Goal: Task Accomplishment & Management: Understand process/instructions

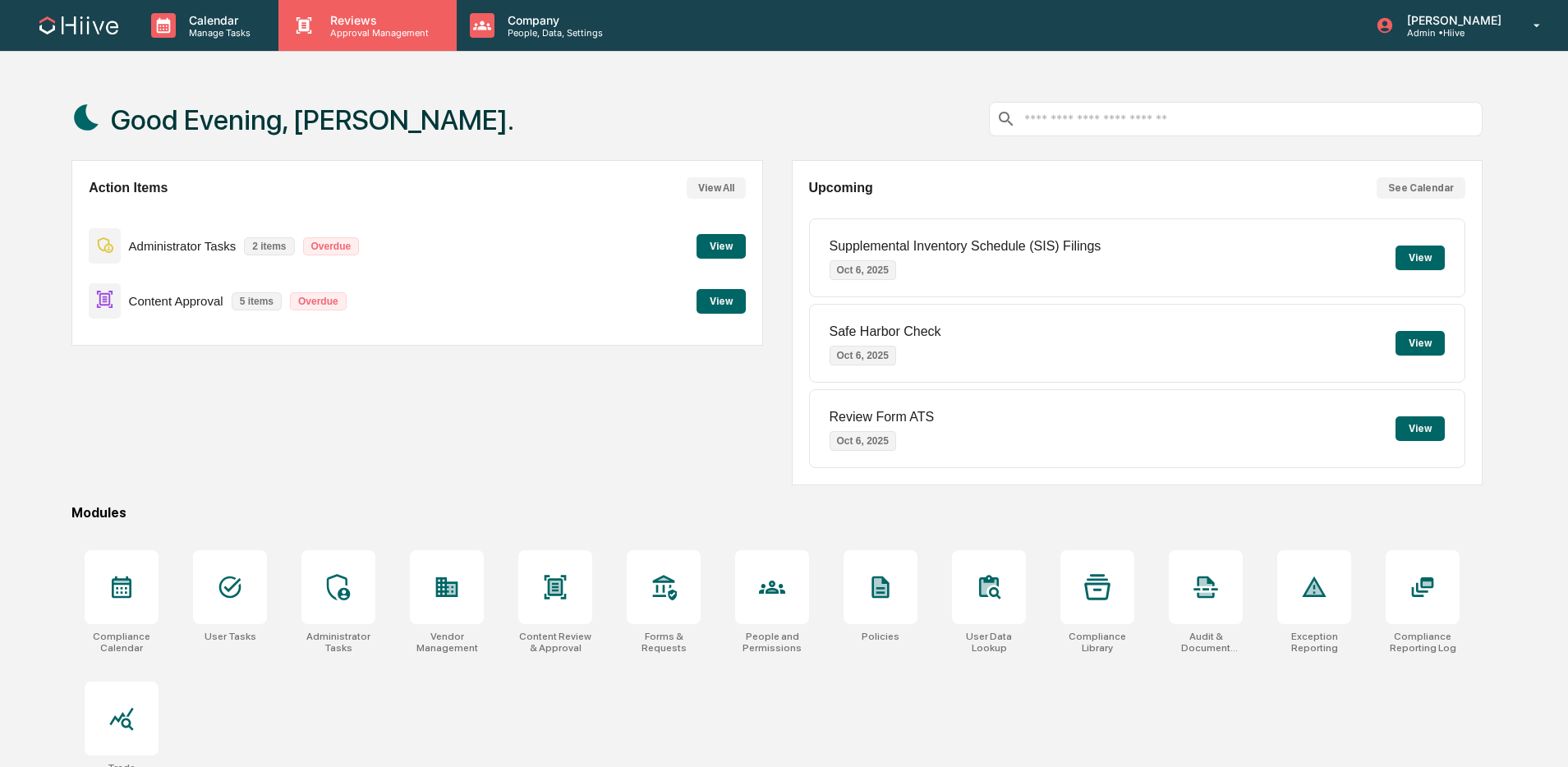
click at [331, 35] on p "Approval Management" at bounding box center [377, 33] width 120 height 11
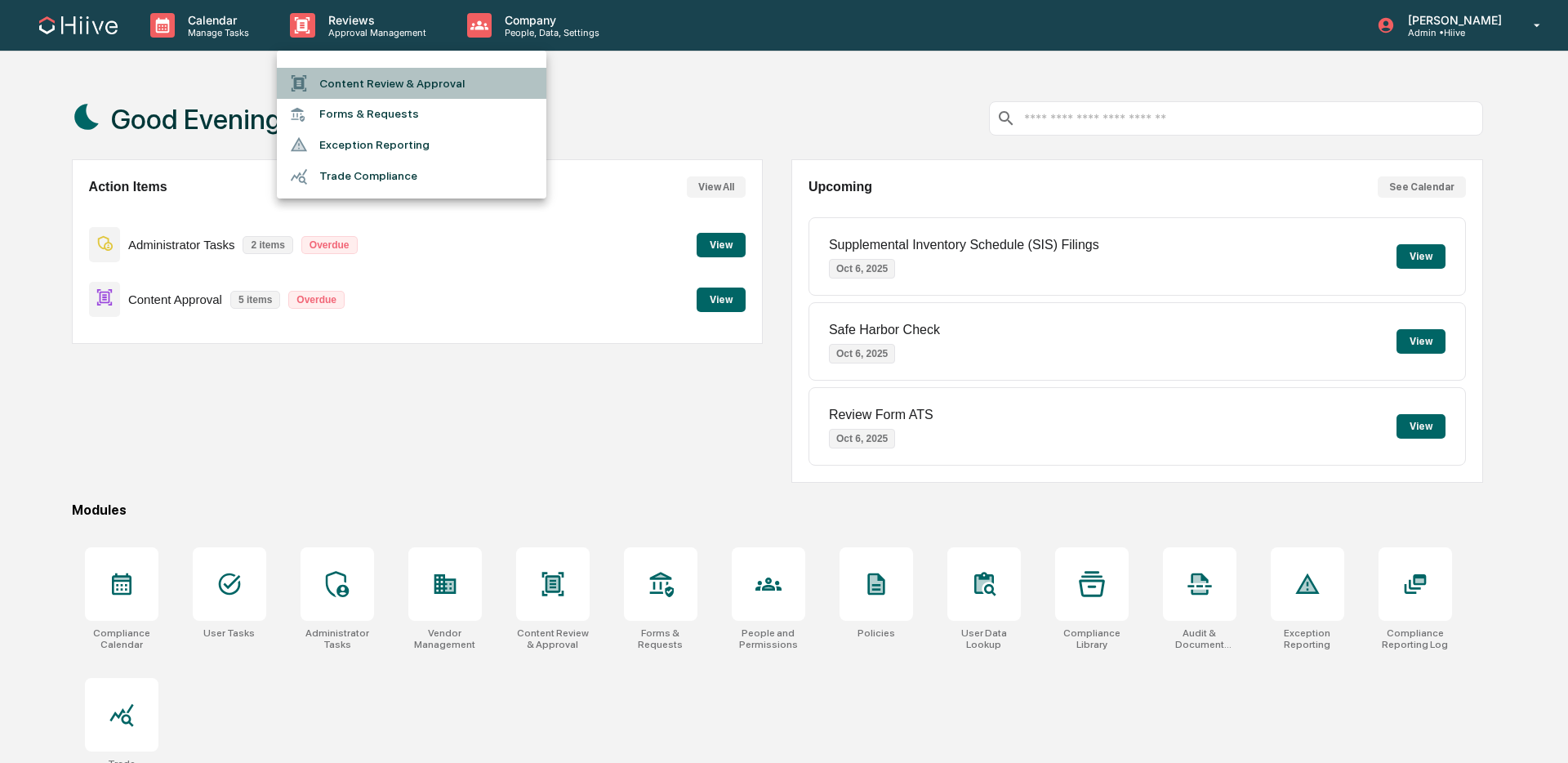
click at [340, 82] on li "Content Review & Approval" at bounding box center [411, 83] width 269 height 31
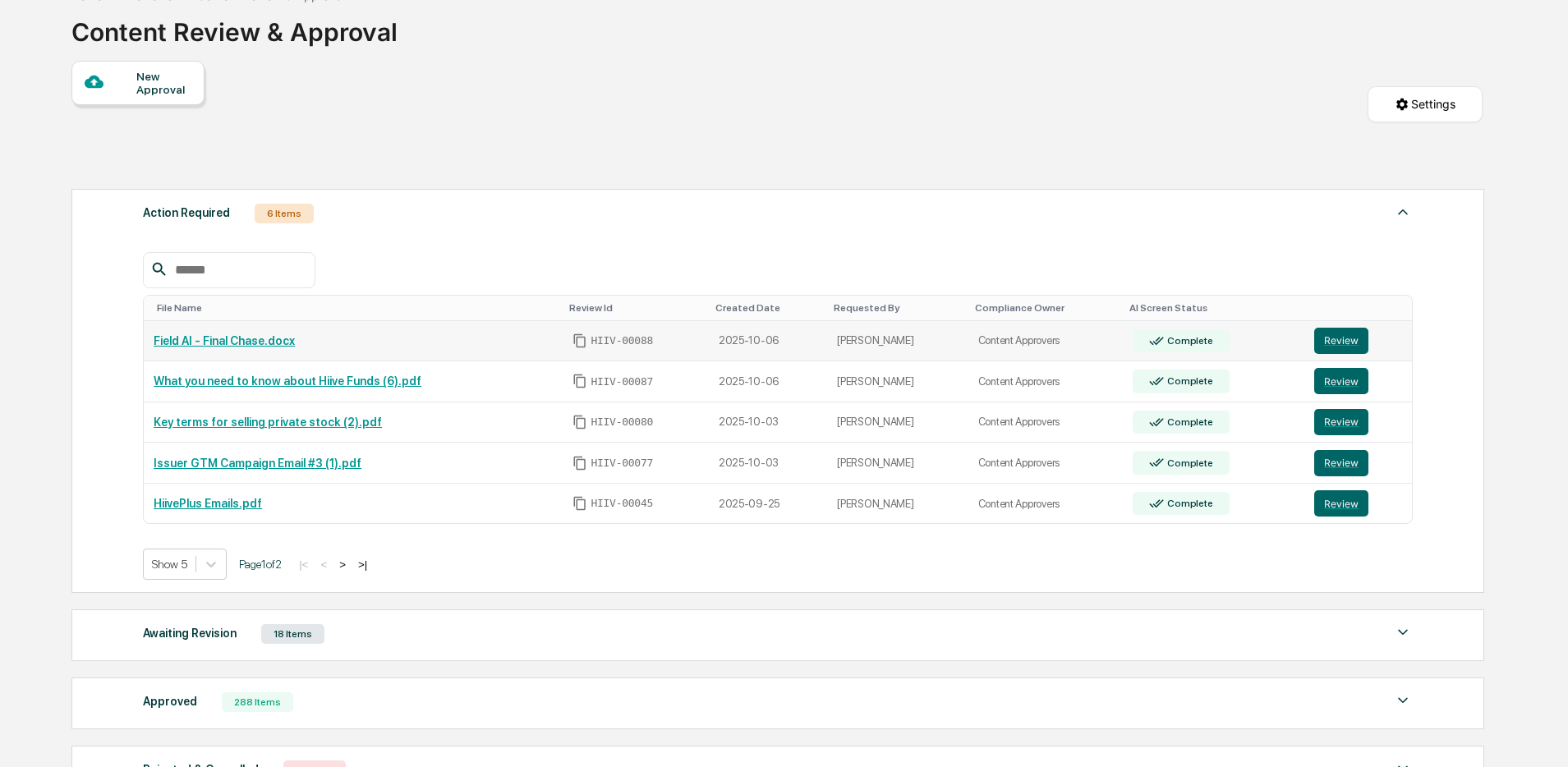
scroll to position [101, 0]
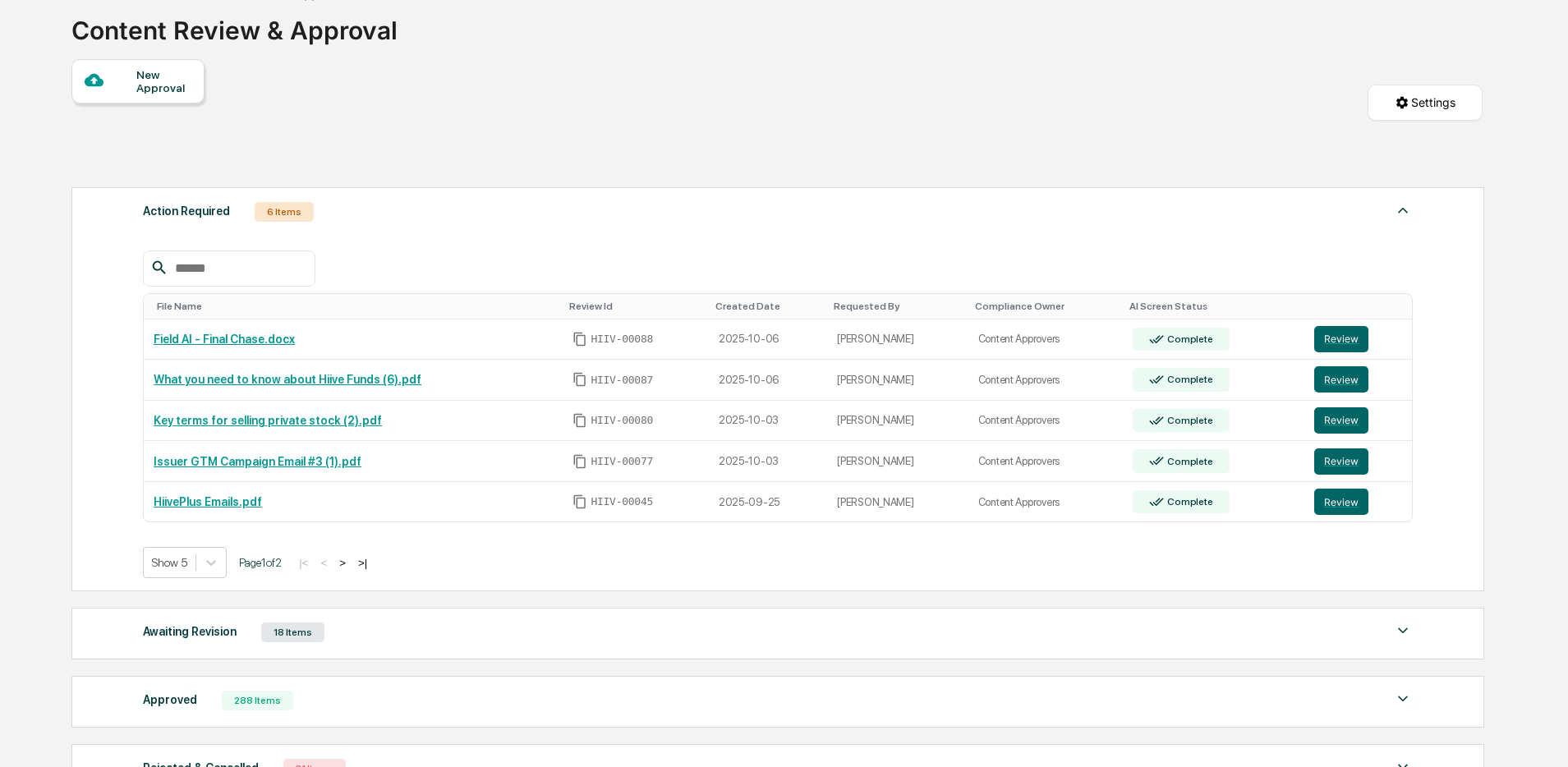
click at [351, 568] on button ">" at bounding box center [342, 562] width 17 height 14
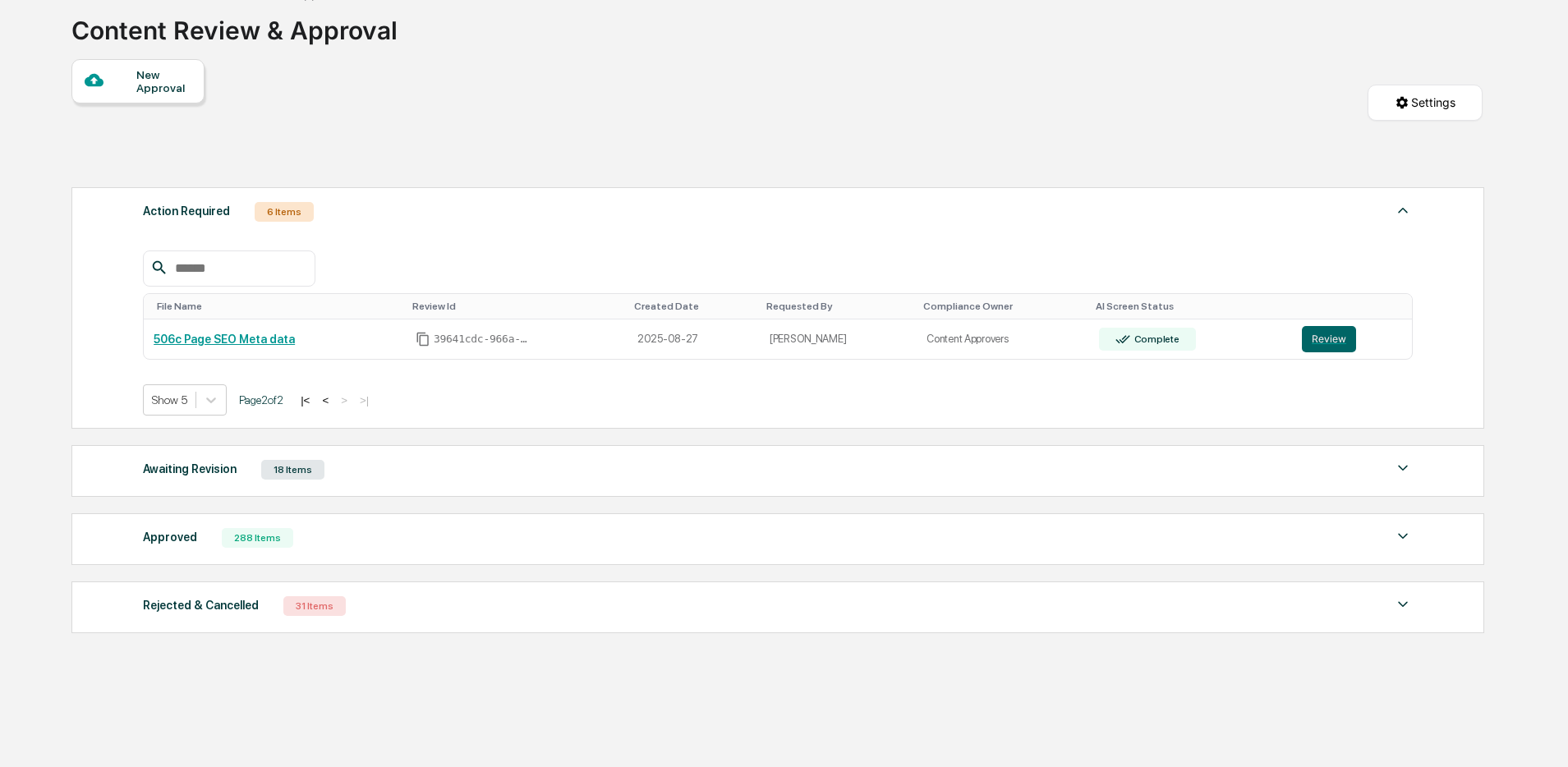
click at [334, 401] on button "<" at bounding box center [326, 400] width 17 height 14
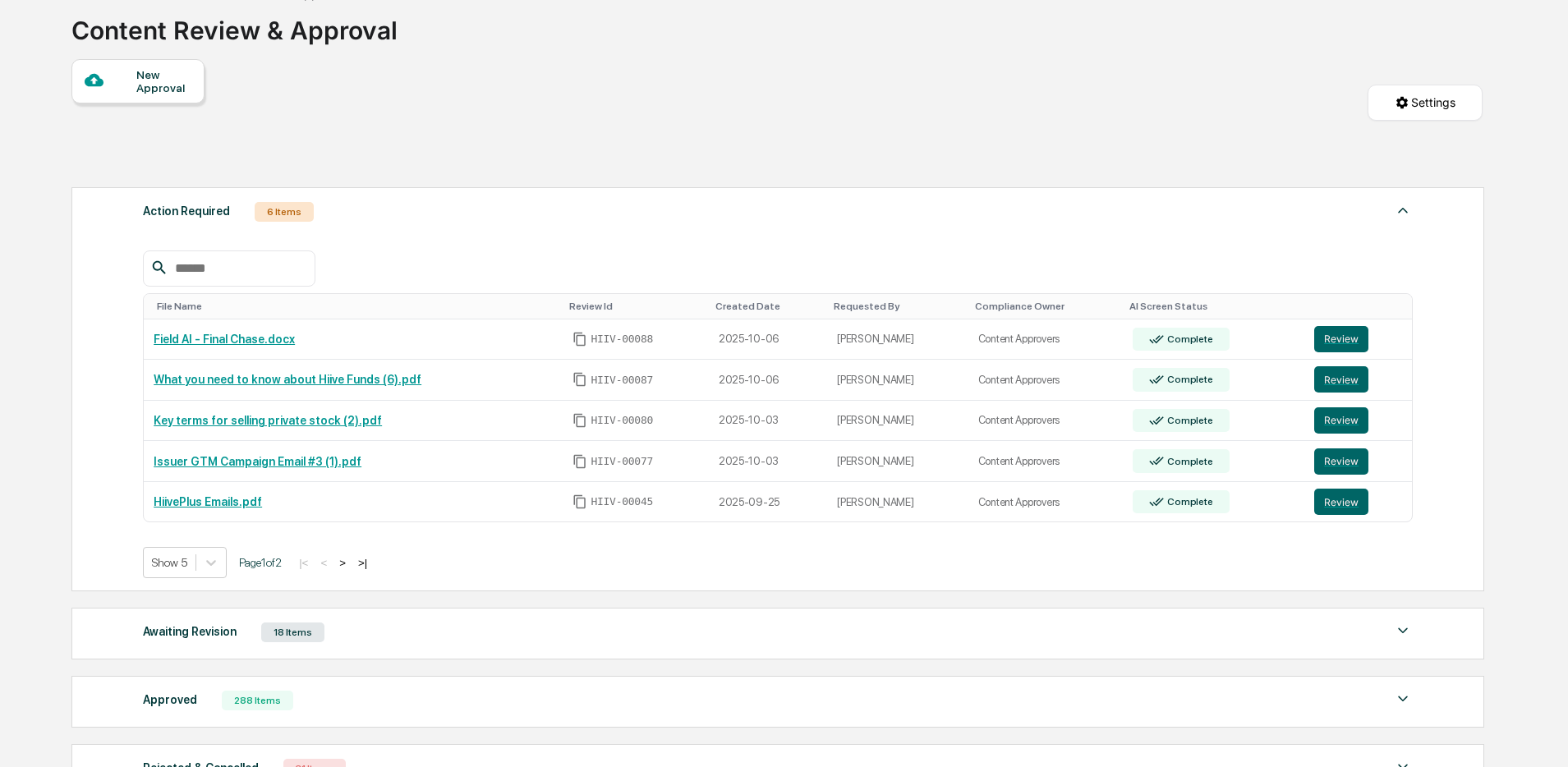
scroll to position [0, 0]
click at [1352, 458] on button "Review" at bounding box center [1341, 461] width 54 height 26
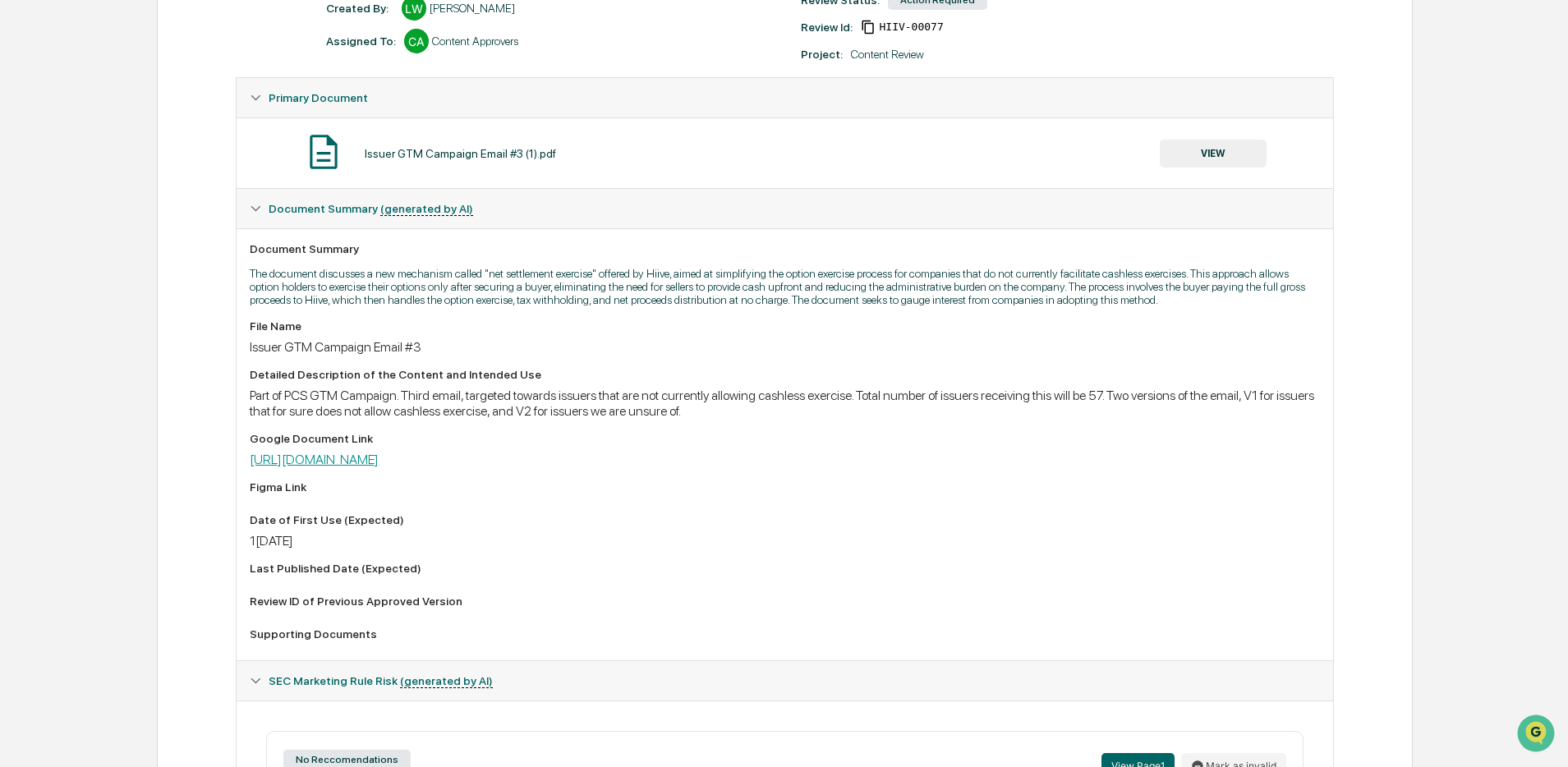
click at [379, 467] on link "https://docs.google.com/document/d/1nEhRVcVg0qYALXjld0rx-7vXA_ZV9JryuBH6-8oa0bI…" at bounding box center [313, 459] width 129 height 16
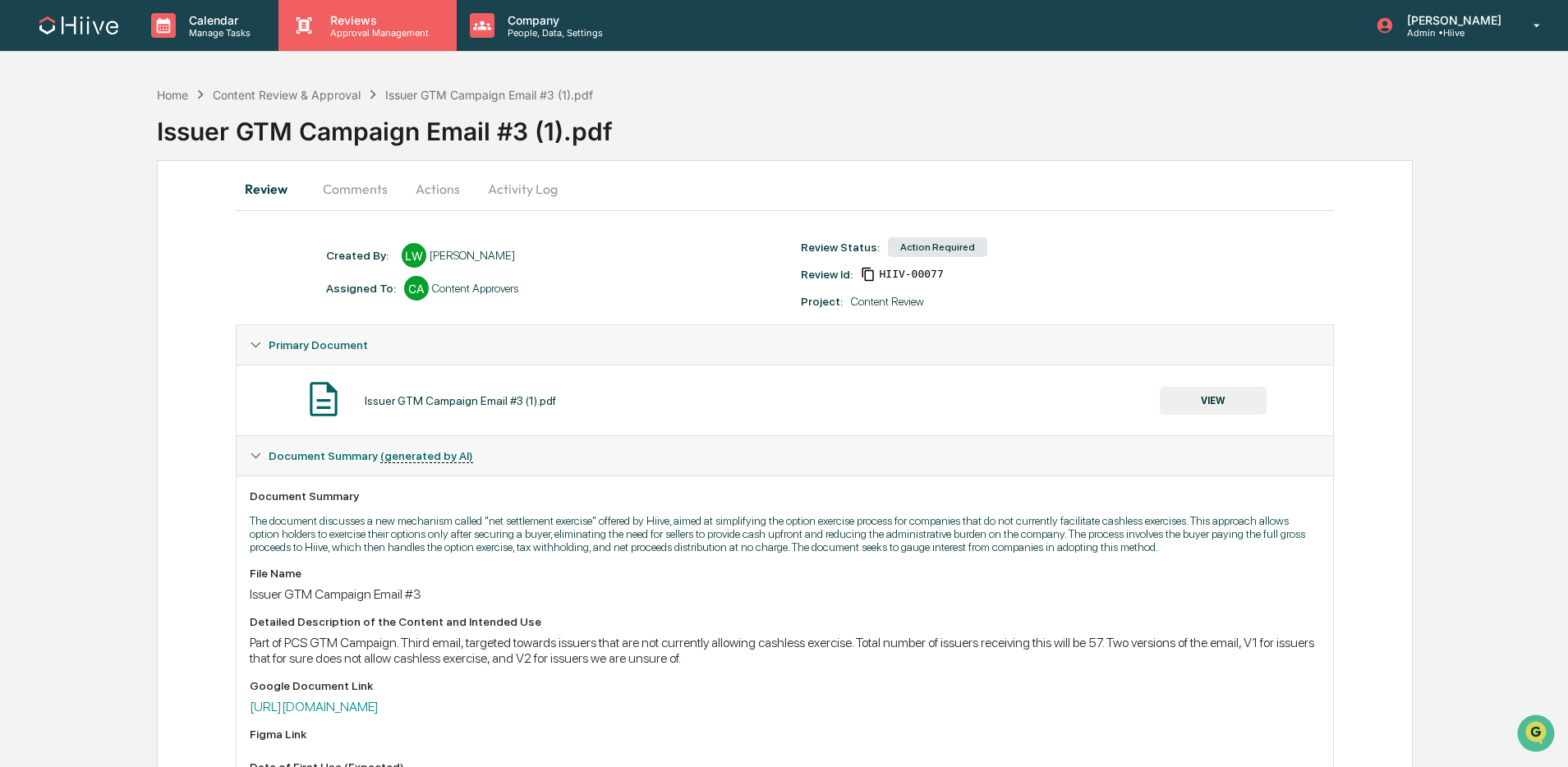
click at [376, 33] on p "Approval Management" at bounding box center [377, 33] width 120 height 11
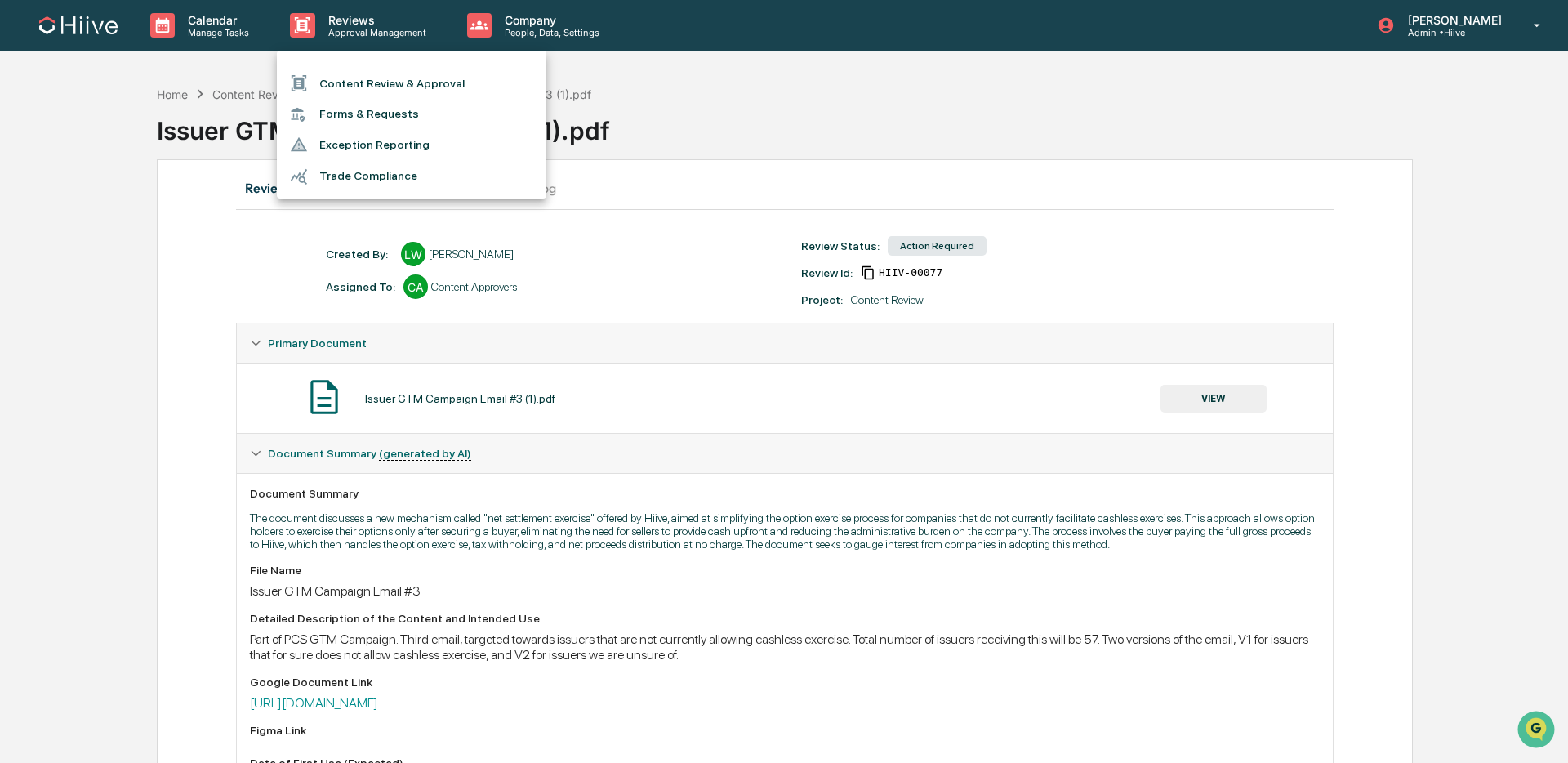
drag, startPoint x: 377, startPoint y: 78, endPoint x: 352, endPoint y: 76, distance: 25.1
click at [377, 78] on li "Content Review & Approval" at bounding box center [411, 83] width 269 height 31
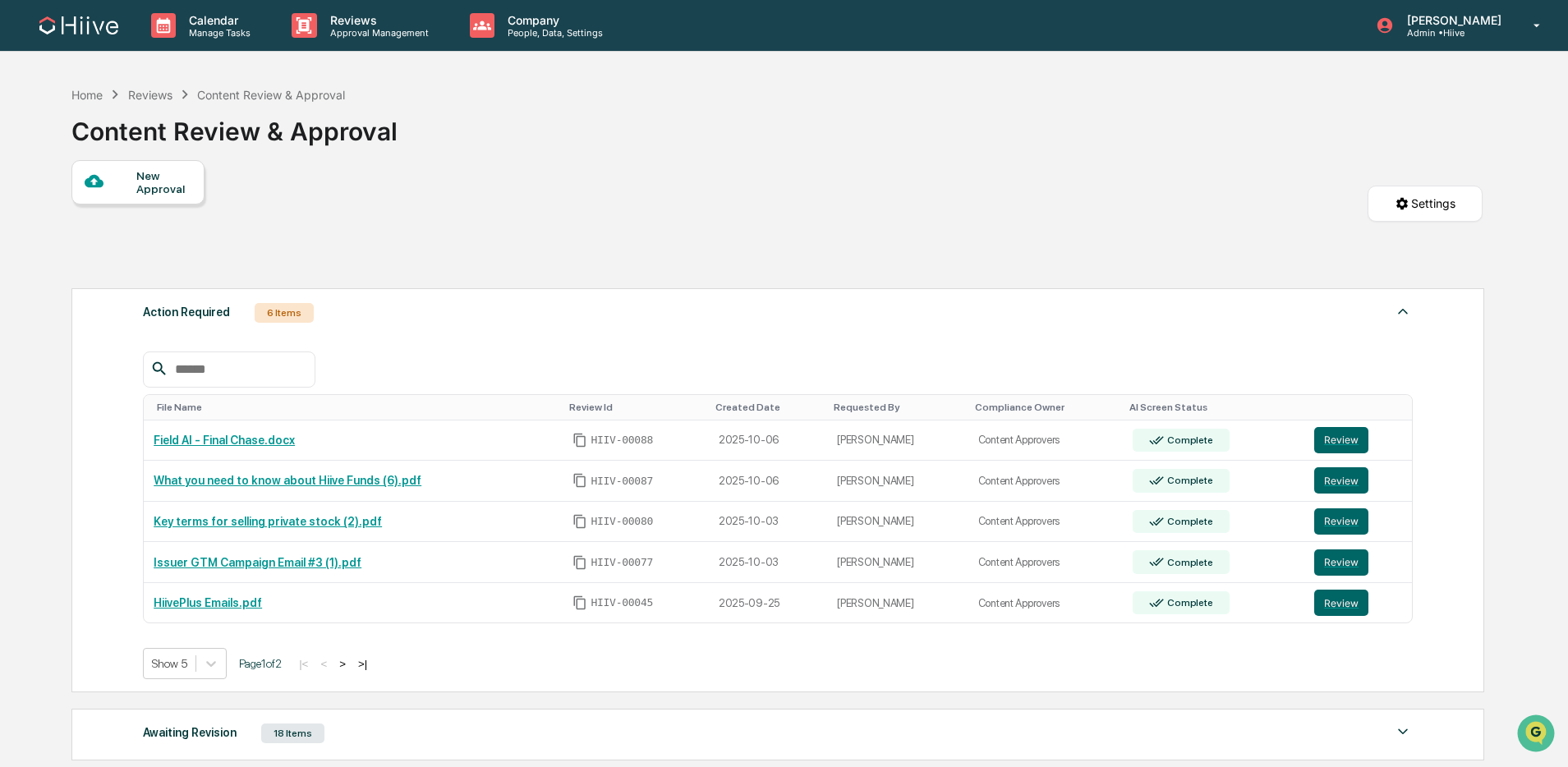
scroll to position [3, 0]
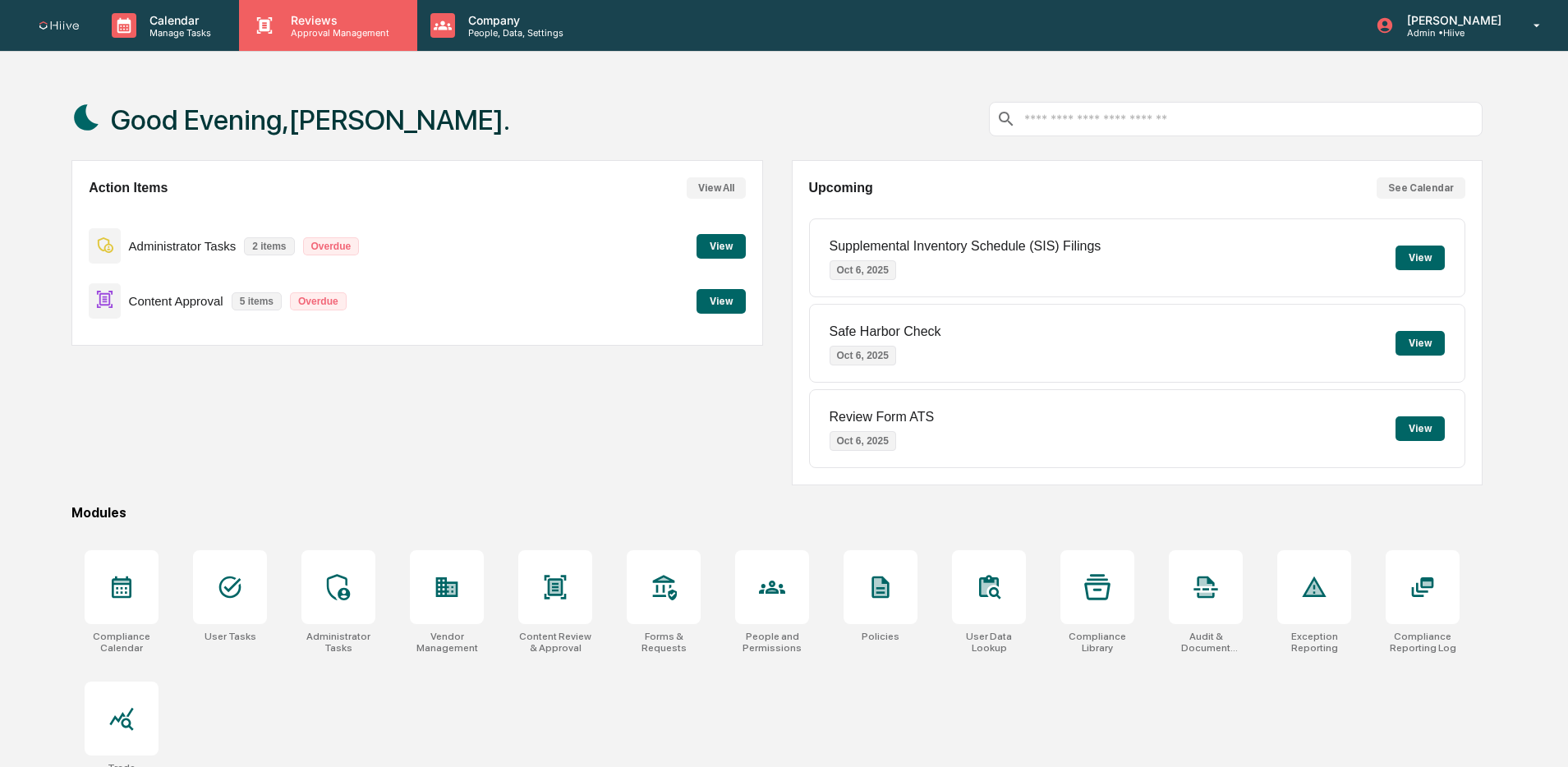
click at [327, 40] on div "Reviews Approval Management" at bounding box center [327, 25] width 178 height 51
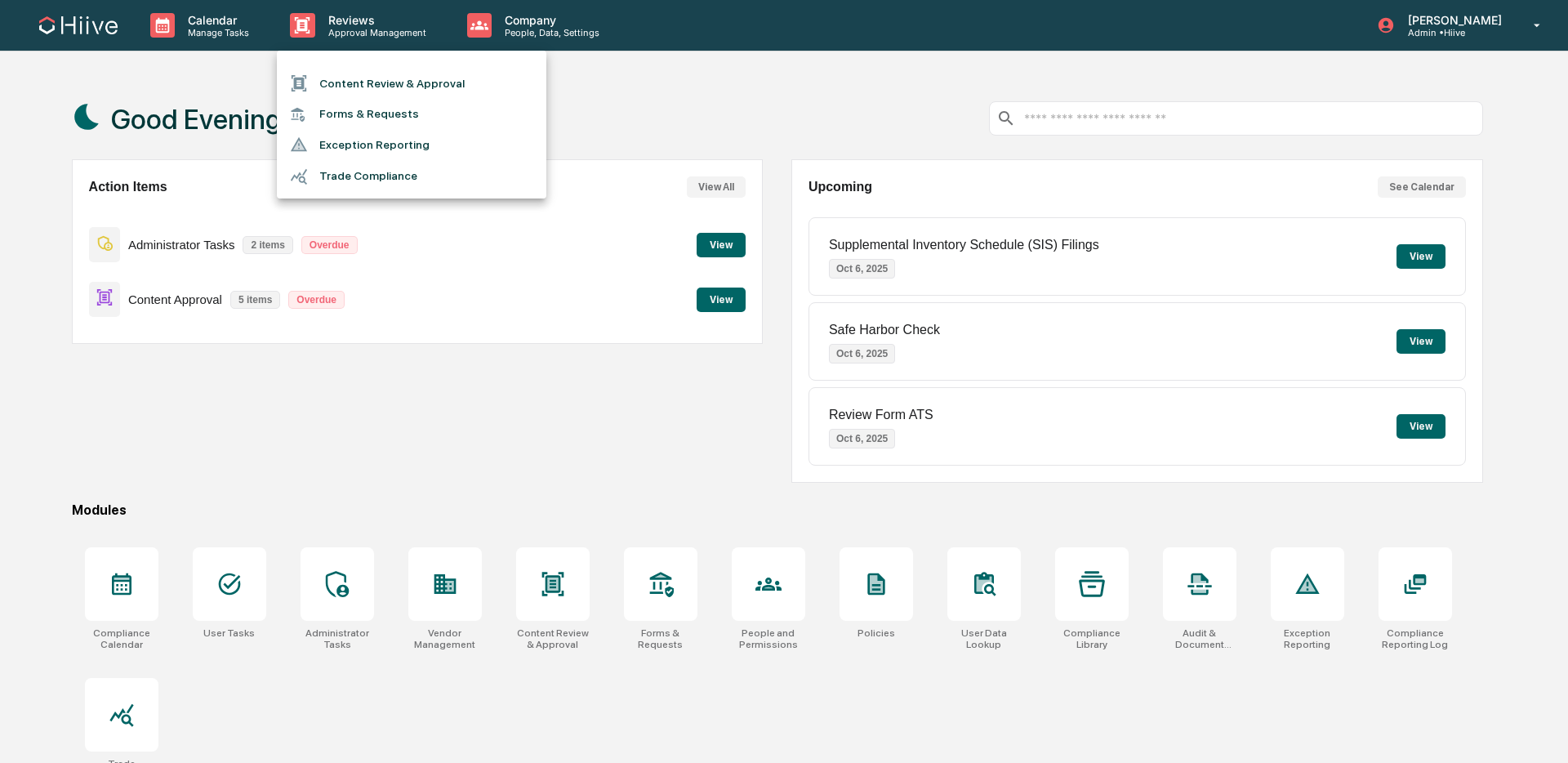
click at [346, 73] on li "Content Review & Approval" at bounding box center [411, 83] width 269 height 31
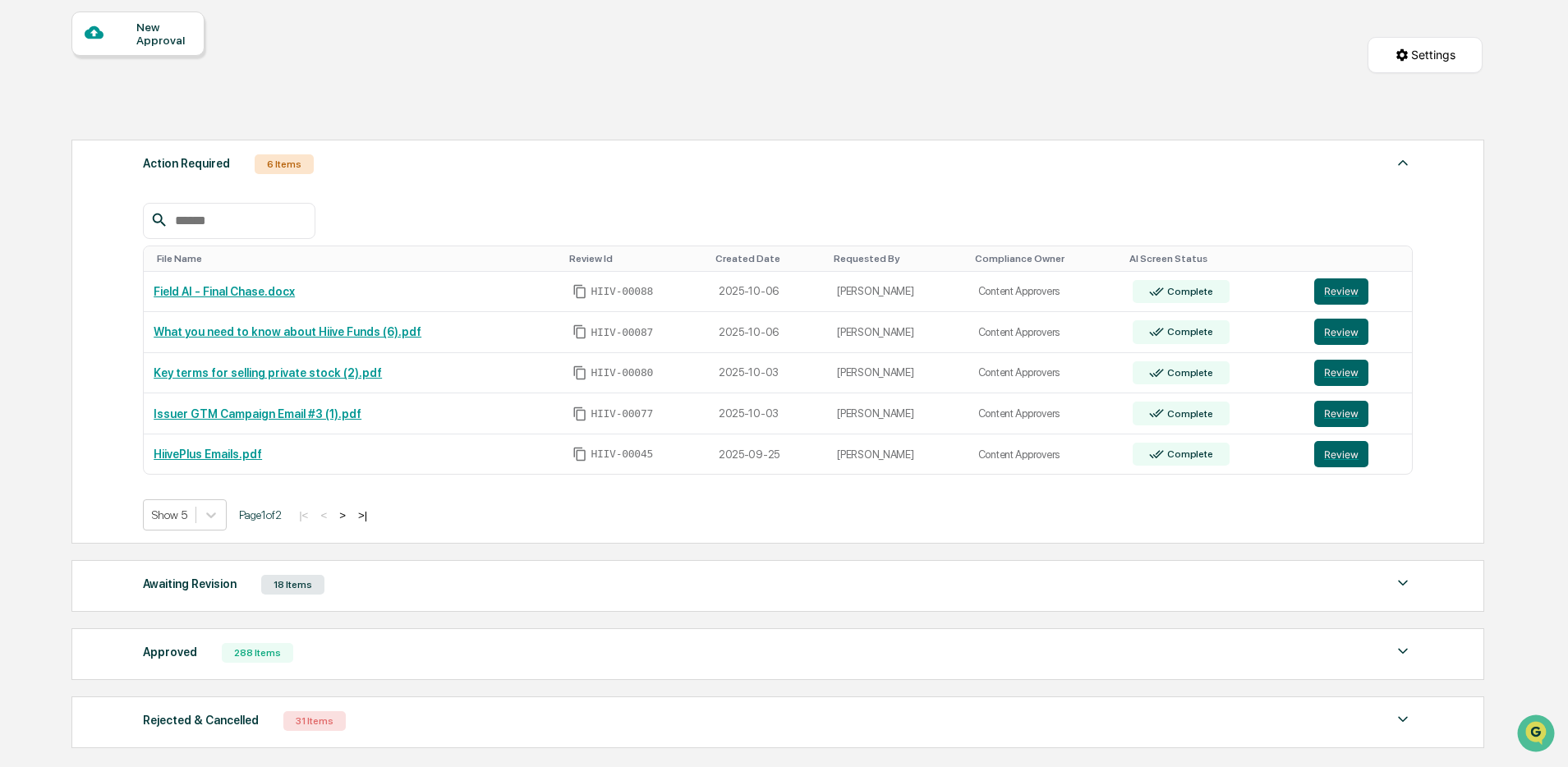
scroll to position [152, 0]
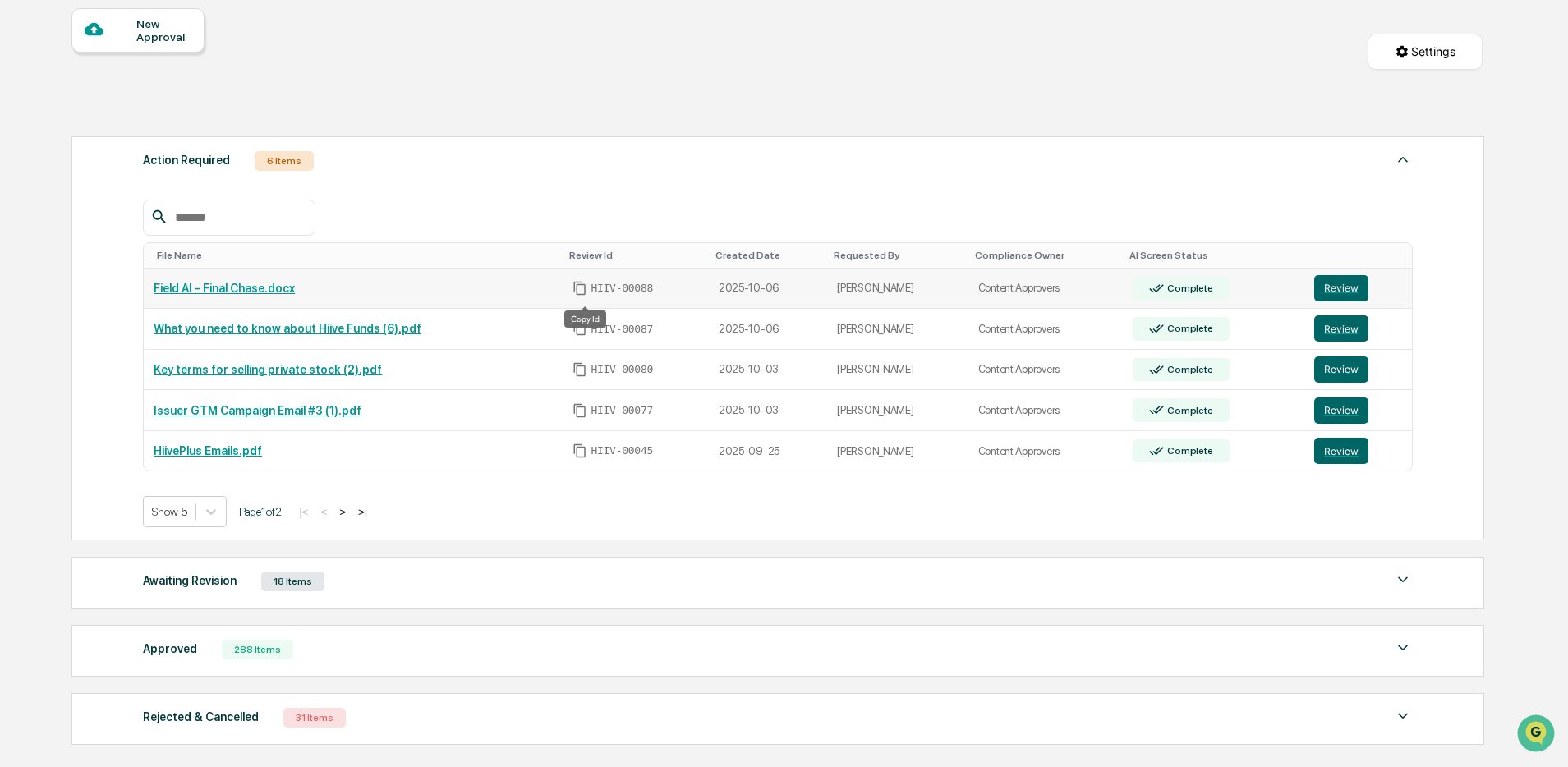
click at [587, 291] on icon "Copy Id" at bounding box center [579, 288] width 15 height 15
drag, startPoint x: 586, startPoint y: 332, endPoint x: 454, endPoint y: 342, distance: 132.4
click at [586, 332] on icon "Copy Id" at bounding box center [579, 328] width 15 height 15
click at [584, 329] on icon "Copy Id" at bounding box center [579, 328] width 15 height 15
click at [581, 372] on icon "Copy Id" at bounding box center [579, 369] width 15 height 15
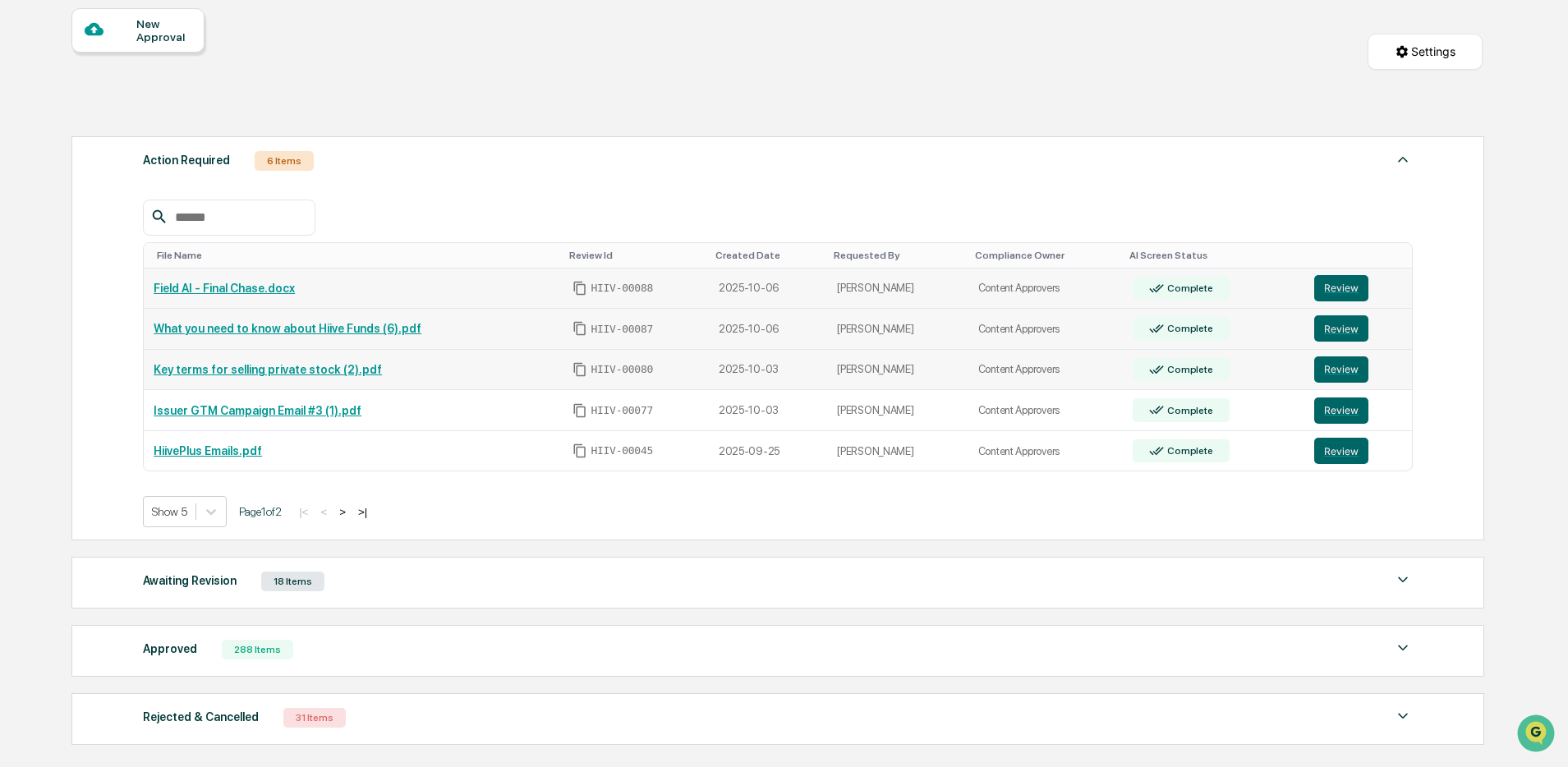
click at [351, 514] on button ">" at bounding box center [342, 511] width 17 height 14
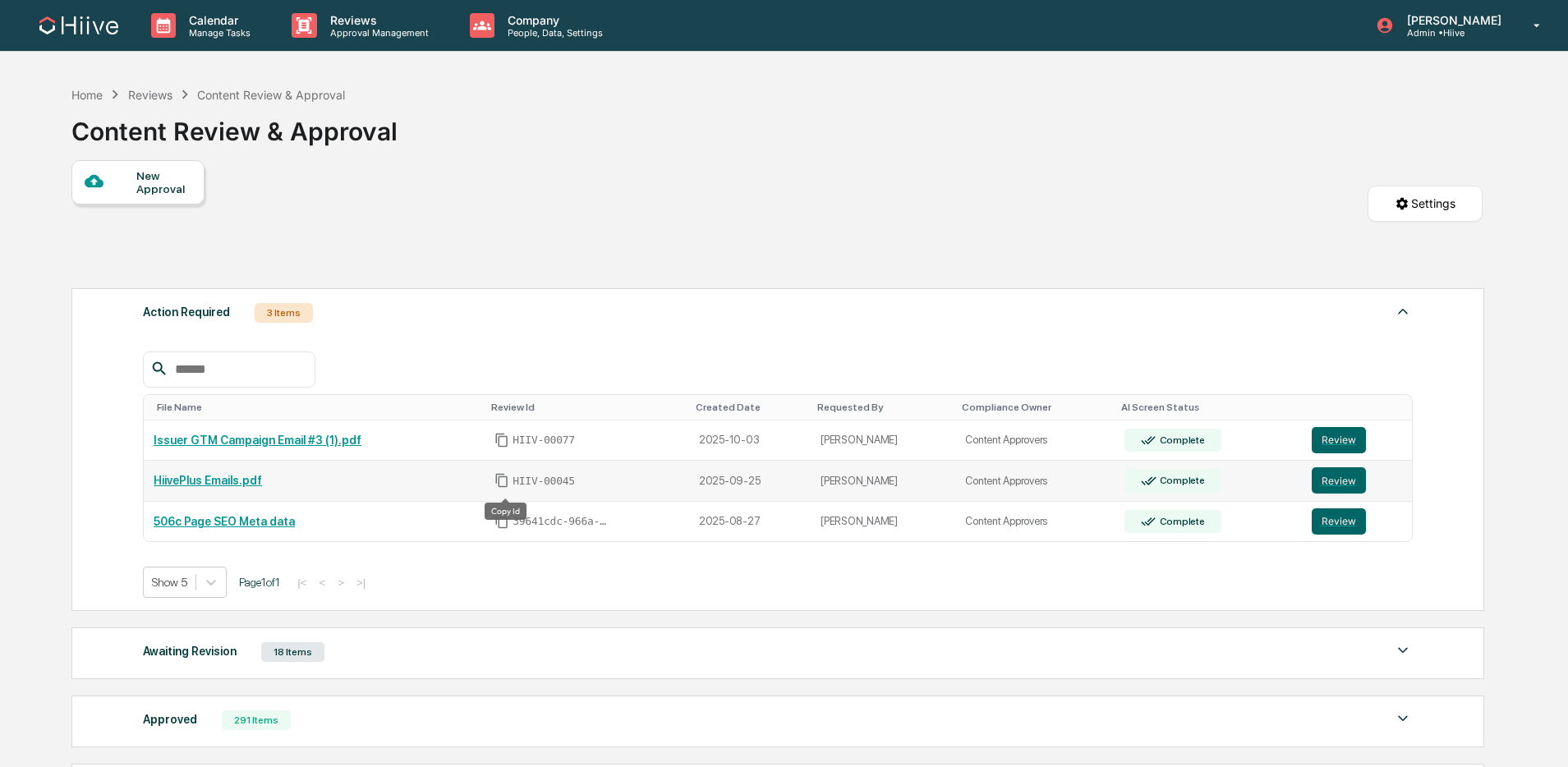
click at [507, 483] on icon "Copy Id" at bounding box center [502, 481] width 15 height 15
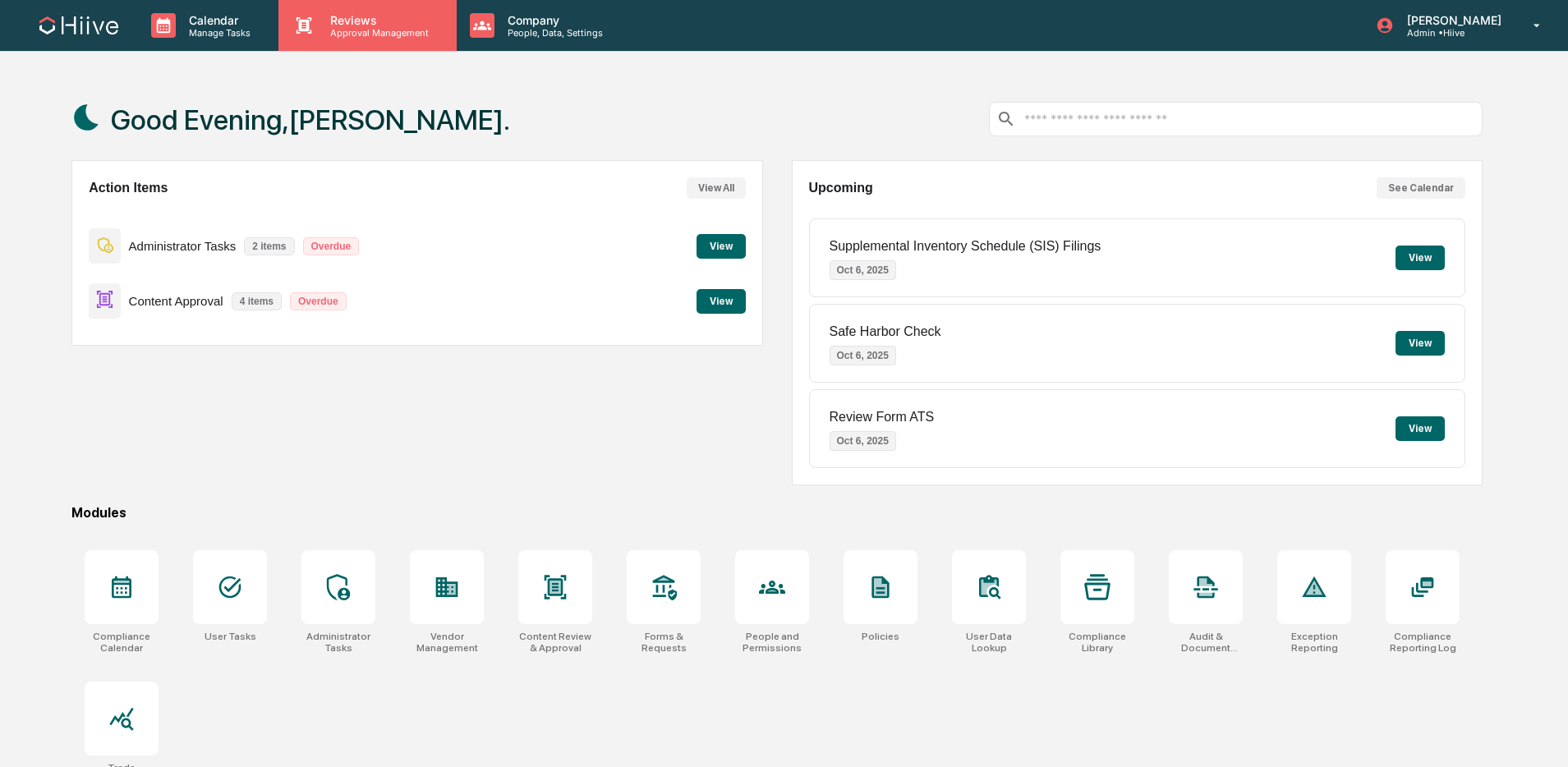
click at [398, 34] on p "Approval Management" at bounding box center [377, 33] width 120 height 11
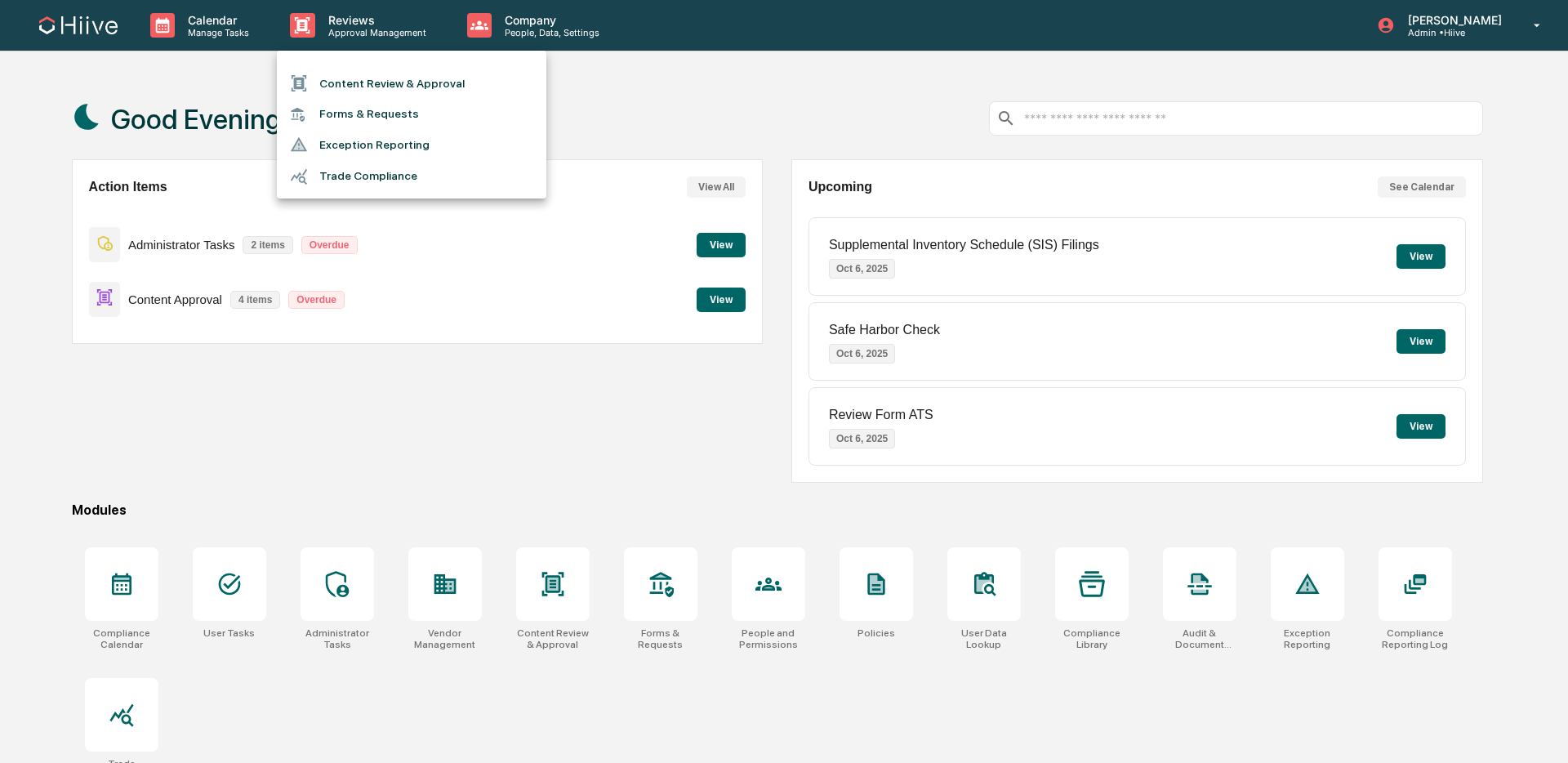
click at [384, 85] on li "Content Review & Approval" at bounding box center [411, 83] width 269 height 31
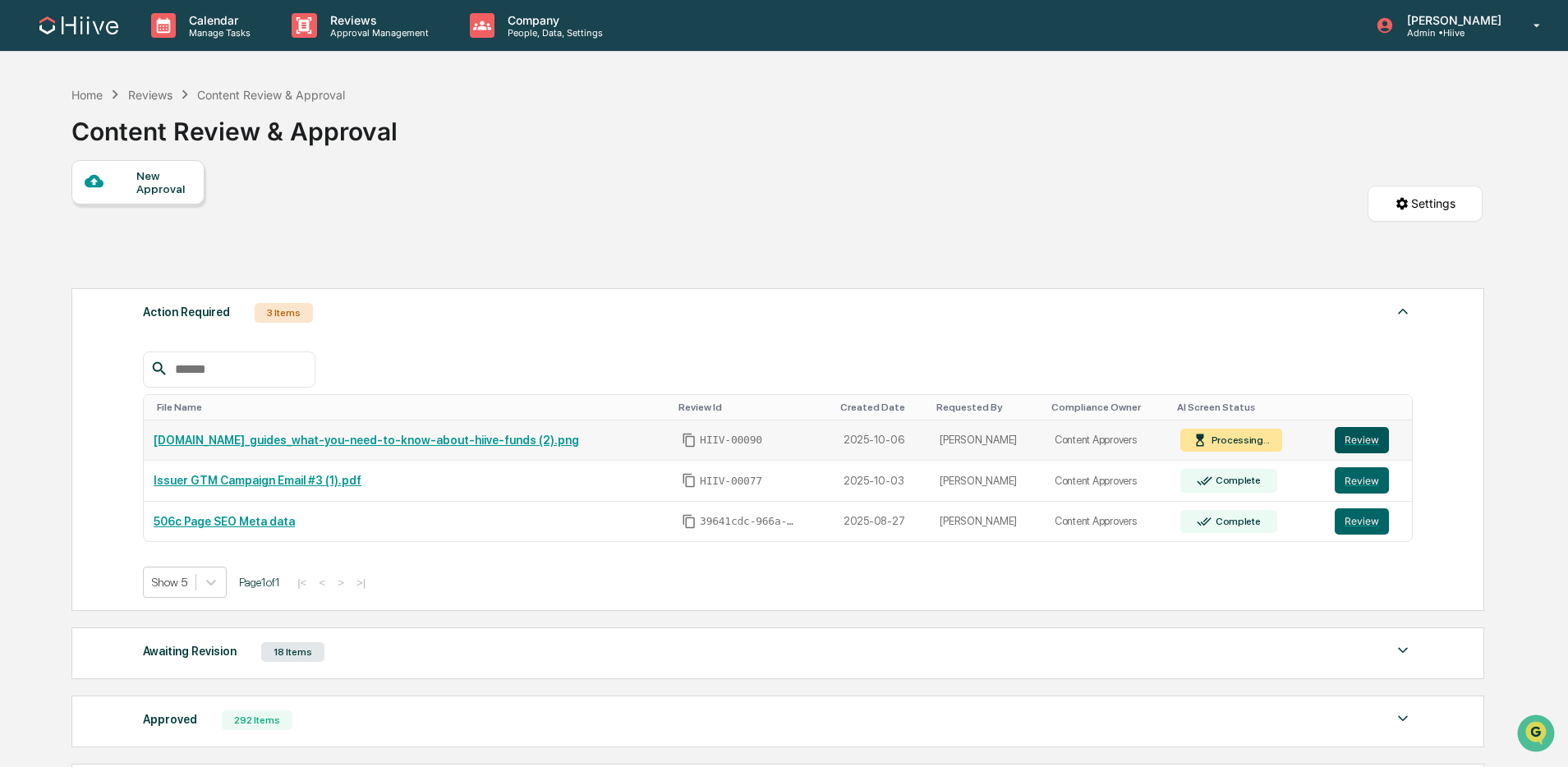
click at [1341, 450] on button "Review" at bounding box center [1362, 440] width 54 height 26
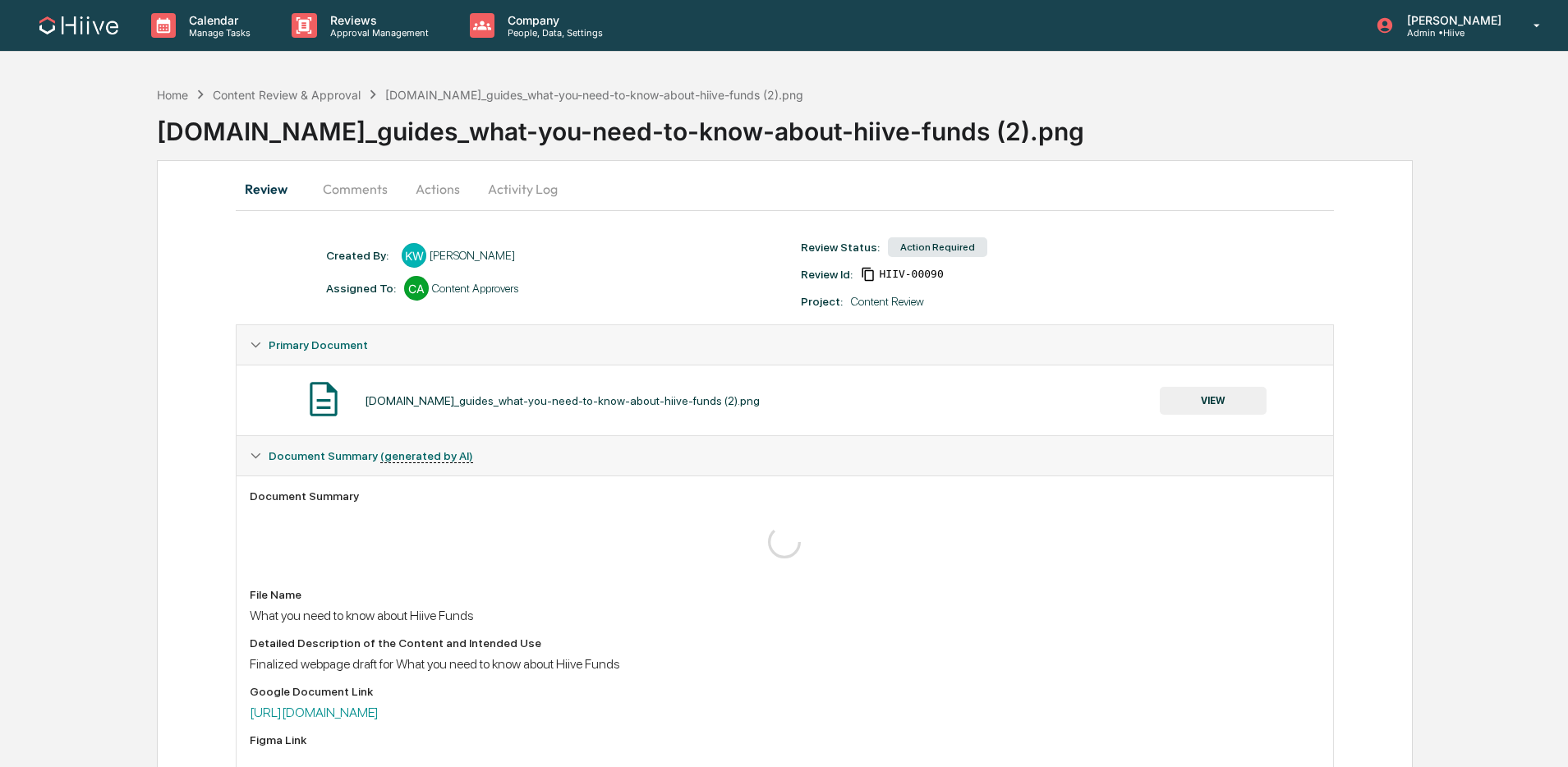
click at [368, 192] on button "Comments" at bounding box center [355, 189] width 91 height 39
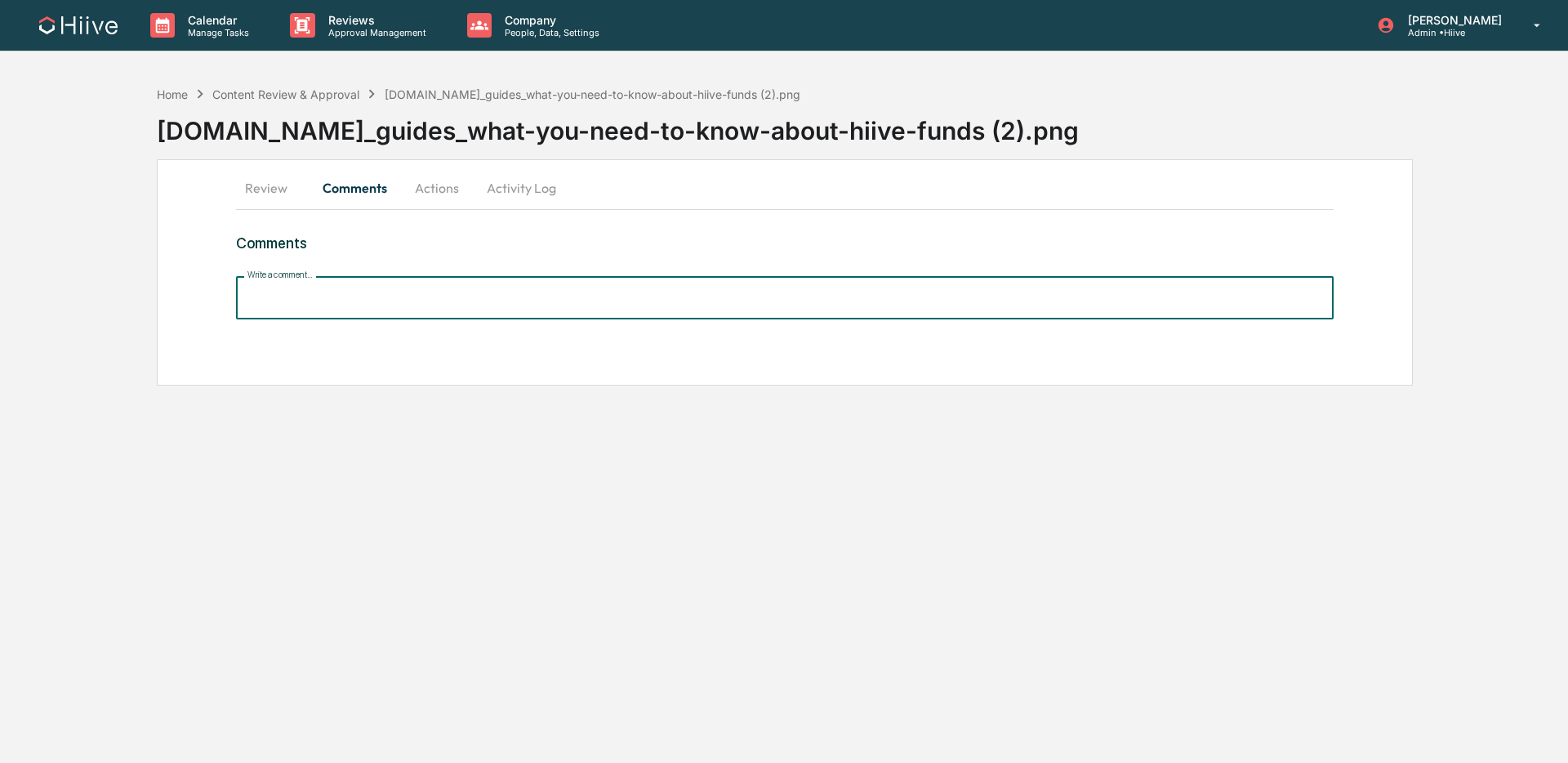
click at [374, 297] on input "Write a comment..." at bounding box center [784, 297] width 1098 height 43
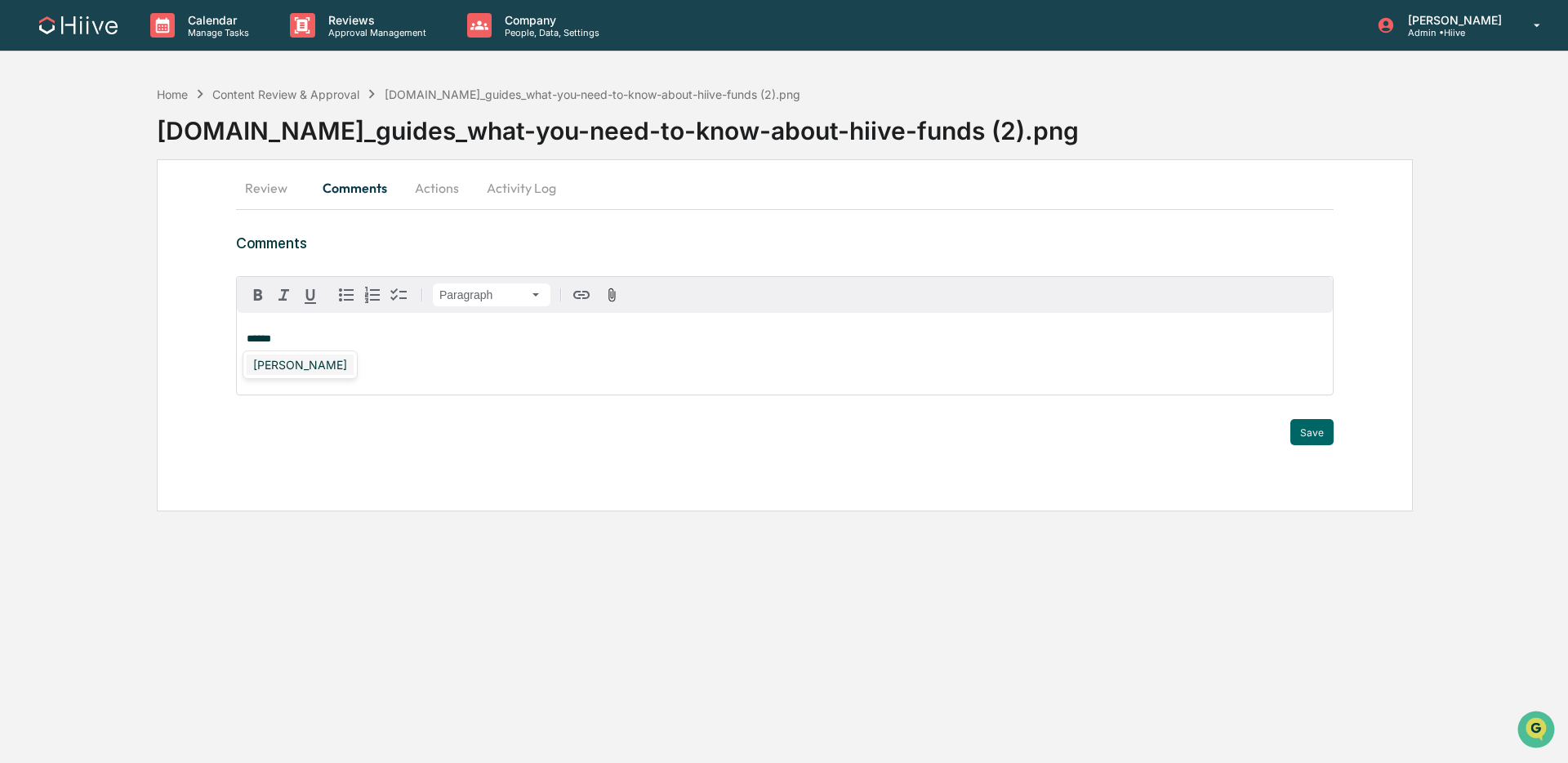
click at [311, 363] on div "Susan Woodard" at bounding box center [301, 364] width 107 height 20
click at [290, 185] on button "Review" at bounding box center [272, 188] width 73 height 39
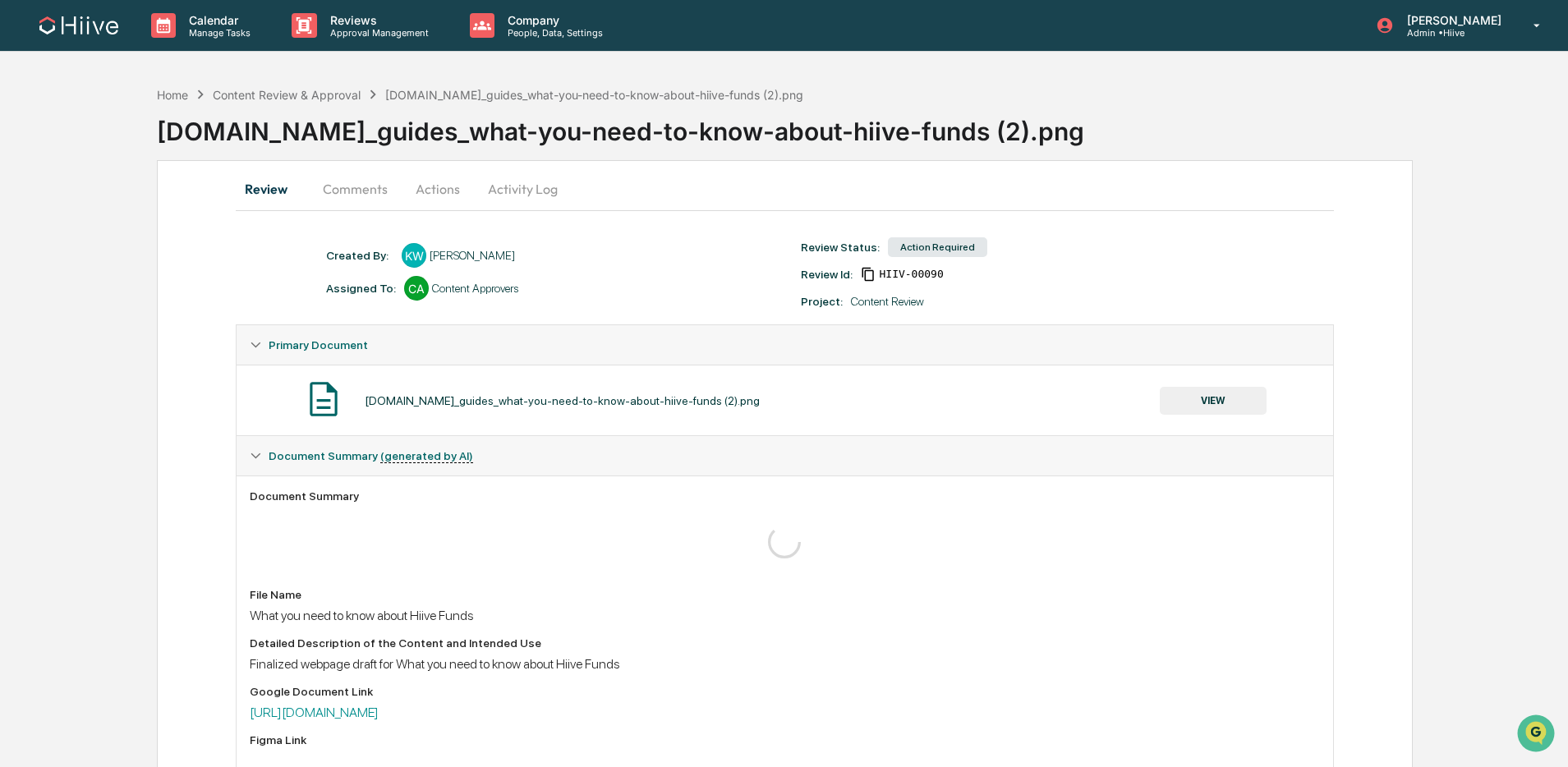
click at [1191, 403] on button "VIEW" at bounding box center [1213, 401] width 107 height 28
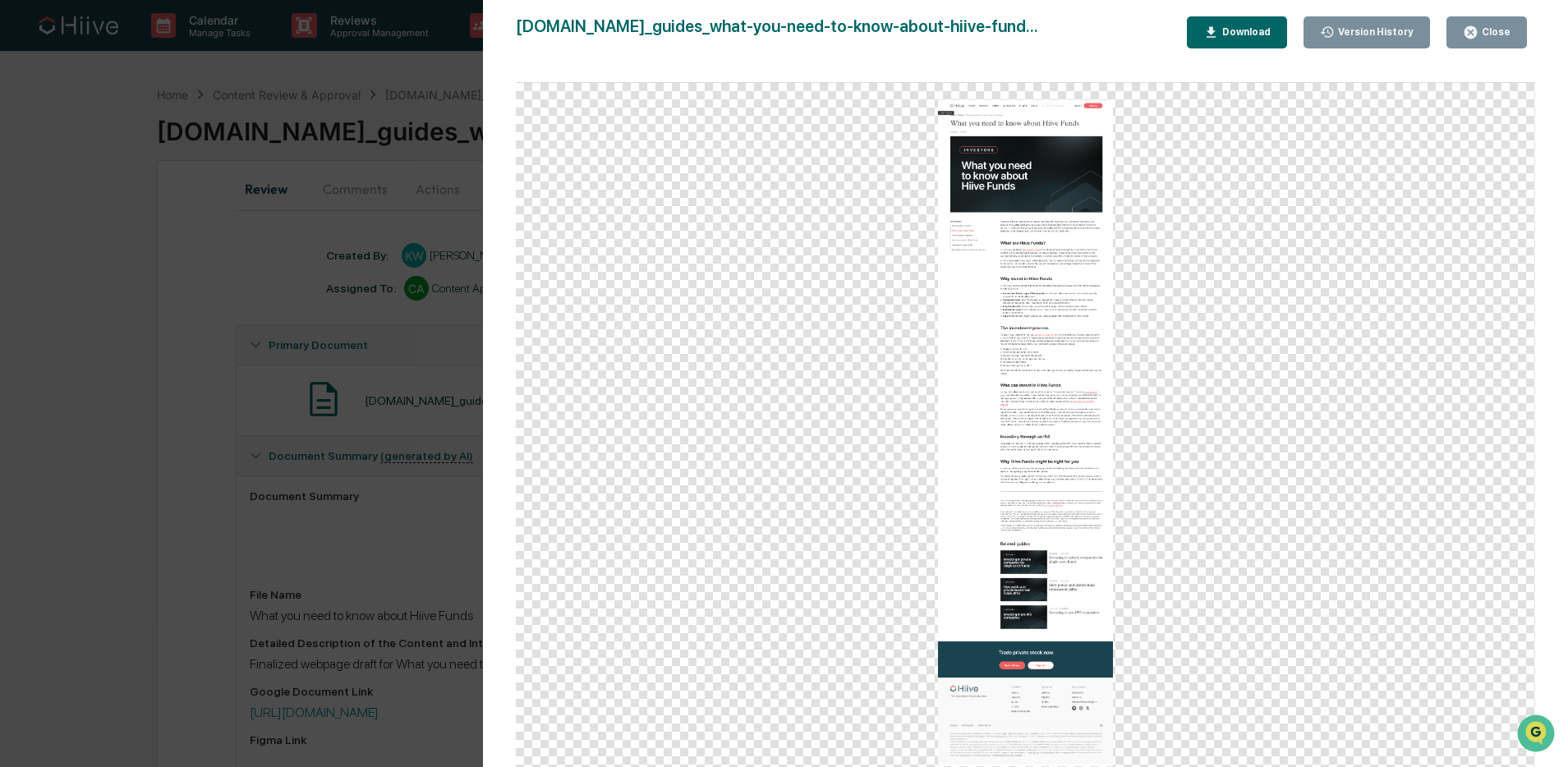
click at [1482, 49] on div "www.hiive.dev_guides_what-you-need-to-know-about-hiive-fund... Close Version Hi…" at bounding box center [1026, 400] width 1019 height 767
drag, startPoint x: 1482, startPoint y: 39, endPoint x: 524, endPoint y: 110, distance: 960.6
click at [1482, 39] on div "Close" at bounding box center [1486, 32] width 47 height 16
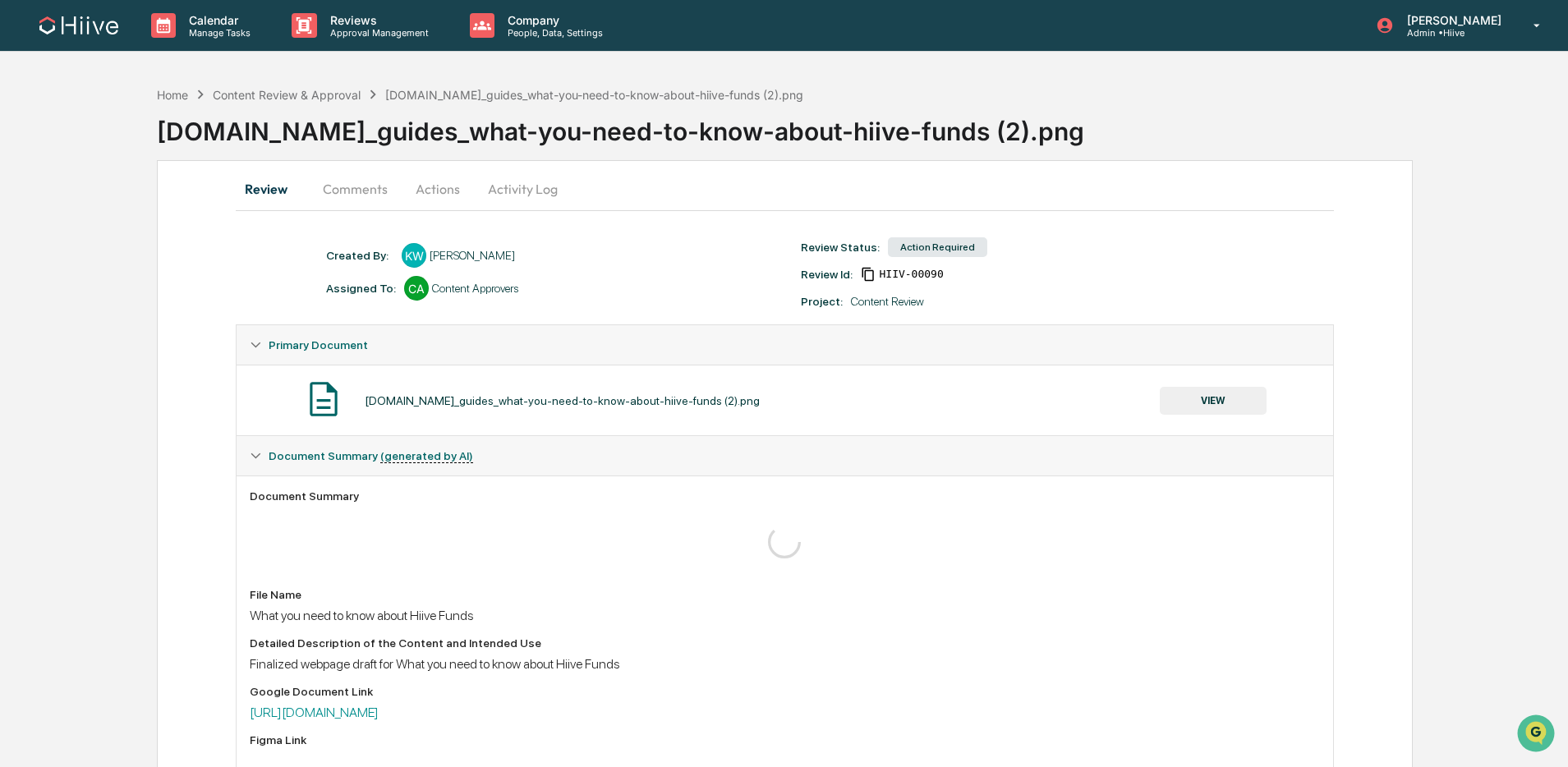
click at [339, 187] on button "Comments" at bounding box center [355, 189] width 91 height 39
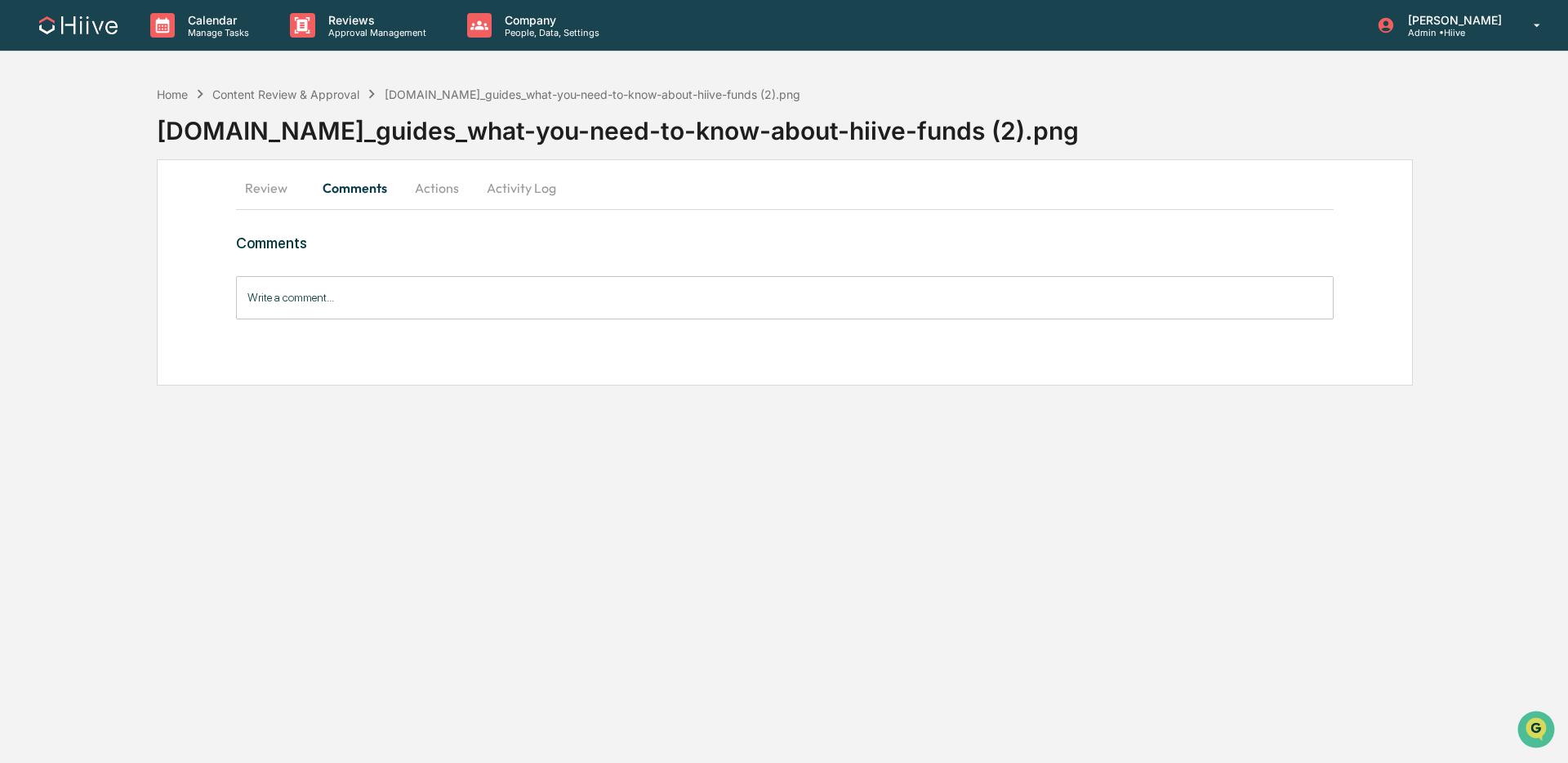
click at [335, 301] on div "Write a comment... Write a comment..." at bounding box center [784, 297] width 1098 height 43
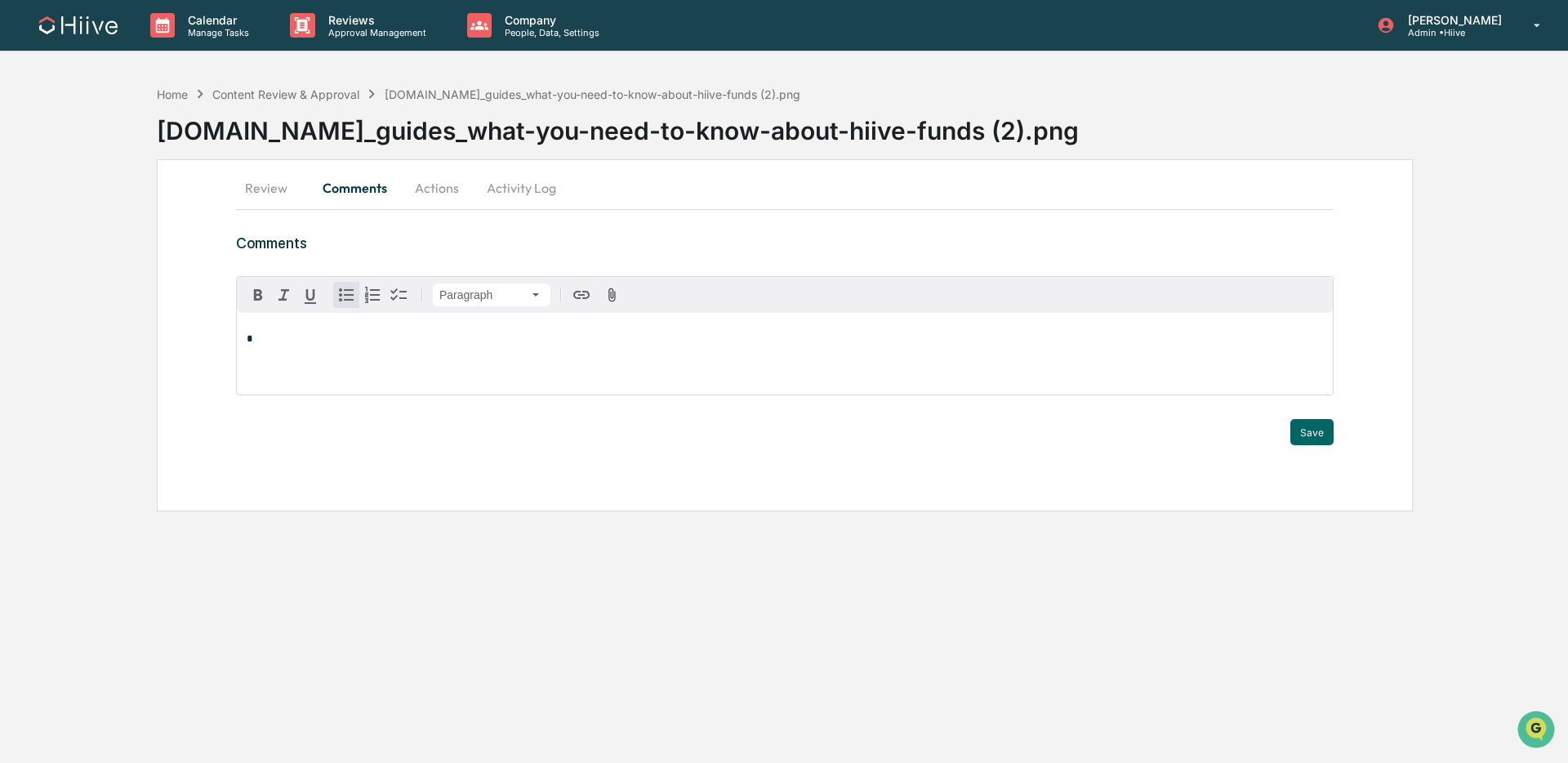
click at [351, 299] on icon "button" at bounding box center [346, 294] width 19 height 19
click at [329, 339] on li "*" at bounding box center [793, 335] width 1060 height 11
click at [319, 362] on div "Susan Woodard" at bounding box center [301, 364] width 107 height 20
drag, startPoint x: 268, startPoint y: 337, endPoint x: 277, endPoint y: 339, distance: 9.2
click at [268, 337] on strong "**********" at bounding box center [288, 338] width 57 height 10
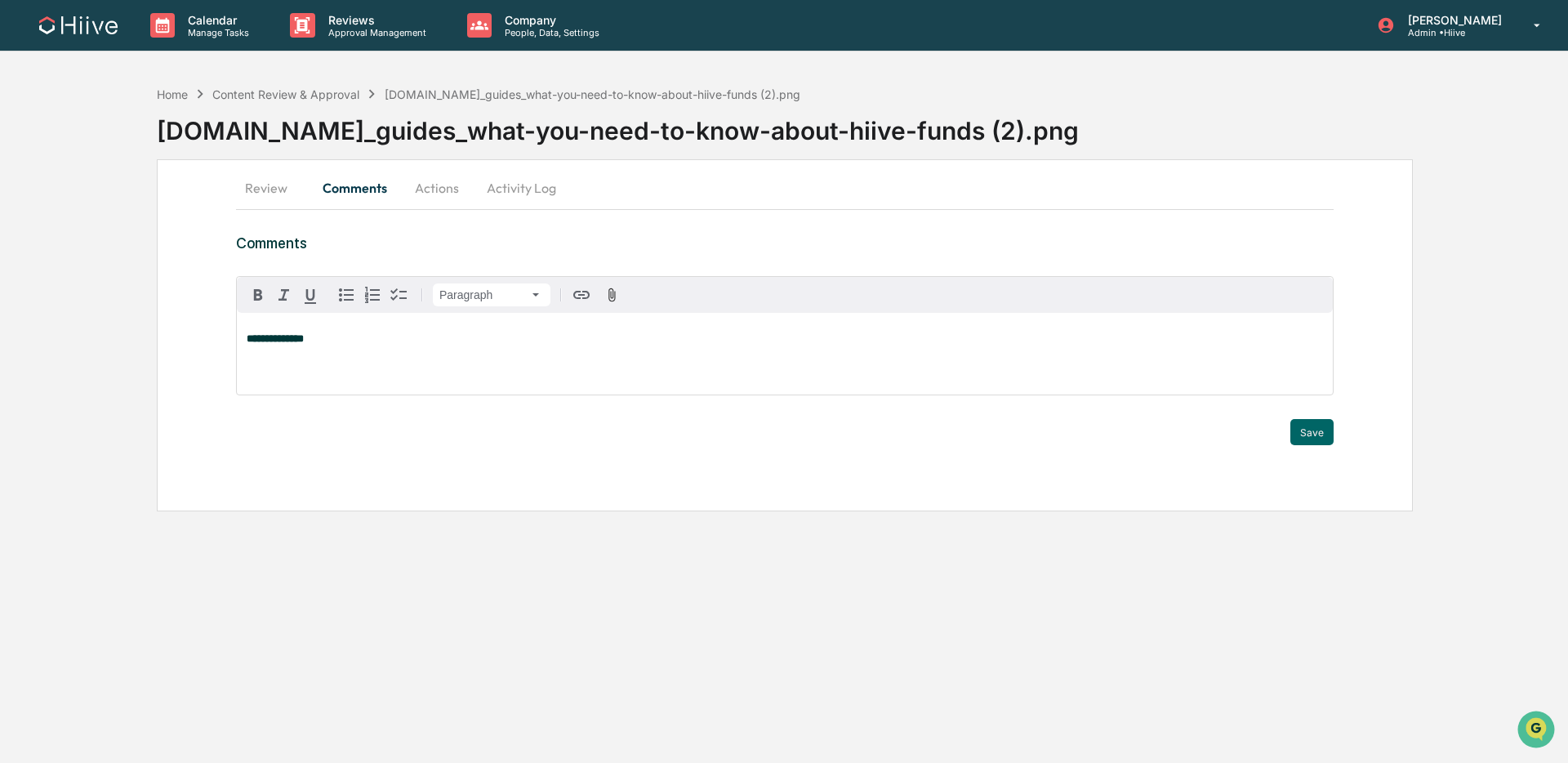
click at [373, 341] on p "**********" at bounding box center [785, 338] width 1077 height 11
drag, startPoint x: 444, startPoint y: 346, endPoint x: 337, endPoint y: 337, distance: 107.4
click at [351, 344] on div "**********" at bounding box center [784, 353] width 1096 height 81
drag, startPoint x: 244, startPoint y: 298, endPoint x: 322, endPoint y: 303, distance: 78.2
click at [245, 298] on button "button" at bounding box center [258, 295] width 26 height 26
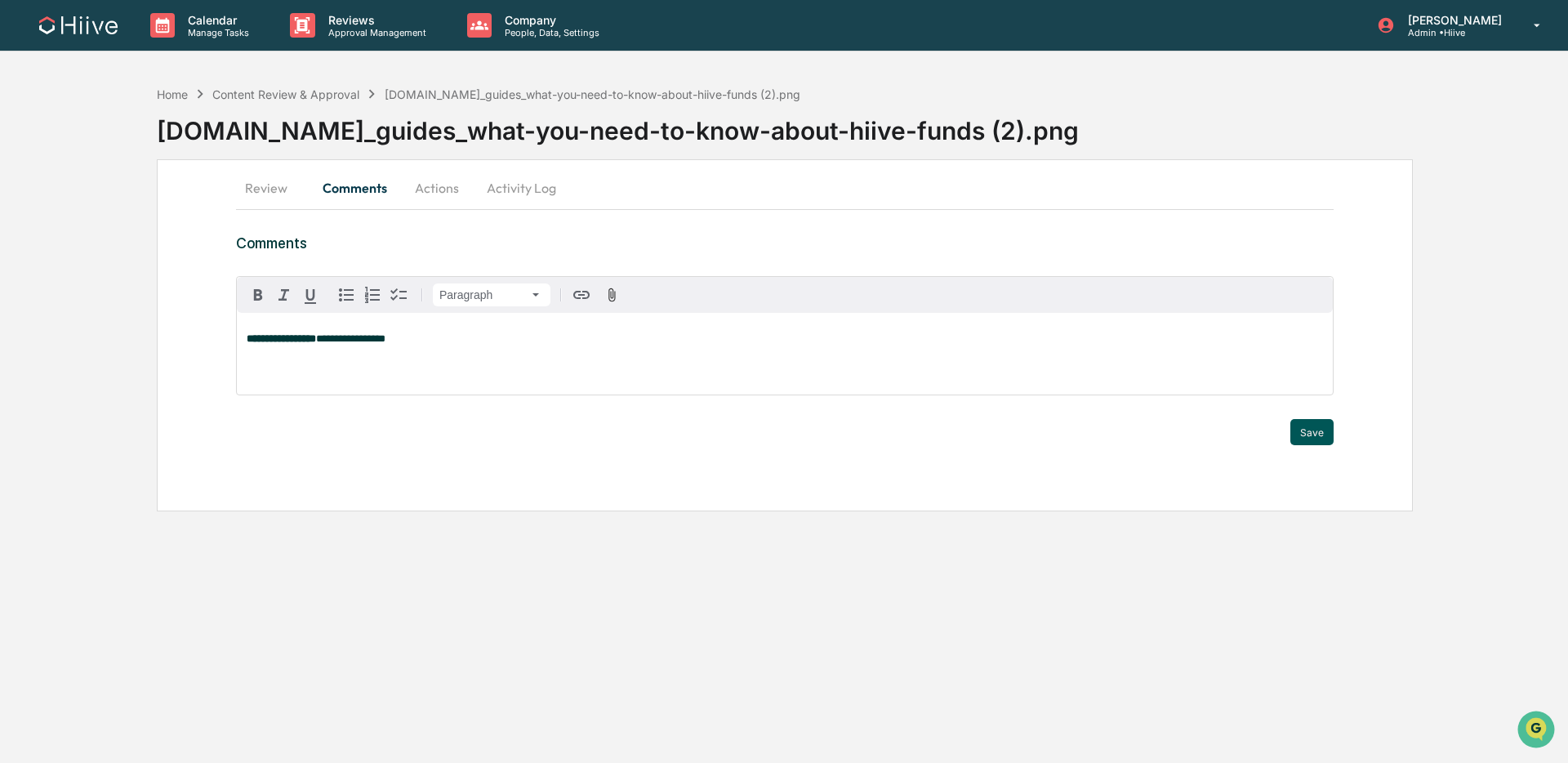
click at [1303, 434] on button "Save" at bounding box center [1312, 432] width 43 height 26
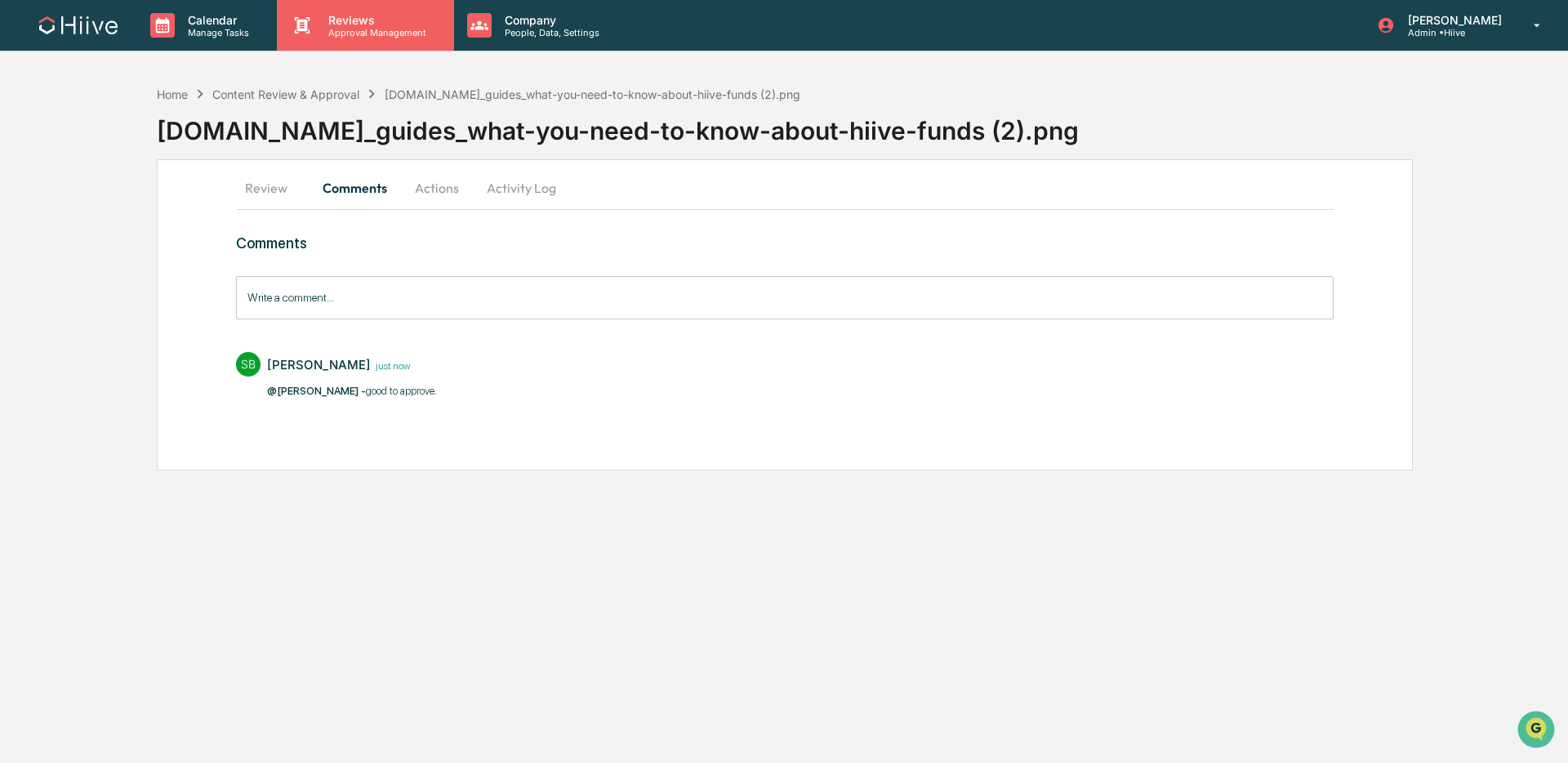
click at [389, 38] on div "Reviews Approval Management" at bounding box center [364, 25] width 177 height 51
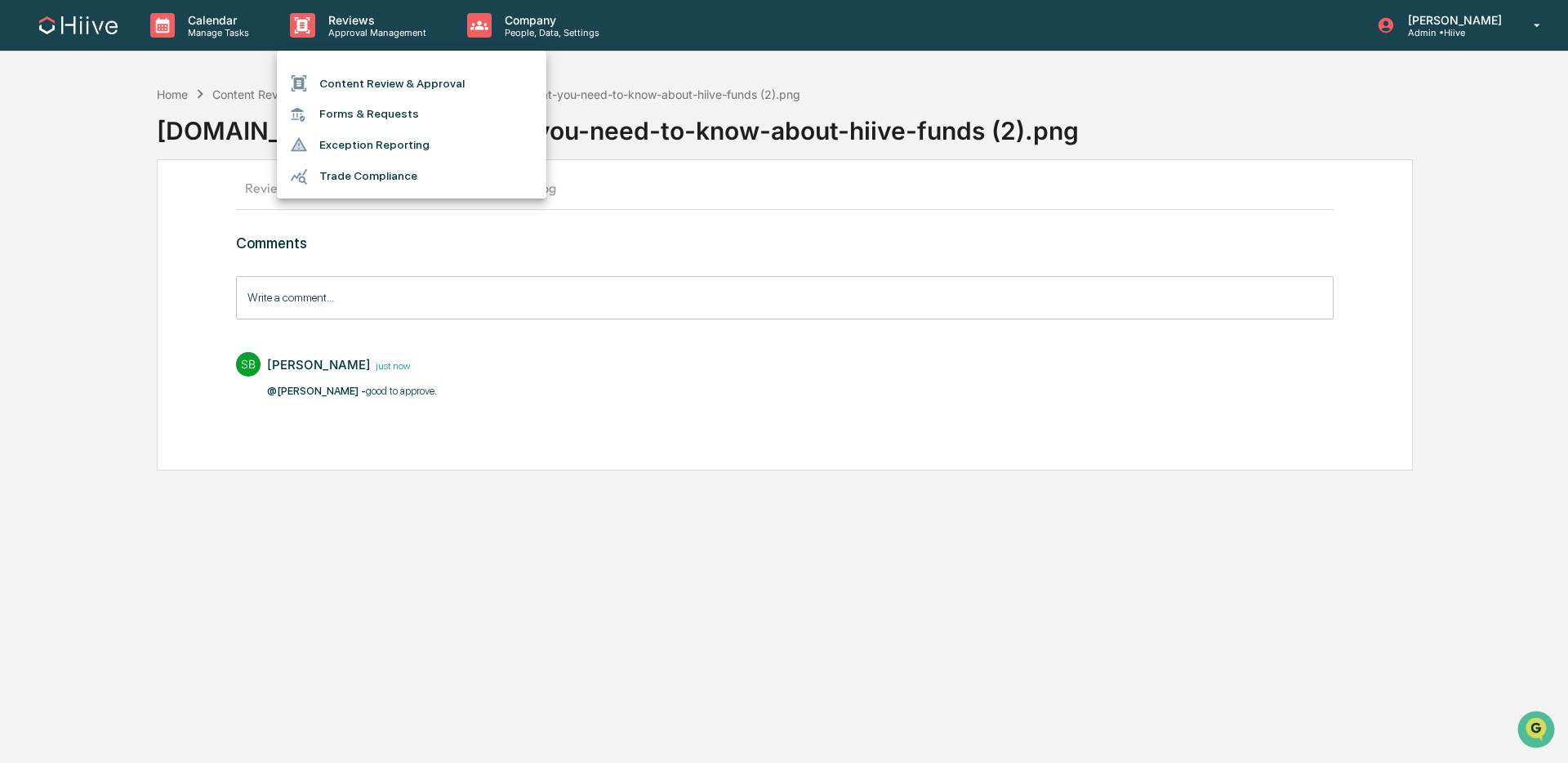
click at [390, 76] on li "Content Review & Approval" at bounding box center [411, 83] width 269 height 31
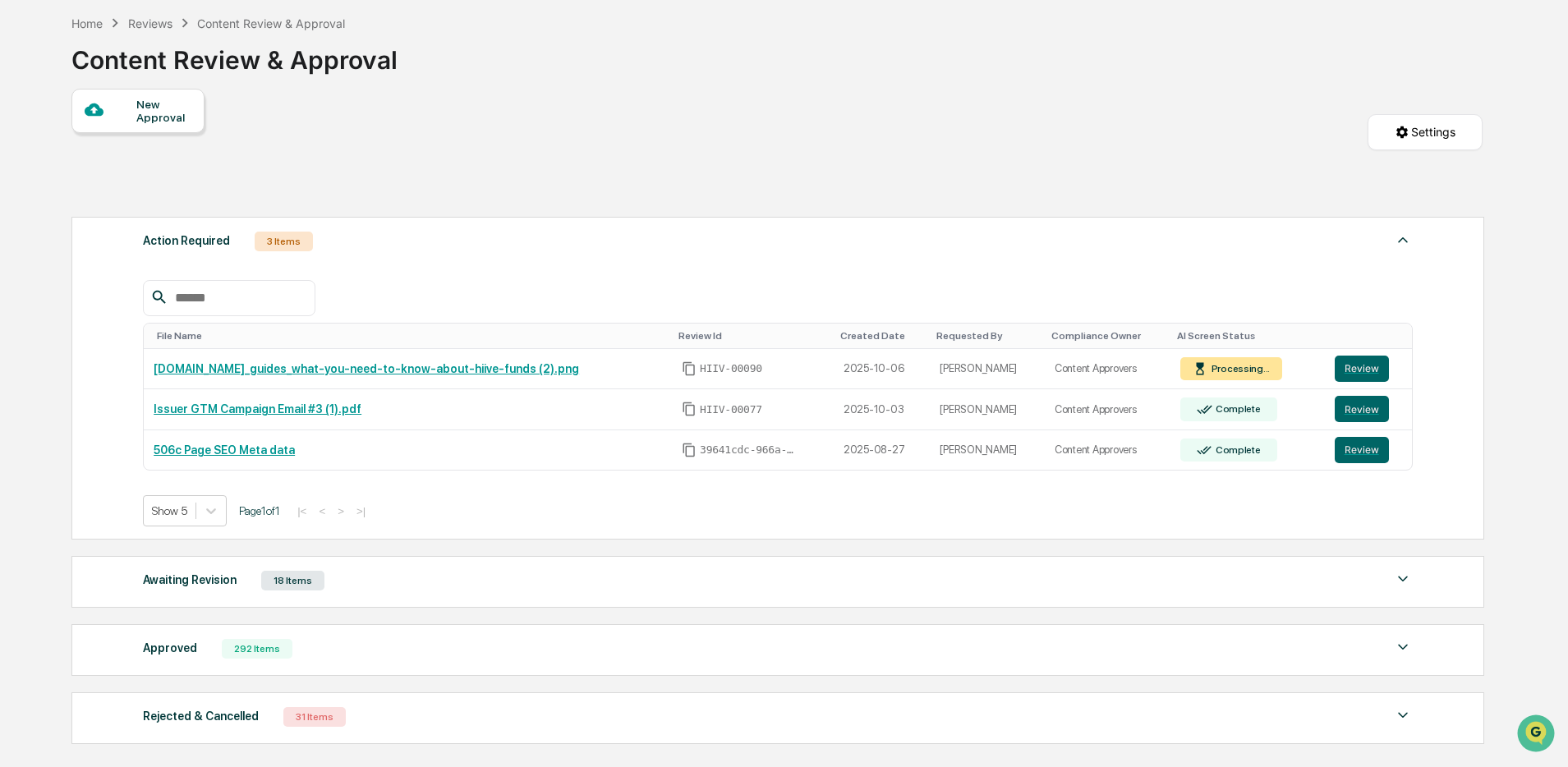
scroll to position [102, 0]
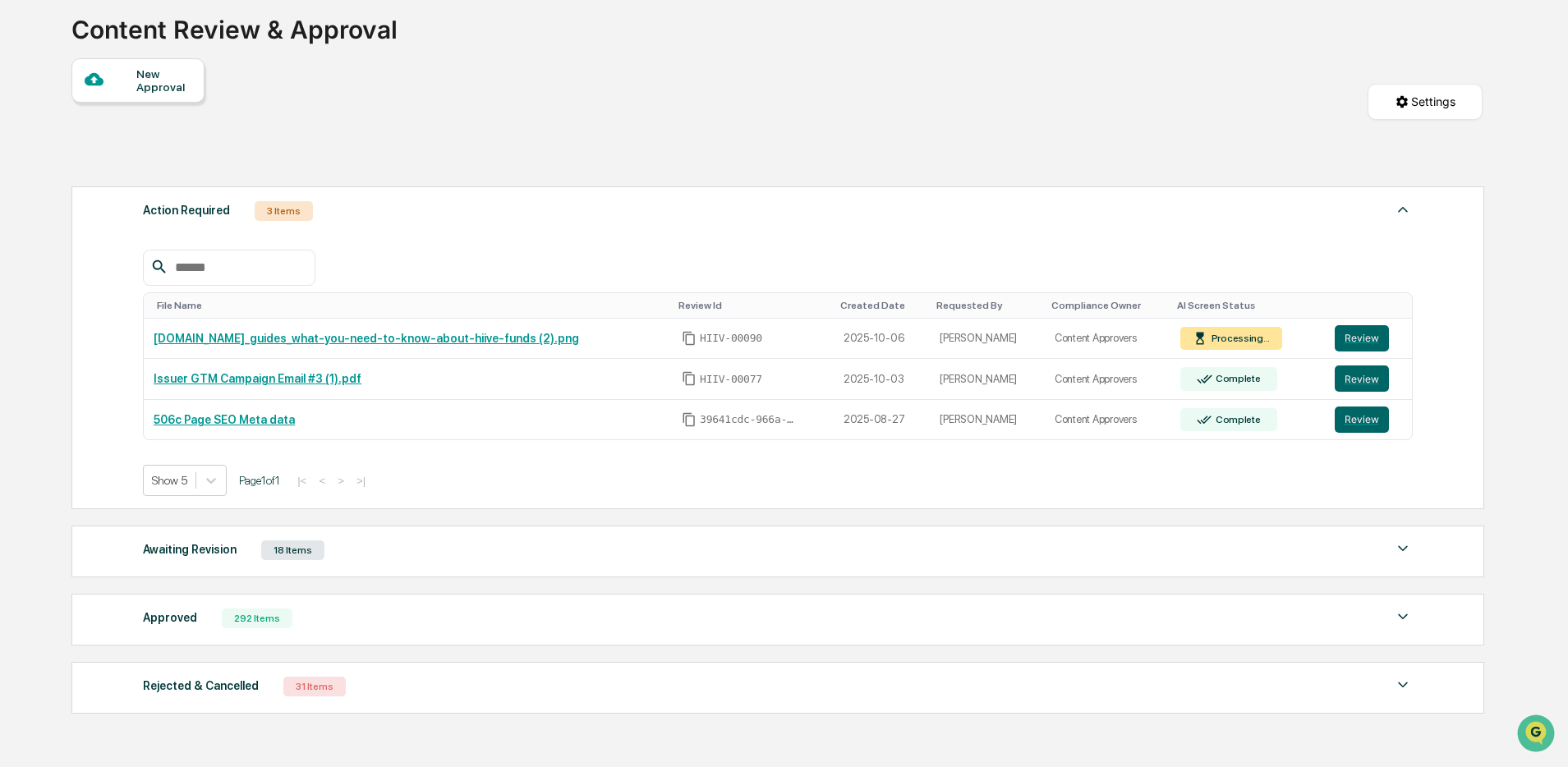
click at [365, 616] on div "Approved 292 Items" at bounding box center [777, 618] width 1269 height 23
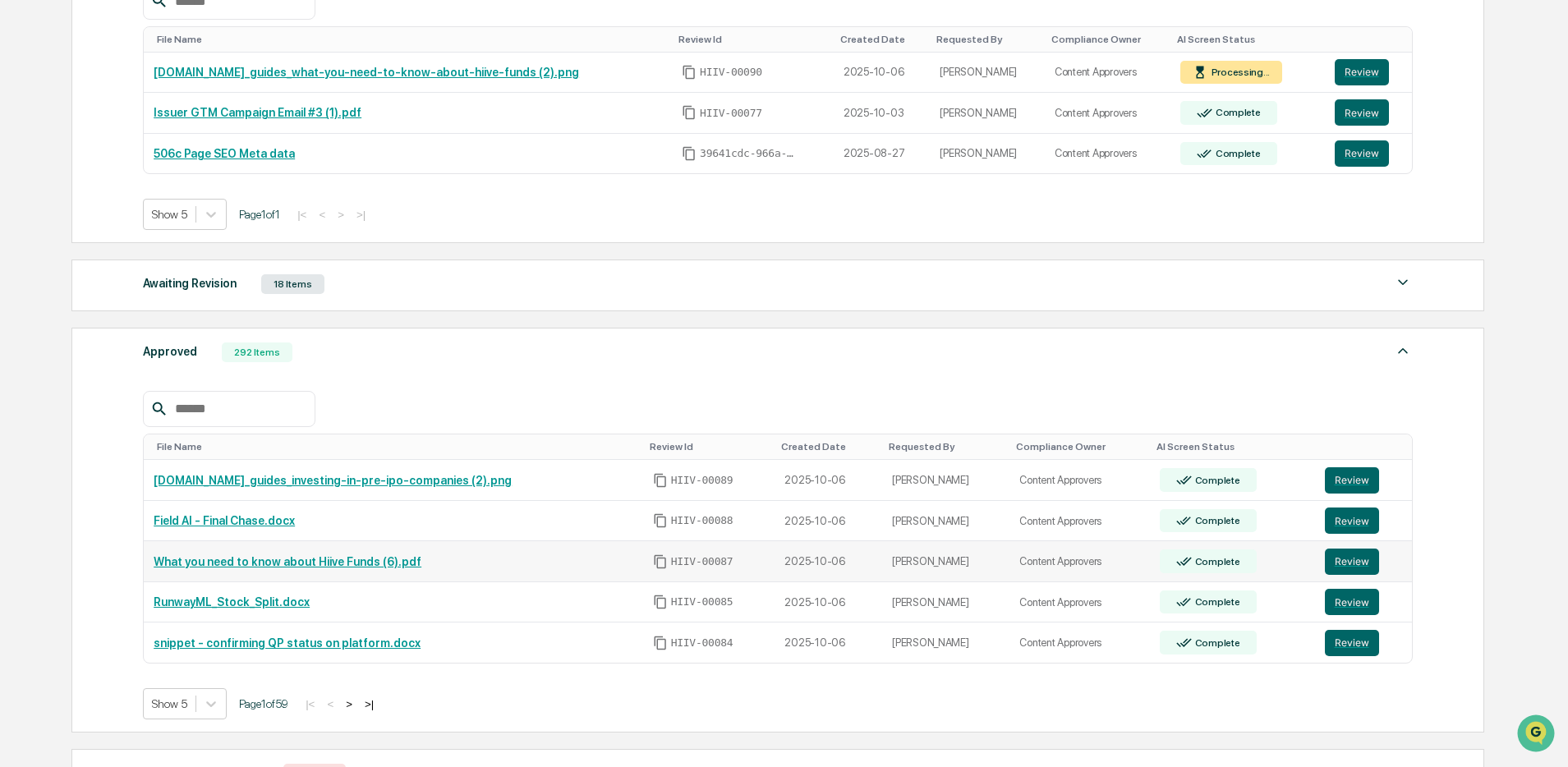
scroll to position [410, 0]
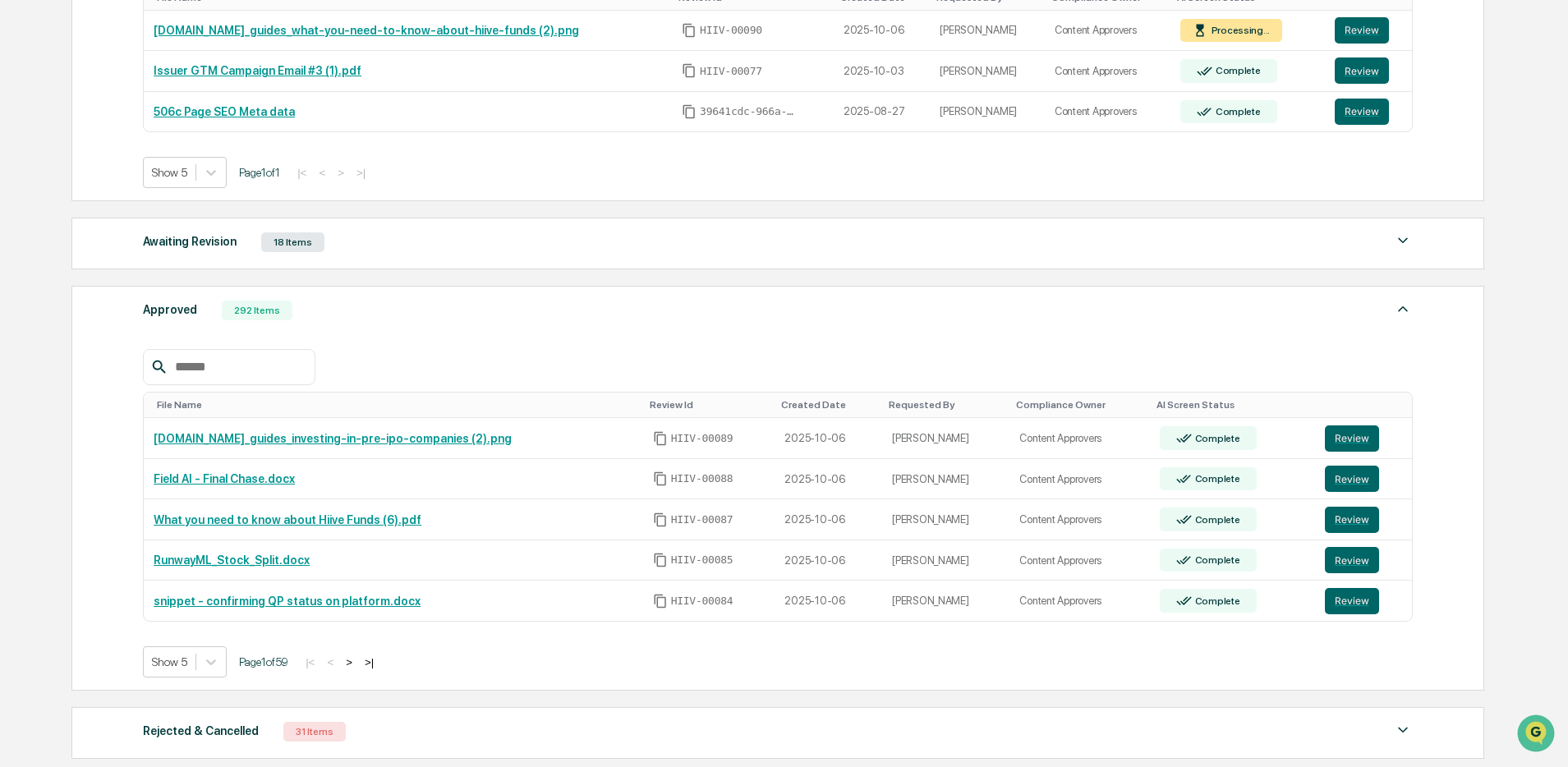
click at [254, 375] on input "text" at bounding box center [238, 366] width 140 height 21
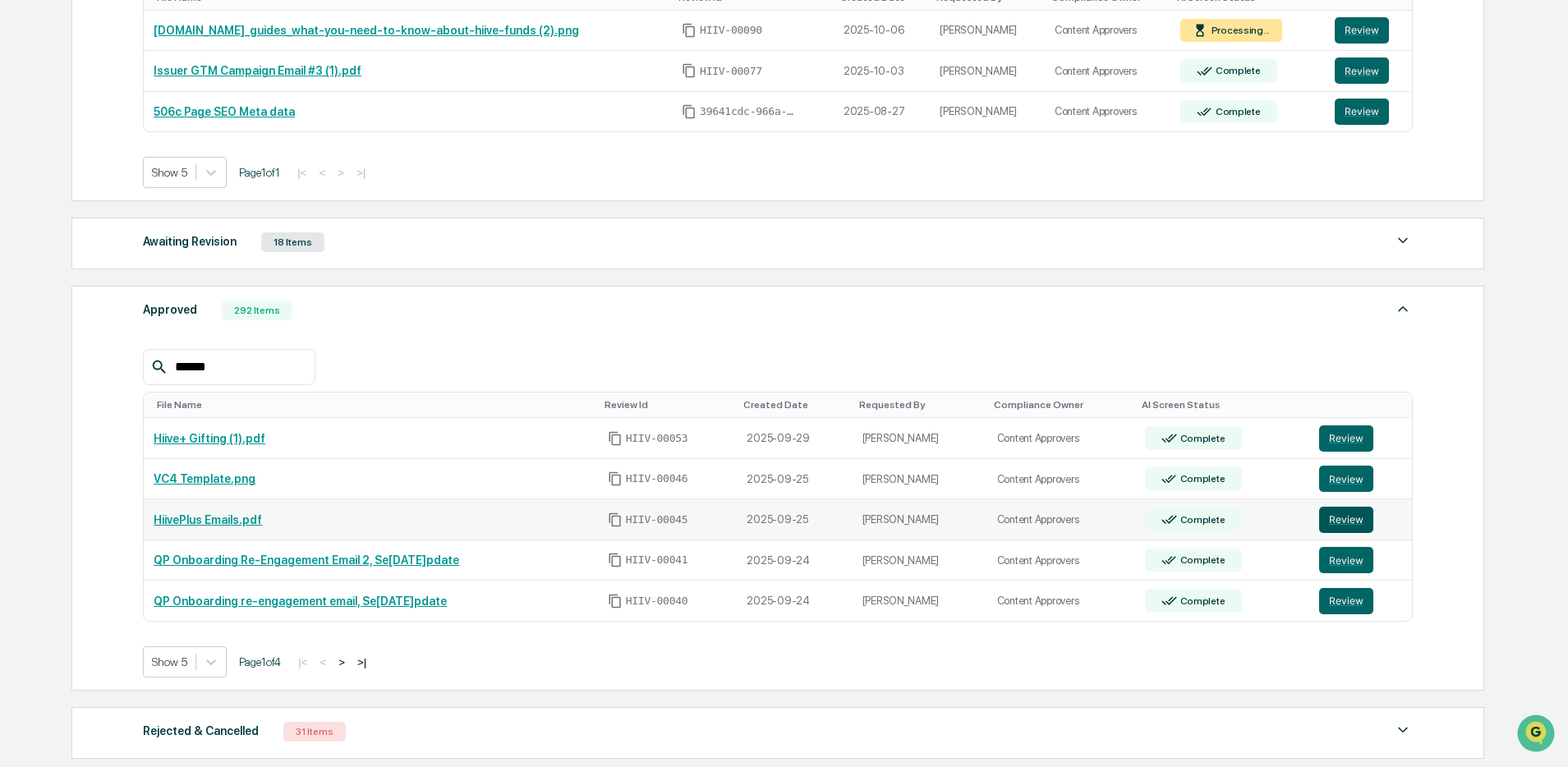
type input "******"
click at [1352, 514] on button "Review" at bounding box center [1346, 520] width 54 height 26
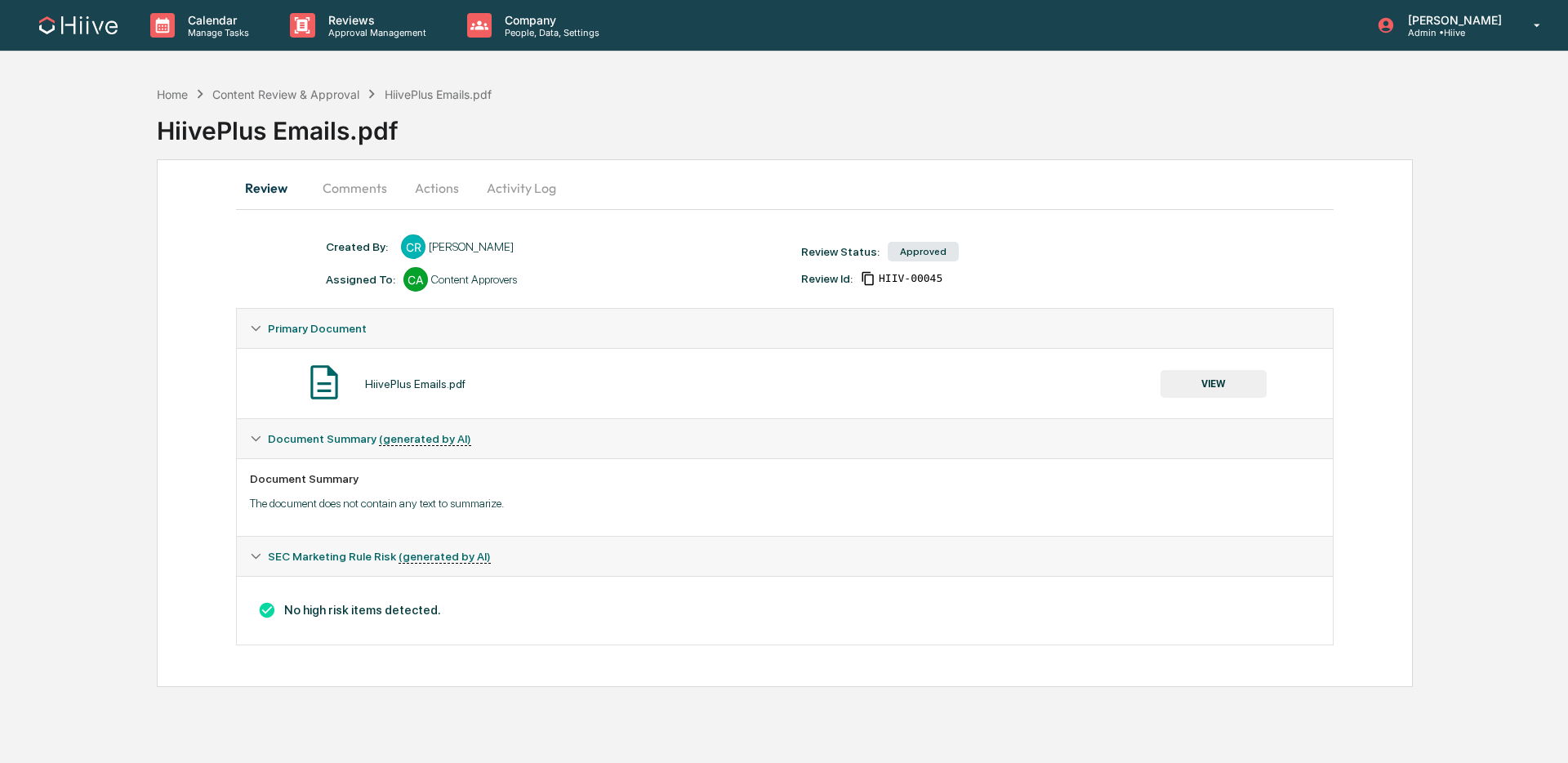
click at [386, 187] on button "Comments" at bounding box center [355, 188] width 91 height 39
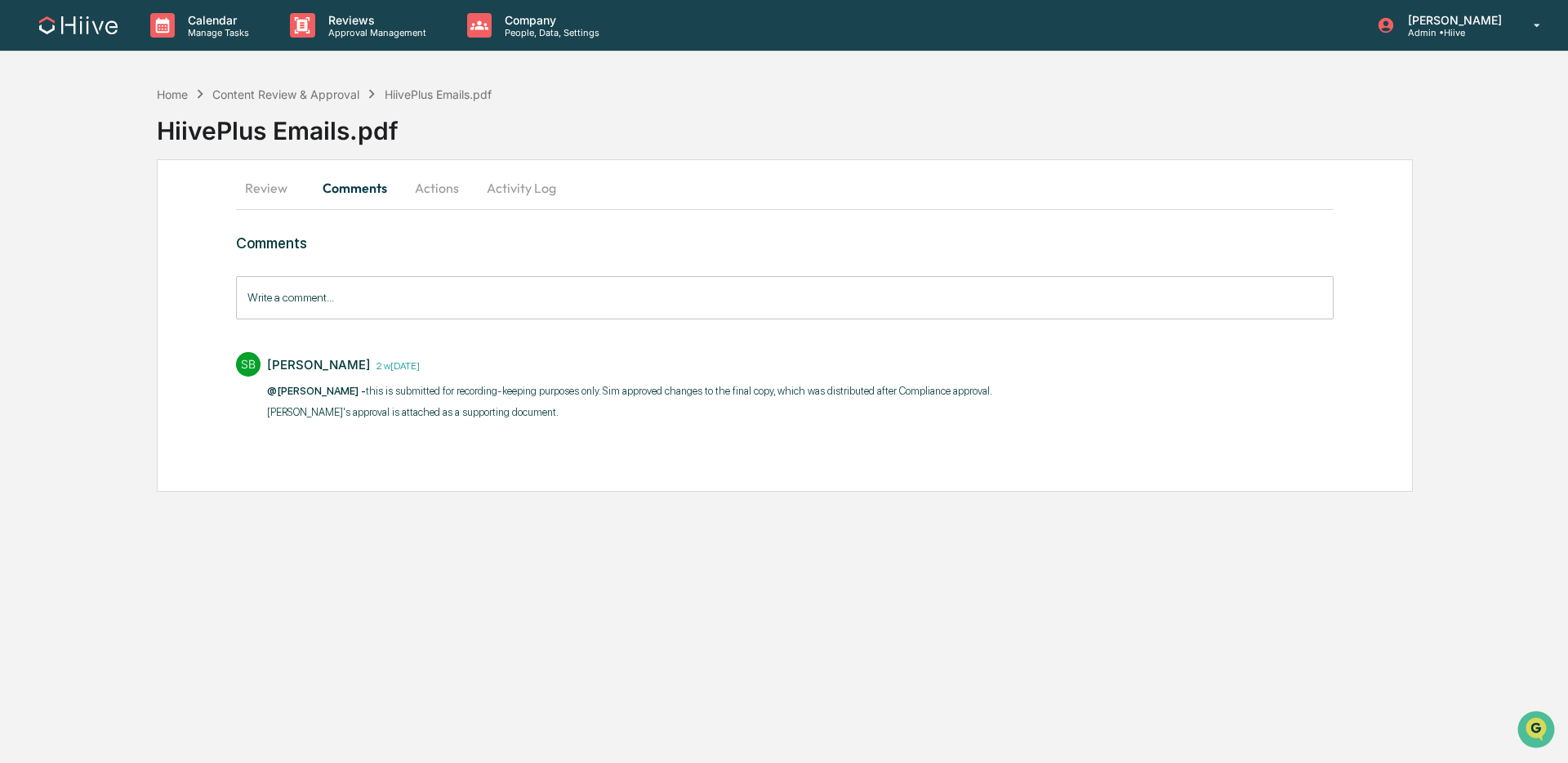
click at [274, 189] on button "Review" at bounding box center [272, 188] width 73 height 39
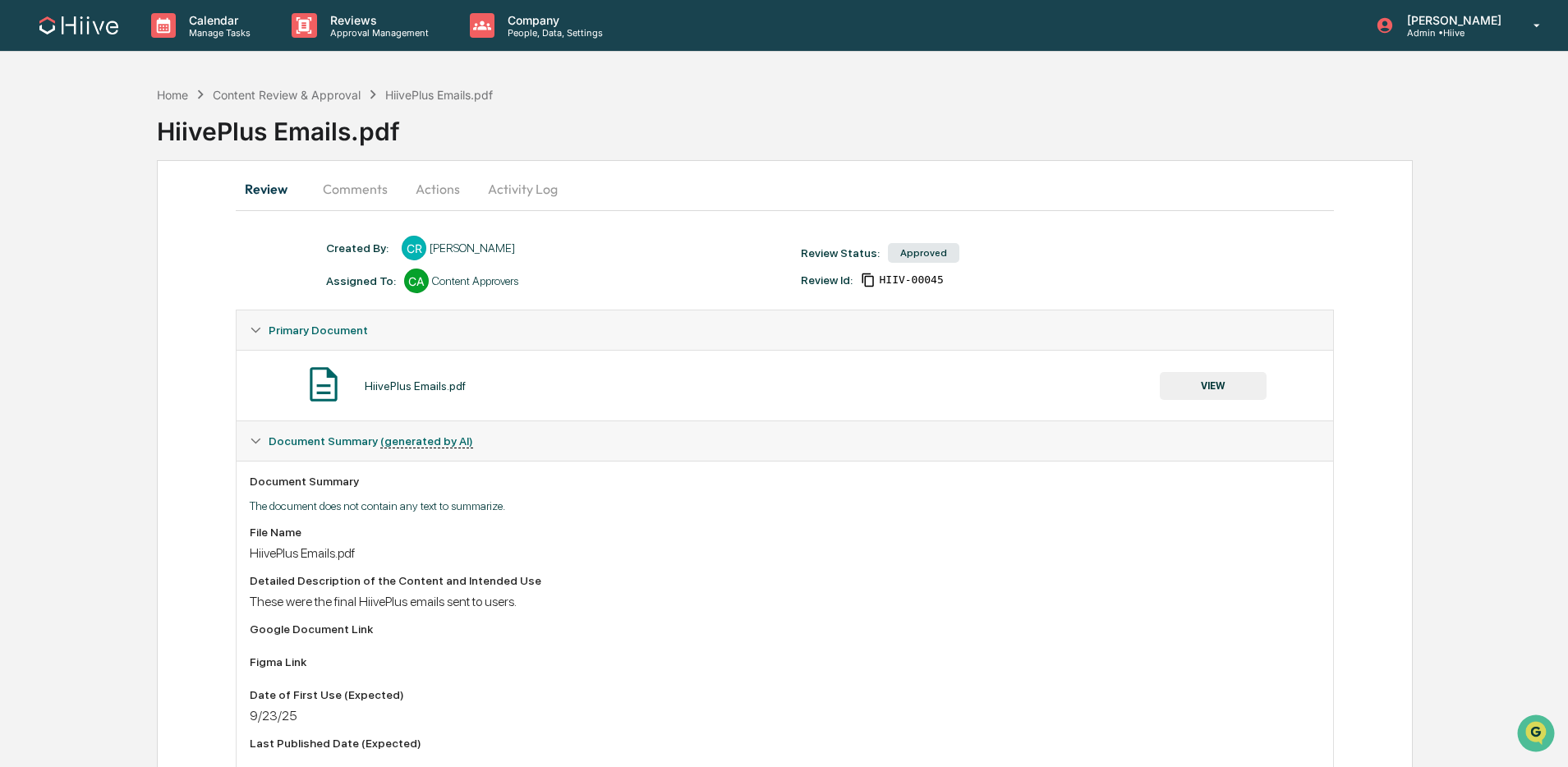
click at [353, 184] on button "Comments" at bounding box center [355, 189] width 91 height 39
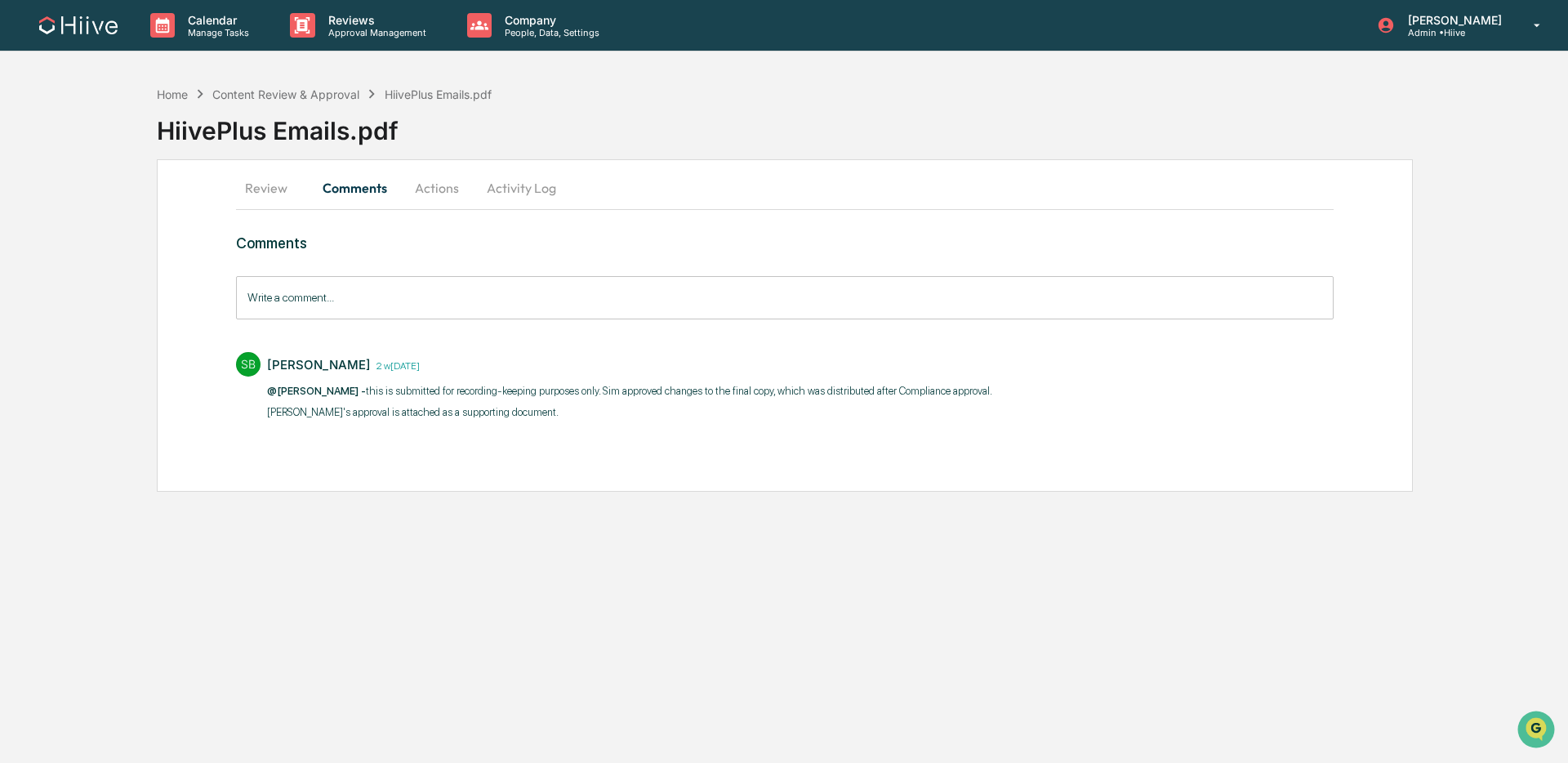
drag, startPoint x: 251, startPoint y: 188, endPoint x: 350, endPoint y: 213, distance: 102.1
click at [252, 188] on button "Review" at bounding box center [272, 188] width 73 height 39
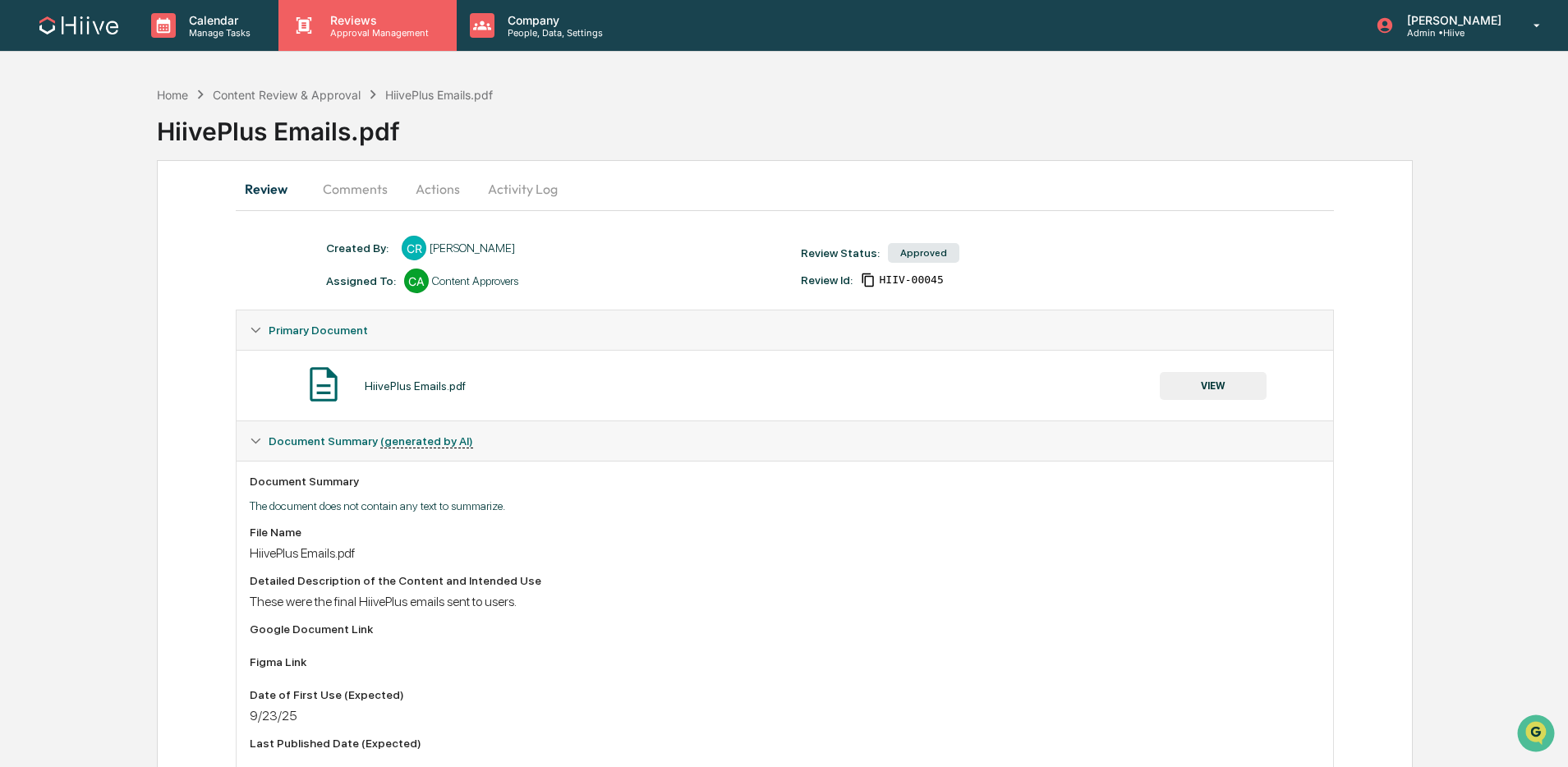
click at [377, 31] on p "Approval Management" at bounding box center [377, 33] width 120 height 11
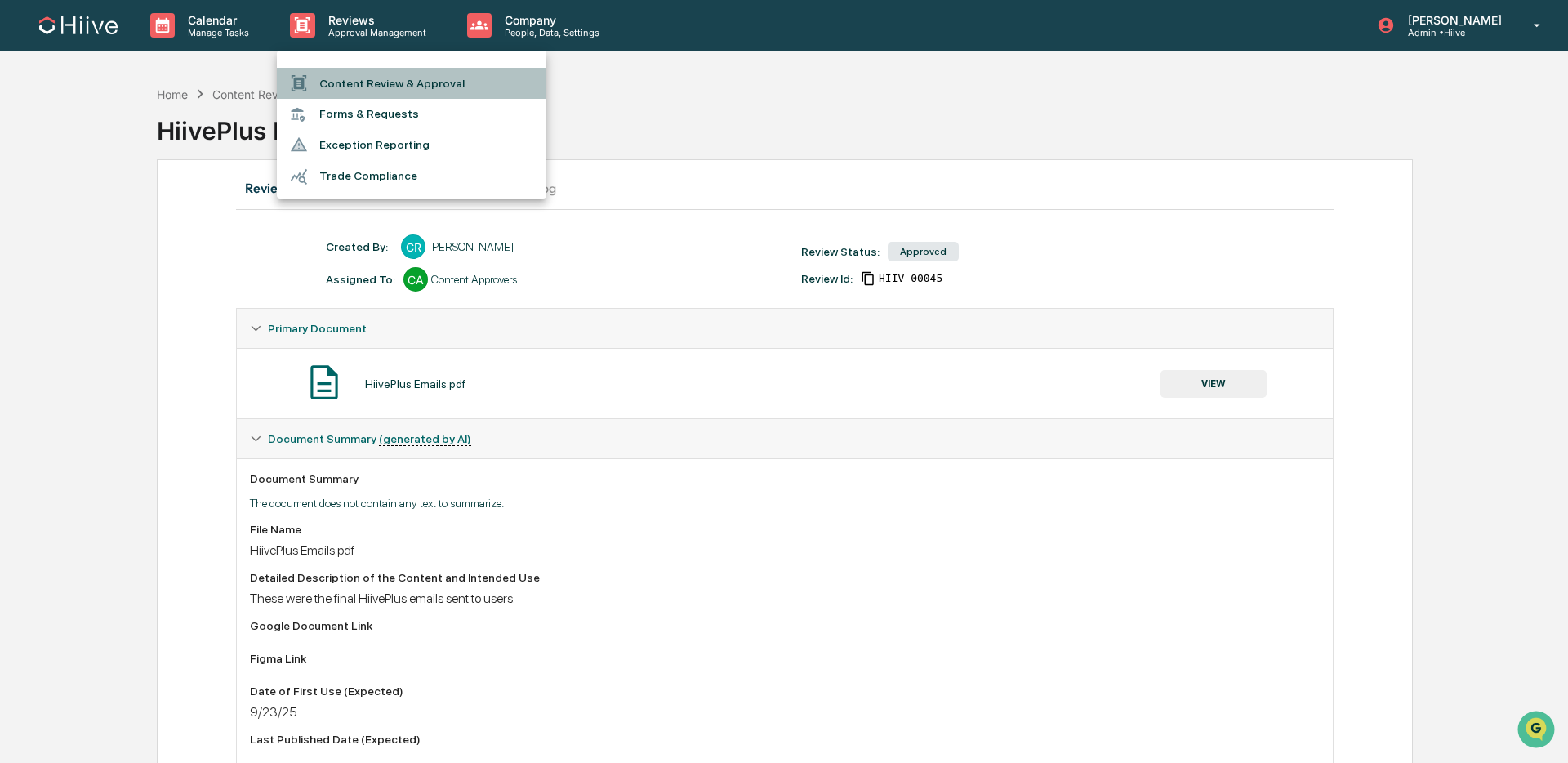
click at [374, 72] on li "Content Review & Approval" at bounding box center [411, 83] width 269 height 31
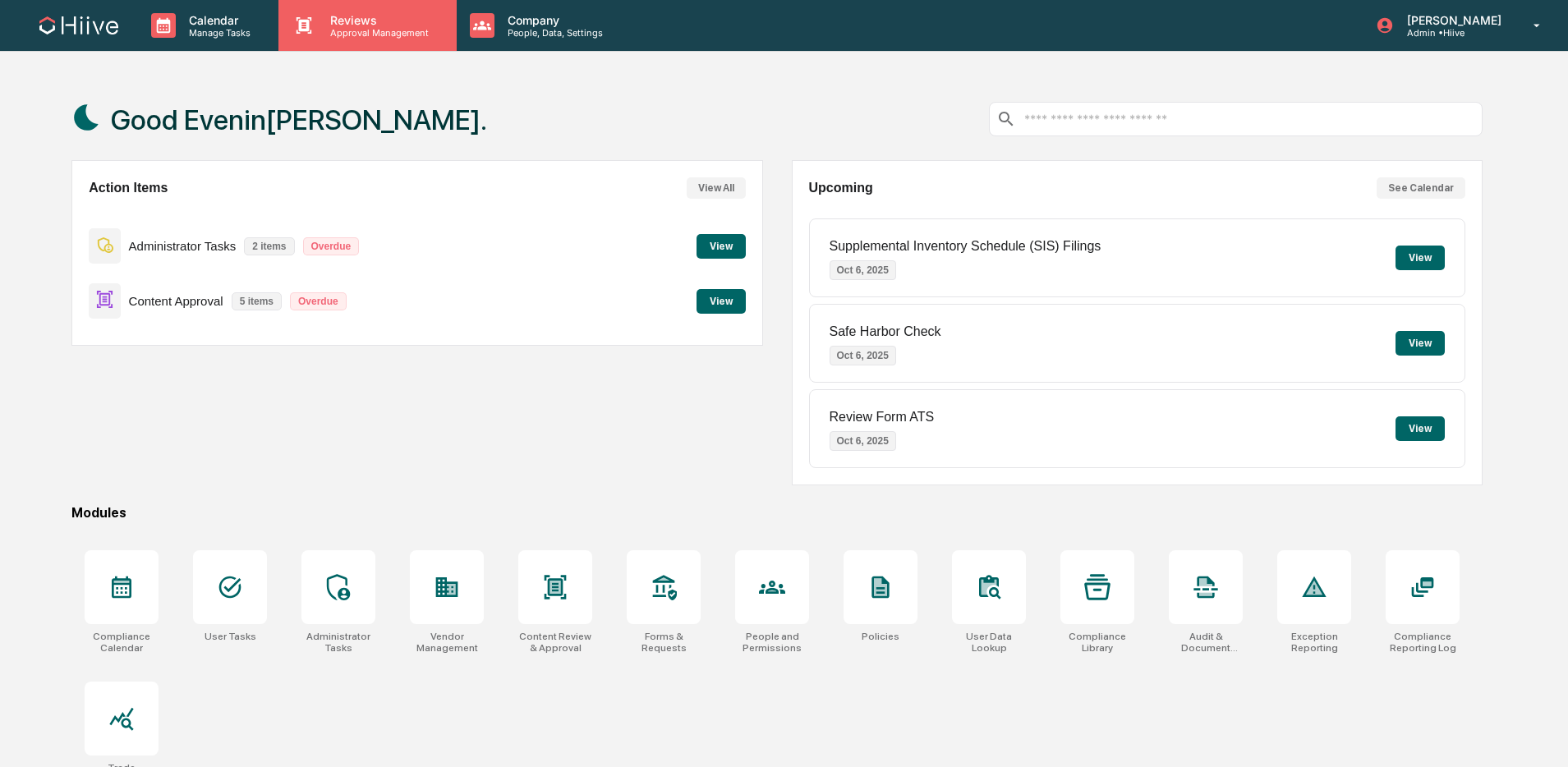
click at [411, 30] on p "Approval Management" at bounding box center [377, 33] width 120 height 11
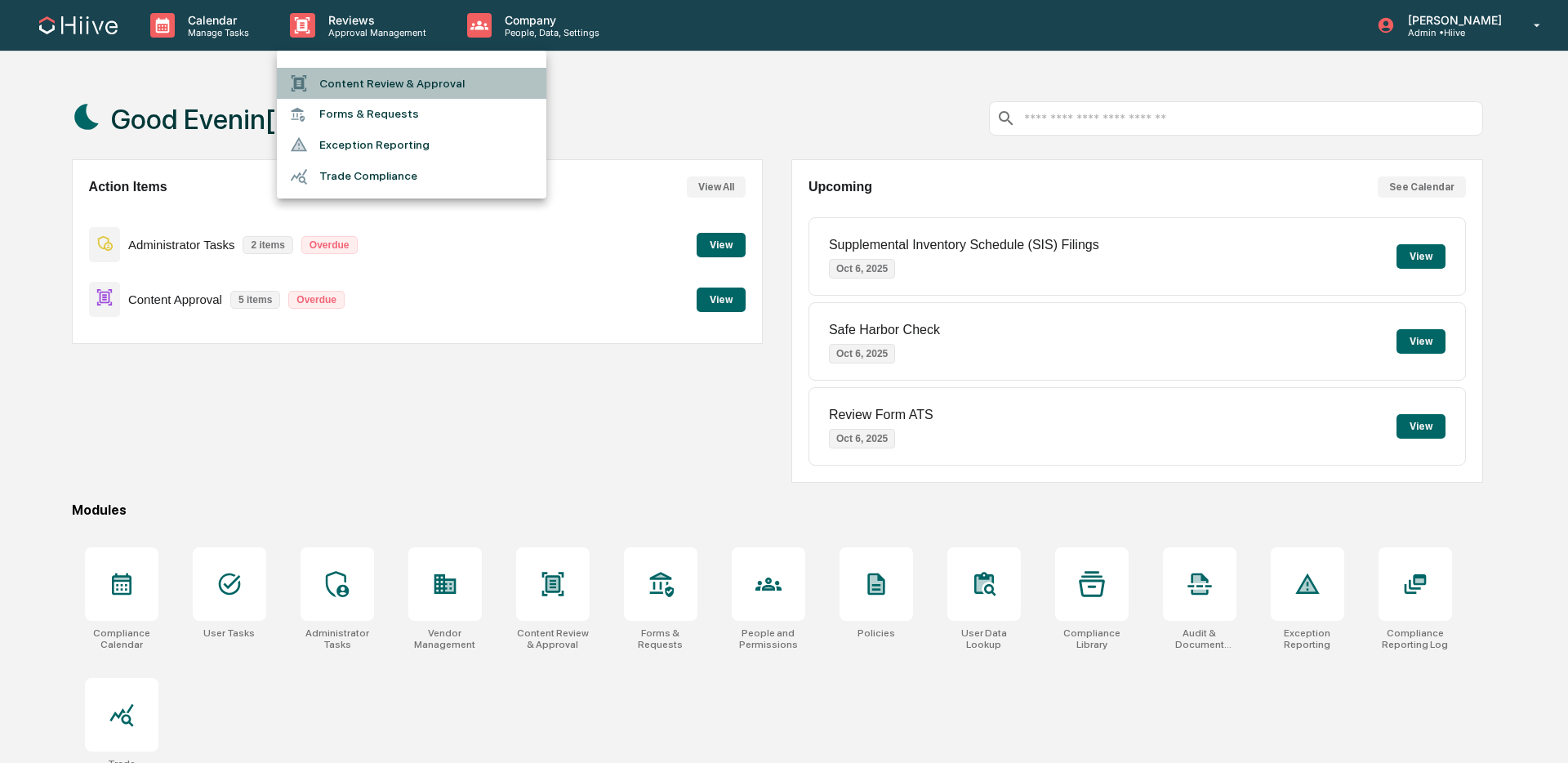
click at [423, 91] on li "Content Review & Approval" at bounding box center [411, 83] width 269 height 31
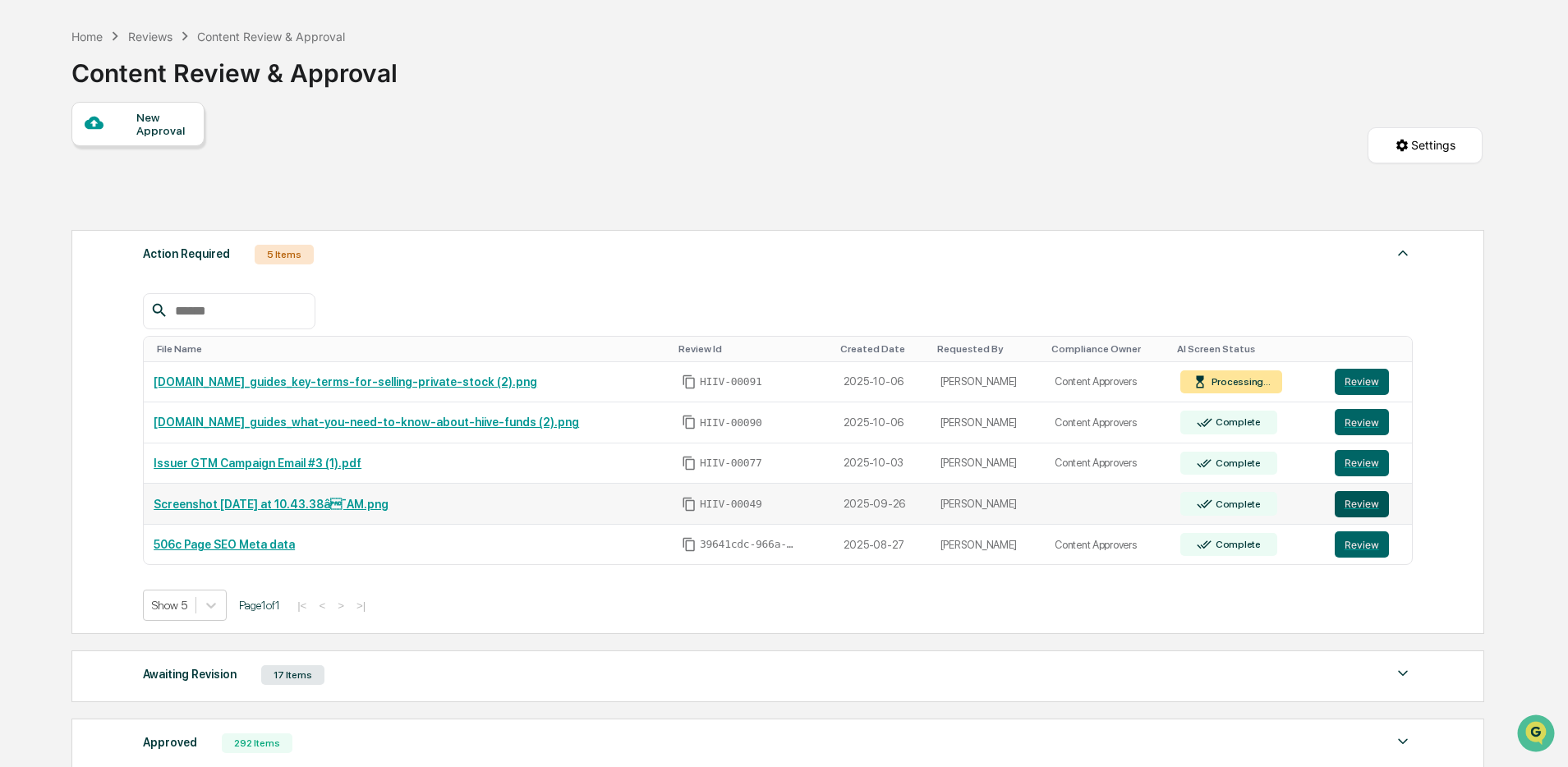
click at [1335, 513] on button "Review" at bounding box center [1362, 504] width 54 height 26
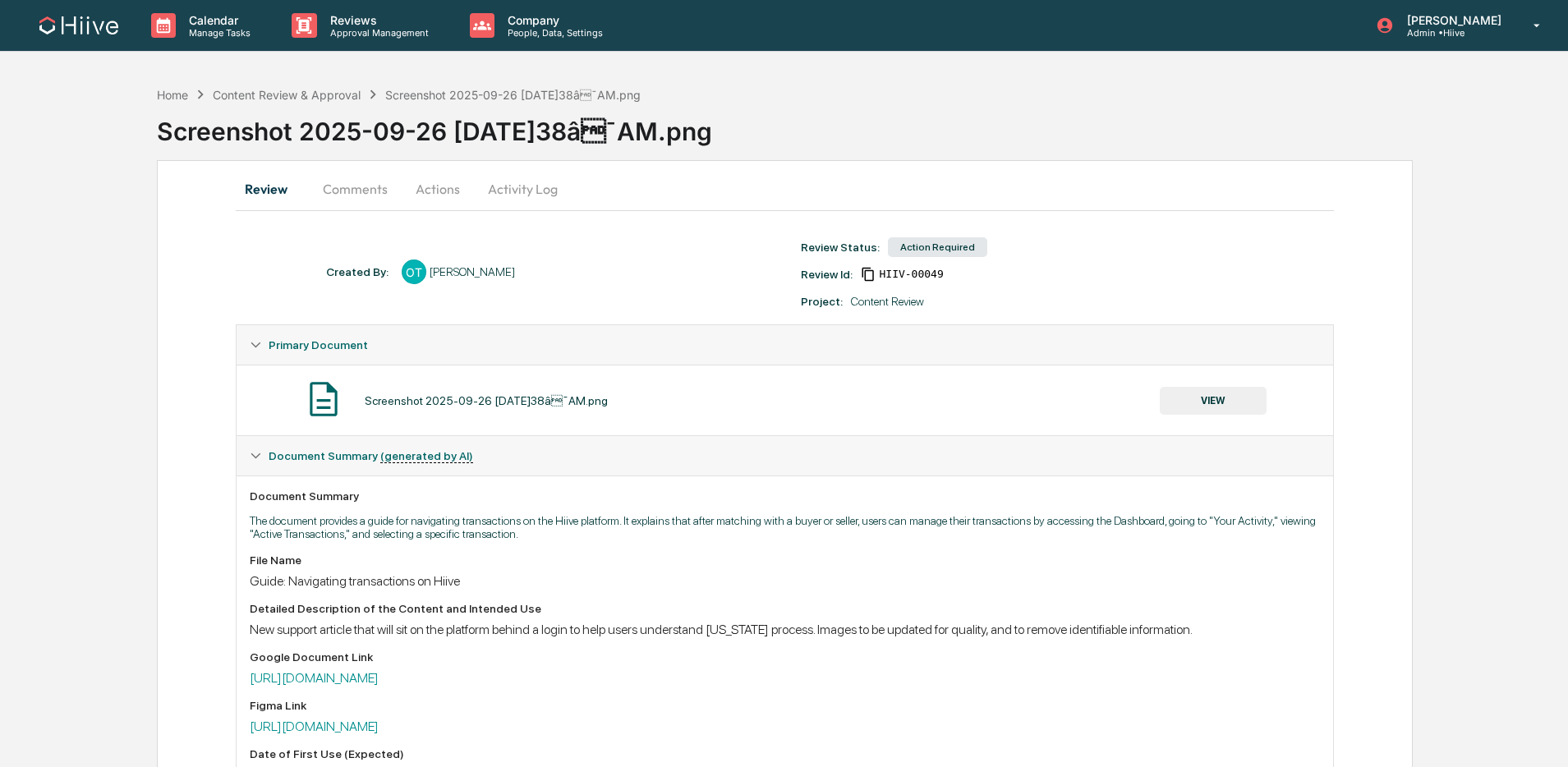
click at [1217, 397] on button "VIEW" at bounding box center [1213, 401] width 107 height 28
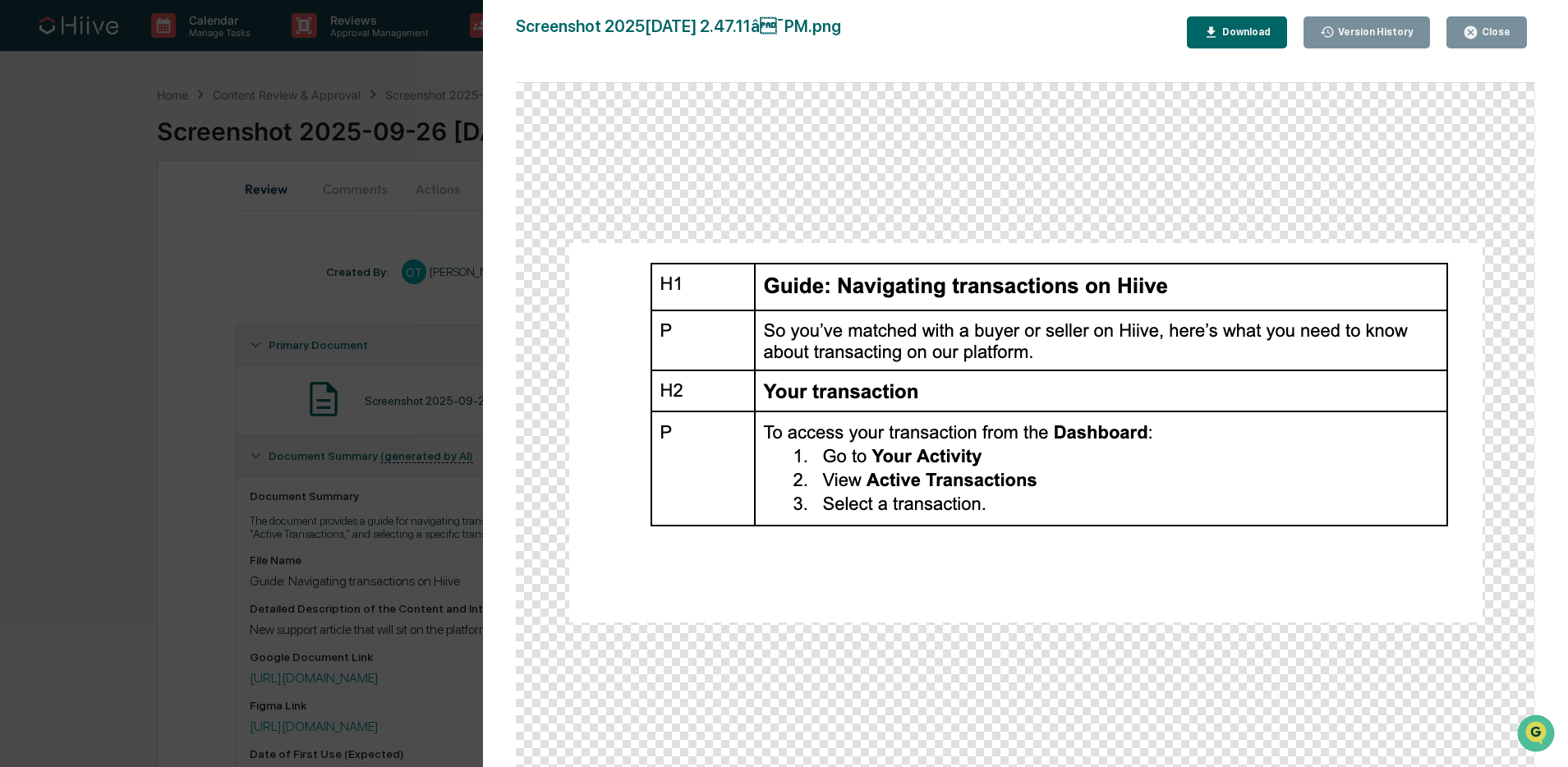
click at [1474, 29] on icon "button" at bounding box center [1470, 32] width 12 height 12
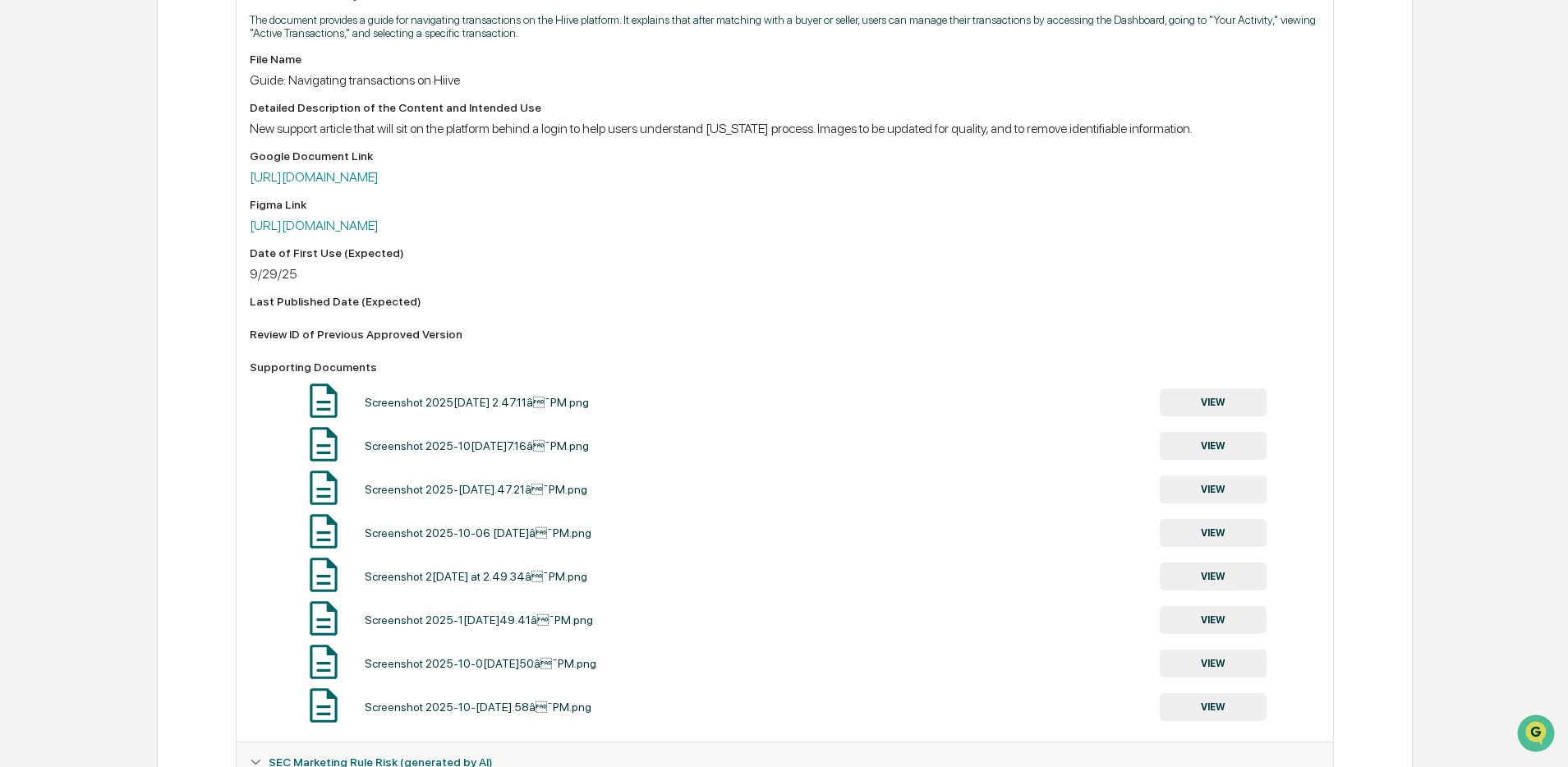
scroll to position [551, 0]
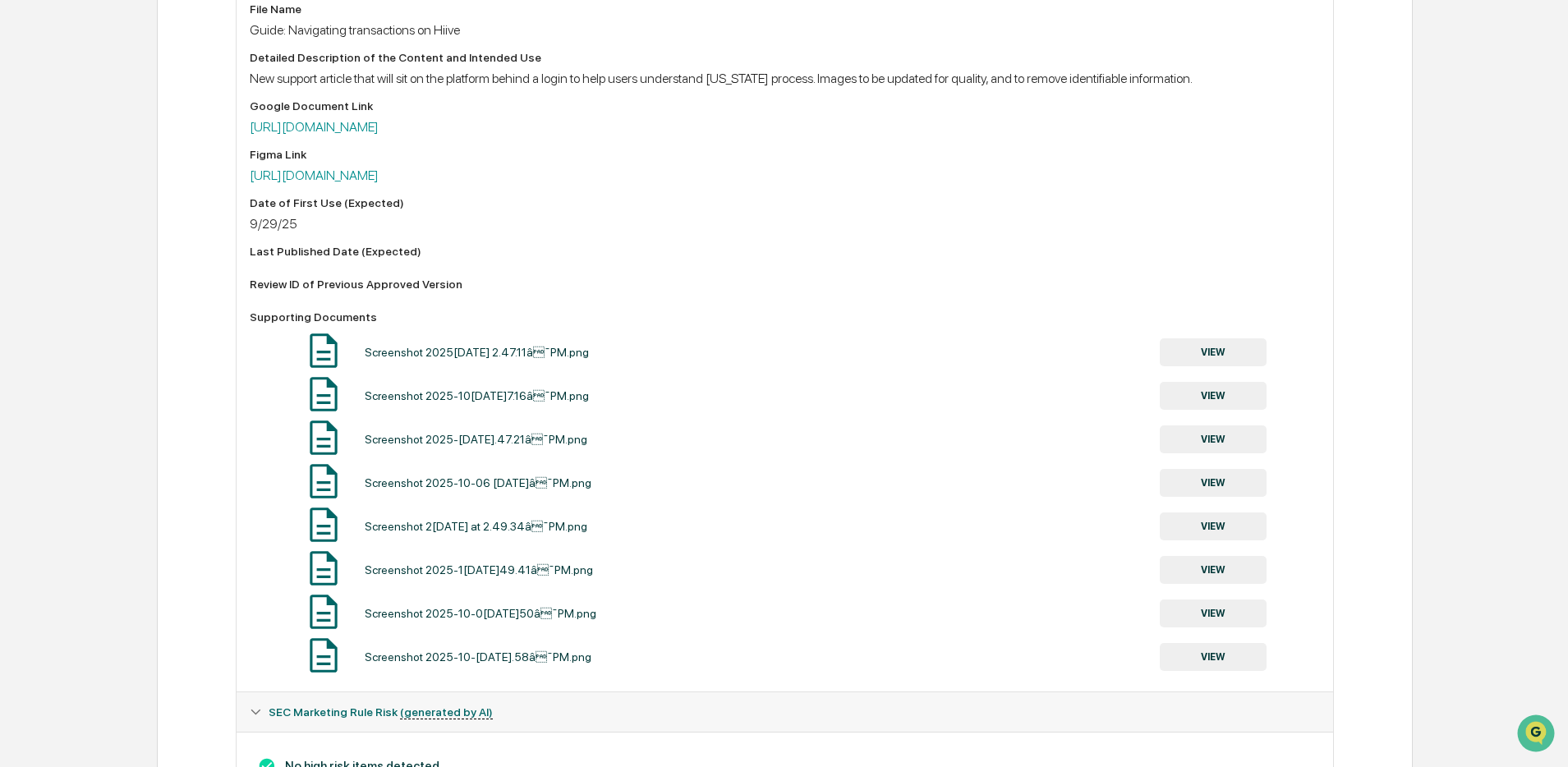
click at [1216, 363] on button "VIEW" at bounding box center [1213, 352] width 107 height 28
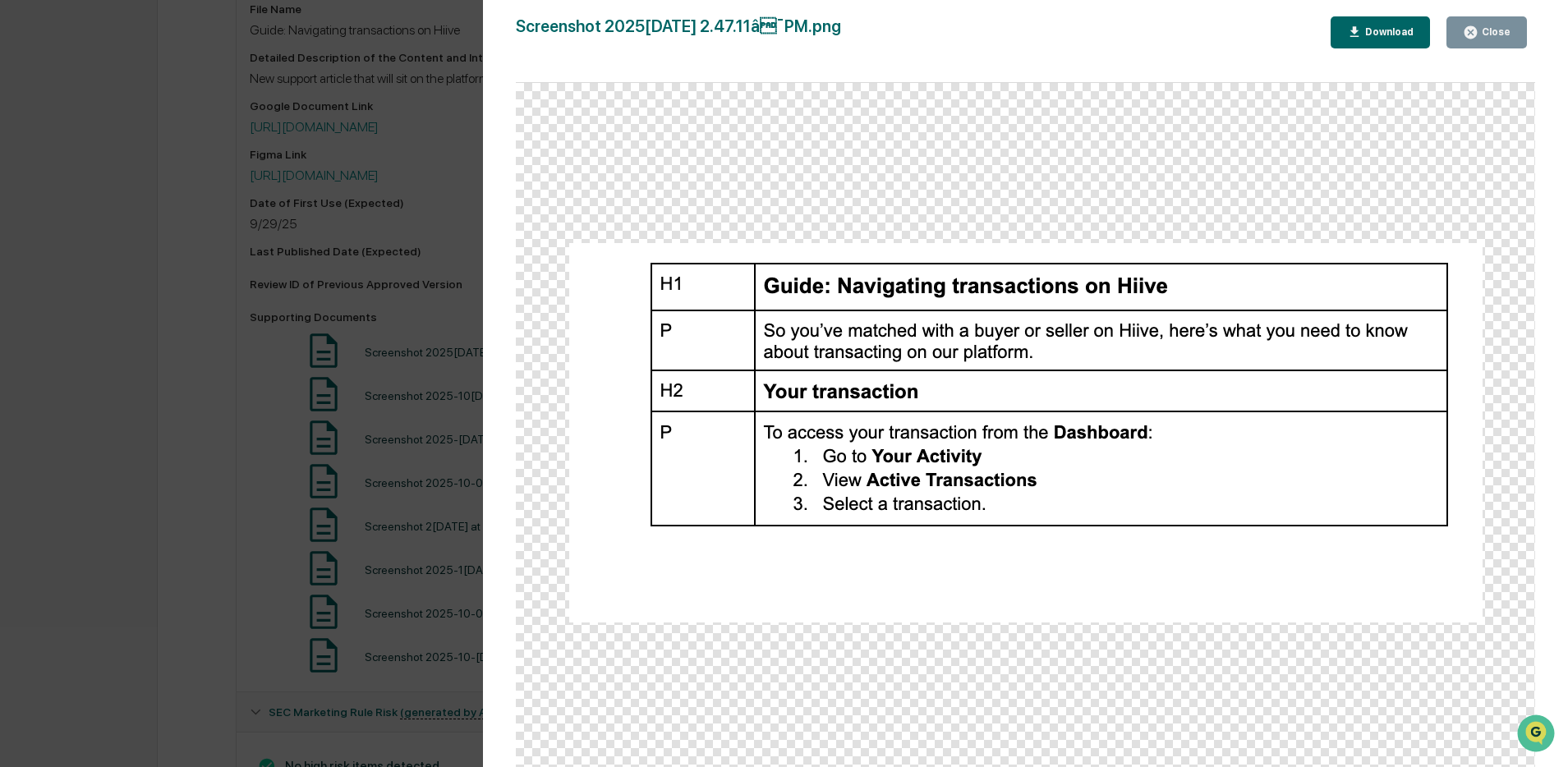
scroll to position [579, 0]
click at [1485, 39] on div "Close" at bounding box center [1486, 32] width 47 height 16
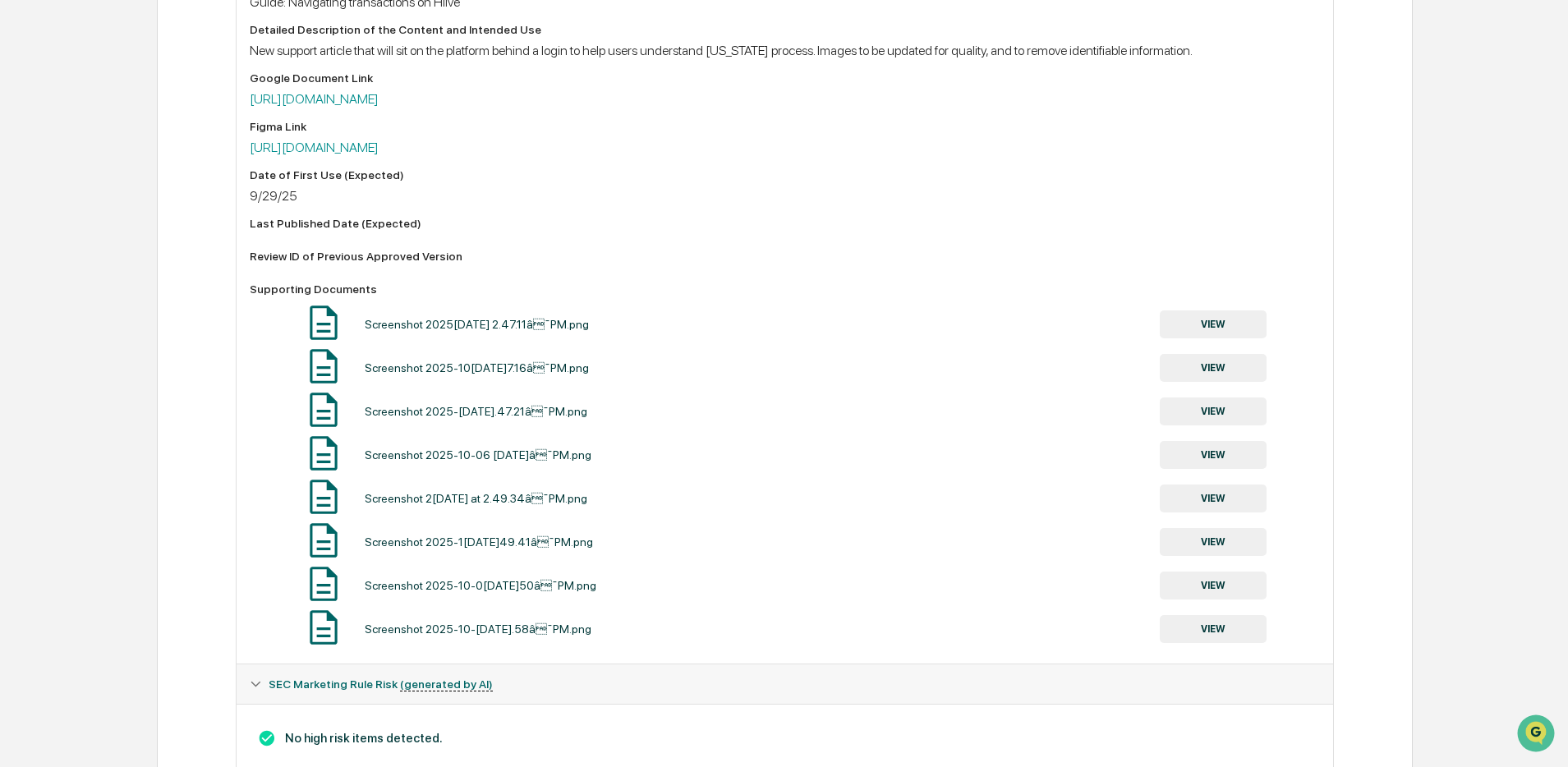
click at [1227, 371] on button "VIEW" at bounding box center [1213, 368] width 107 height 28
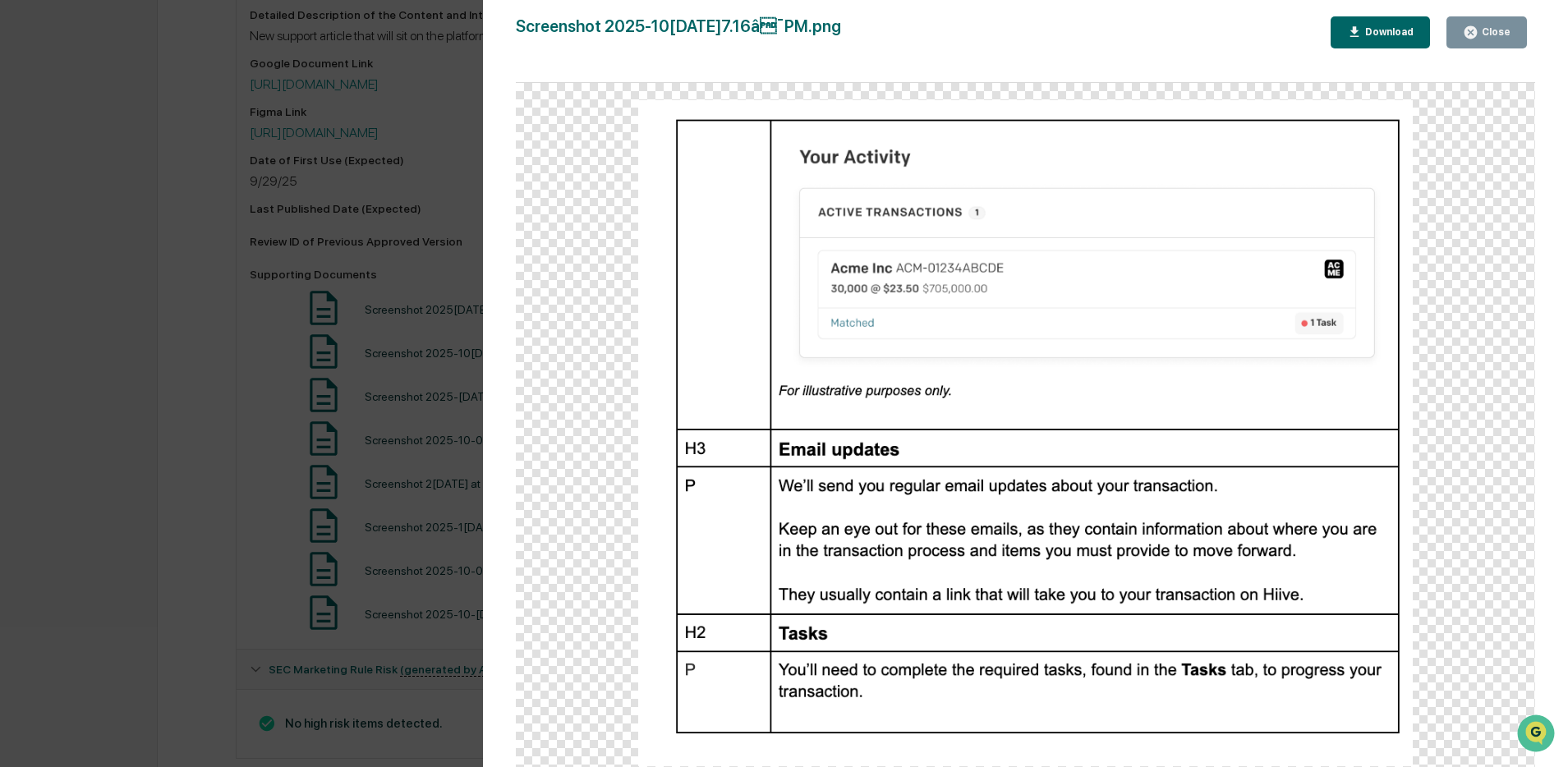
click at [1495, 32] on div "Close" at bounding box center [1495, 32] width 32 height 11
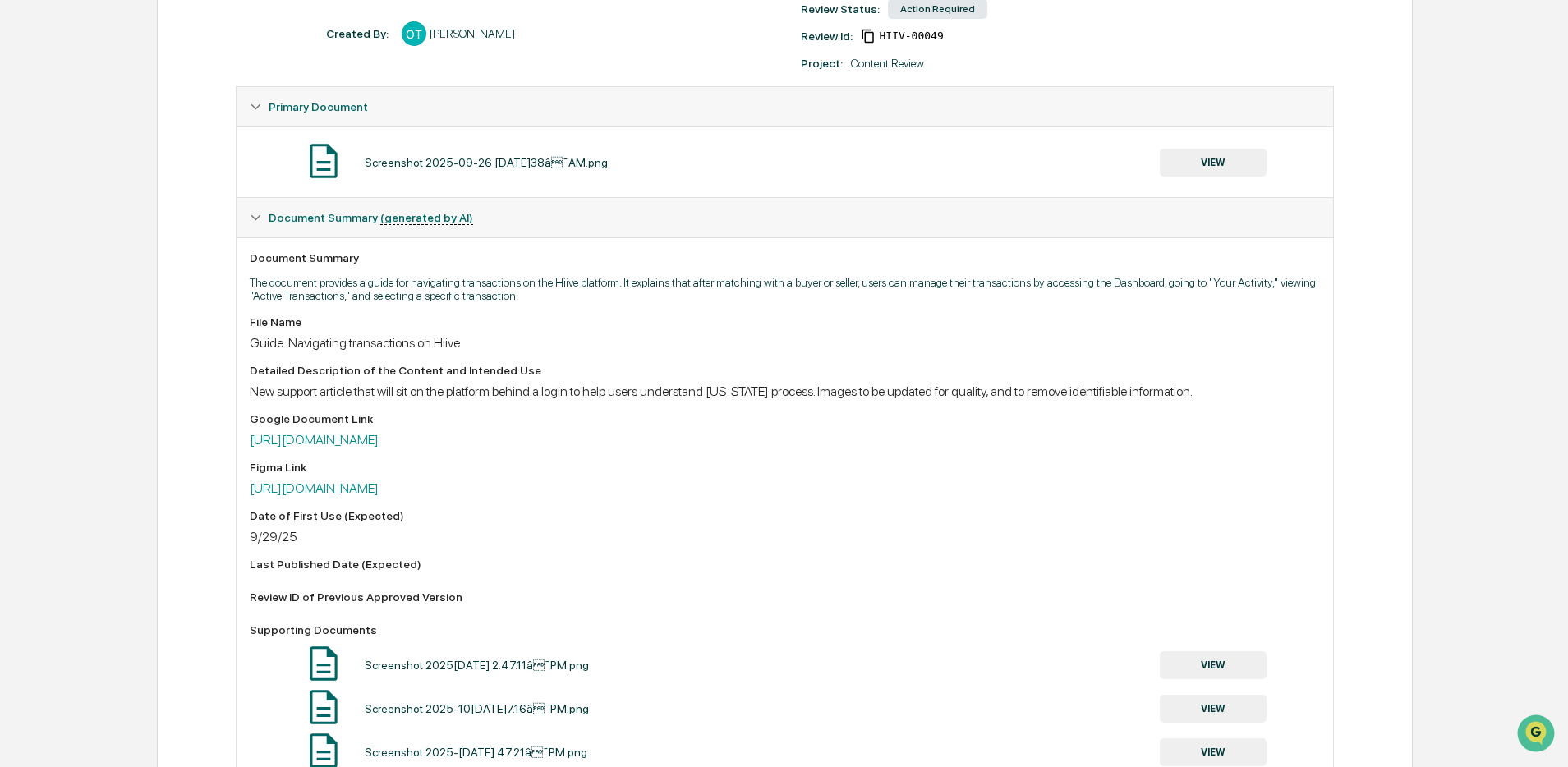
scroll to position [207, 0]
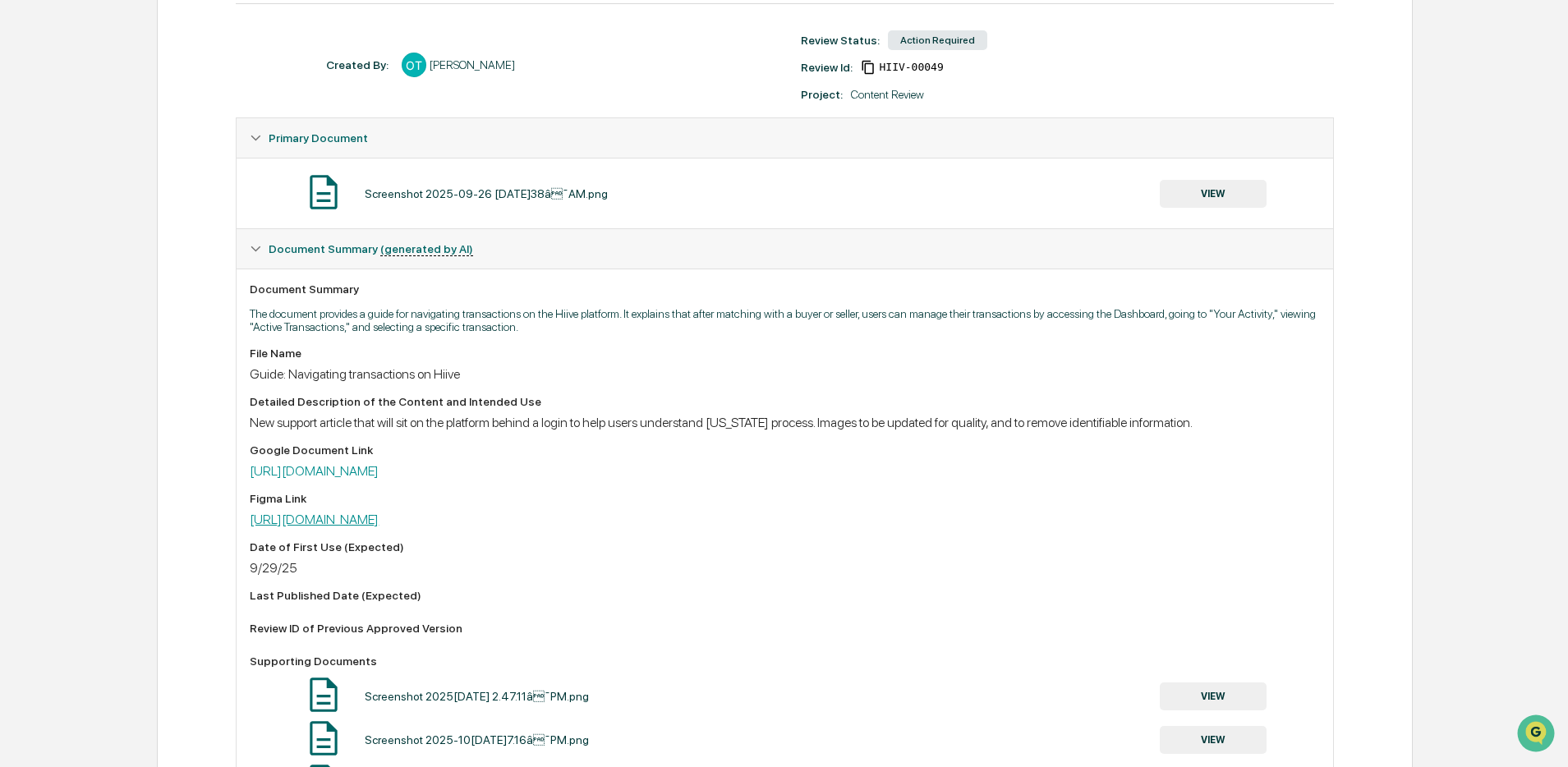
click at [367, 524] on link "[URL][DOMAIN_NAME]" at bounding box center [313, 519] width 129 height 16
click at [1190, 207] on button "VIEW" at bounding box center [1213, 193] width 107 height 28
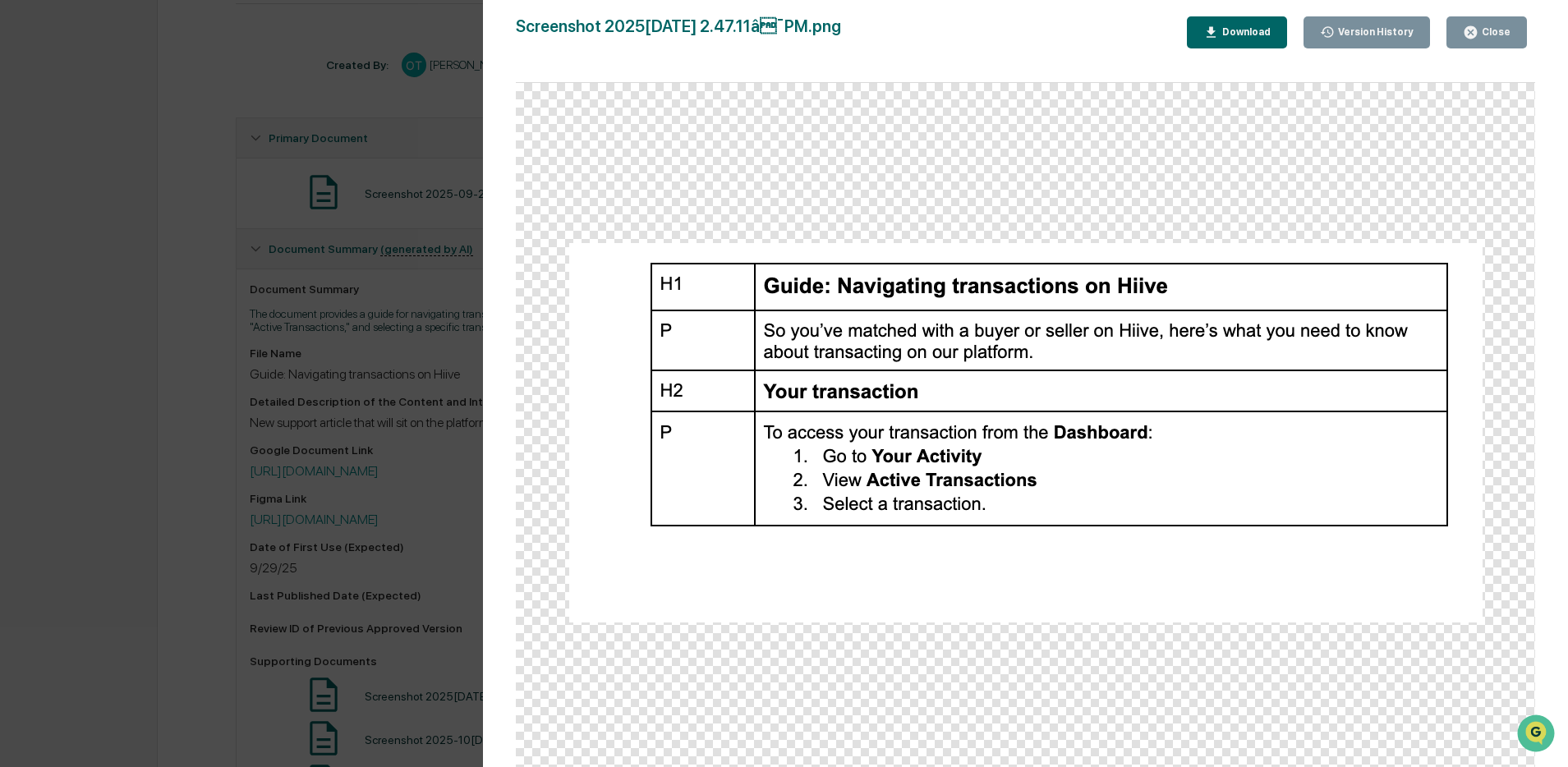
drag, startPoint x: 324, startPoint y: 367, endPoint x: 376, endPoint y: 368, distance: 52.0
click at [324, 367] on div "Version History [DATE] 09:53 PM [PERSON_NAME] [DATE] 09:52 PM [PERSON_NAME] [DA…" at bounding box center [784, 383] width 1568 height 767
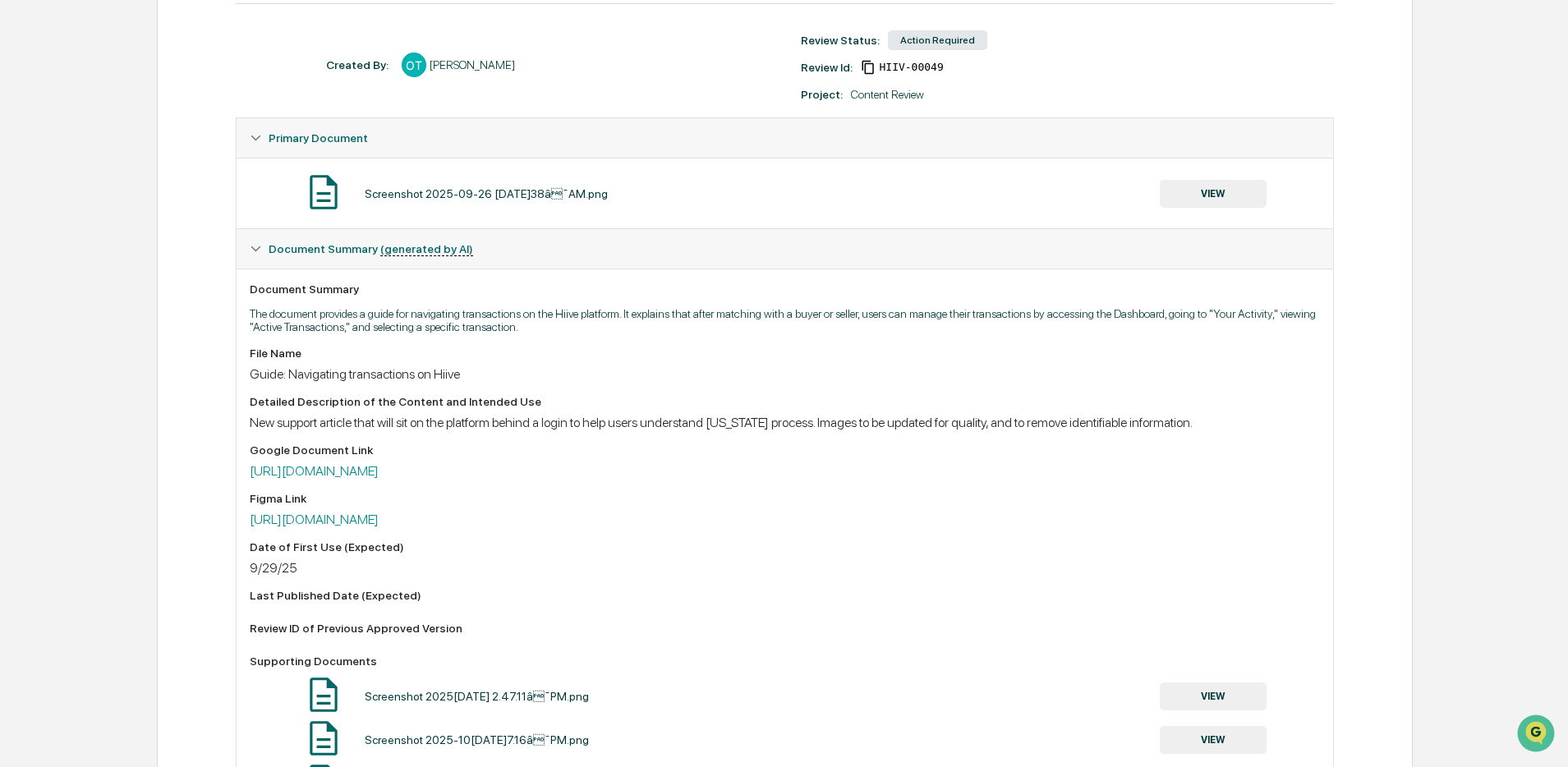
scroll to position [275, 0]
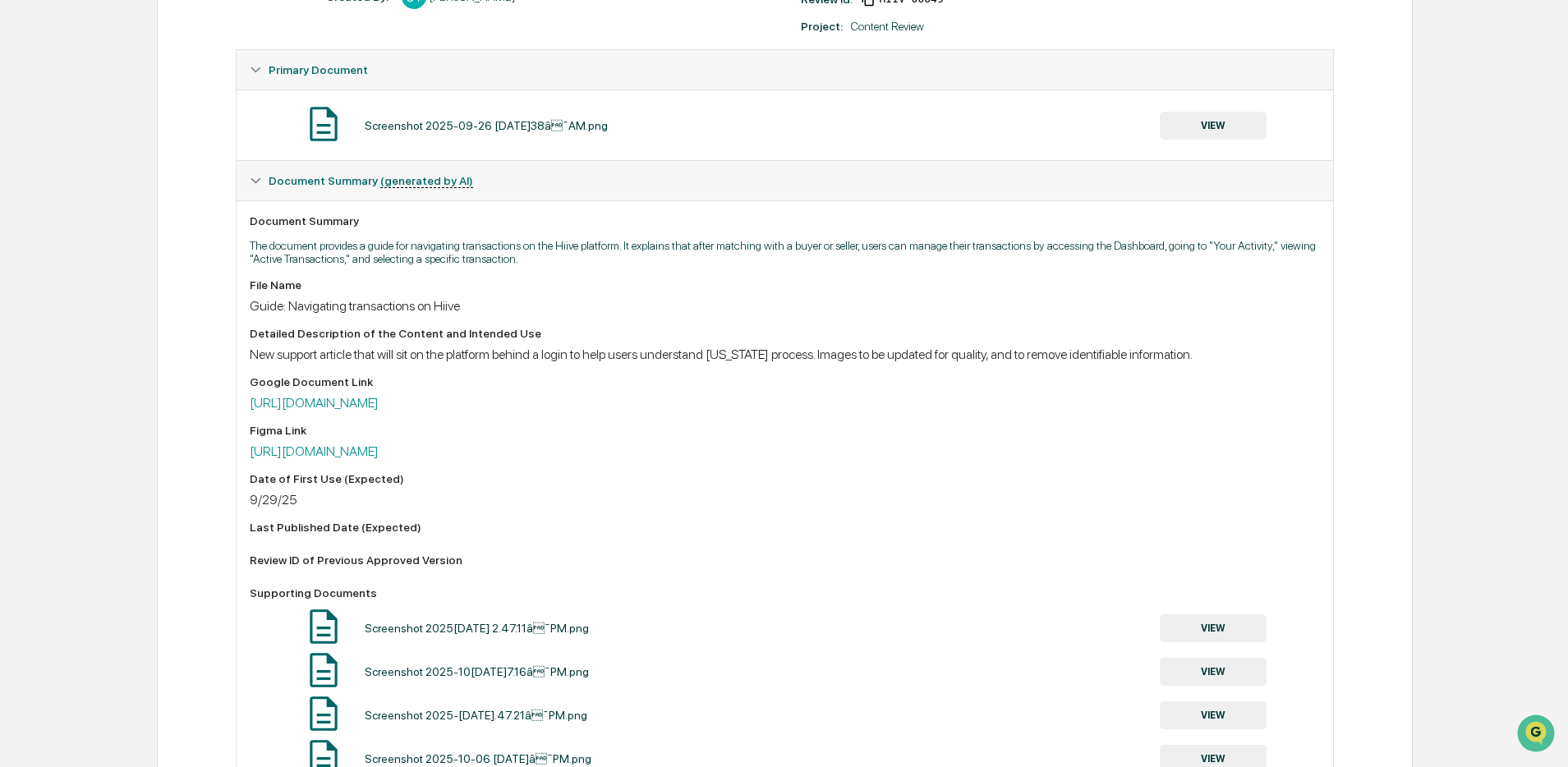
click at [1180, 621] on button "VIEW" at bounding box center [1213, 628] width 107 height 28
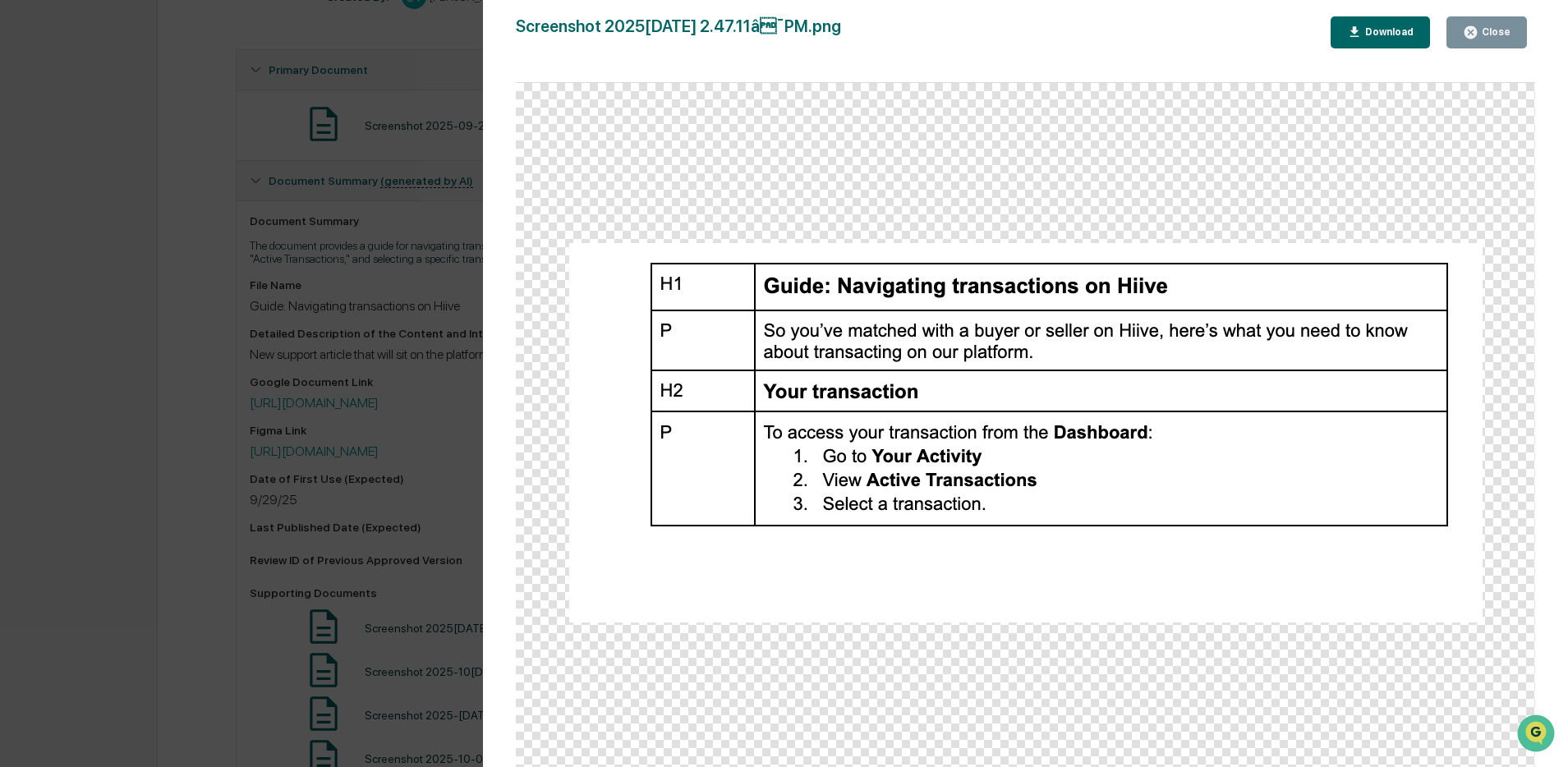
click at [314, 551] on div "Version History 10/06/2025, [DATE]via Thornton Screenshot 2025-10-06 a[DATE]�¯P…" at bounding box center [784, 383] width 1568 height 767
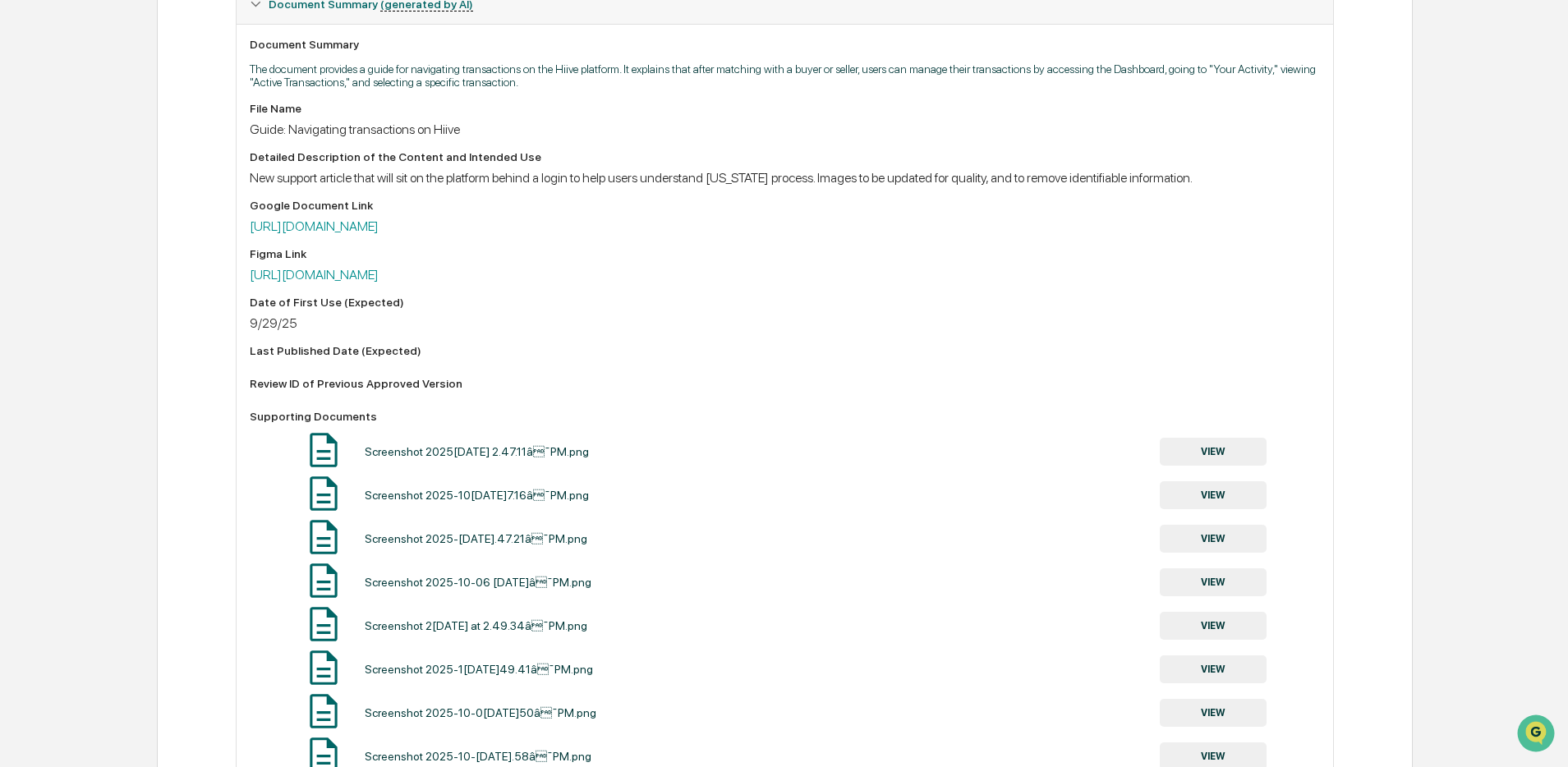
scroll to position [512, 0]
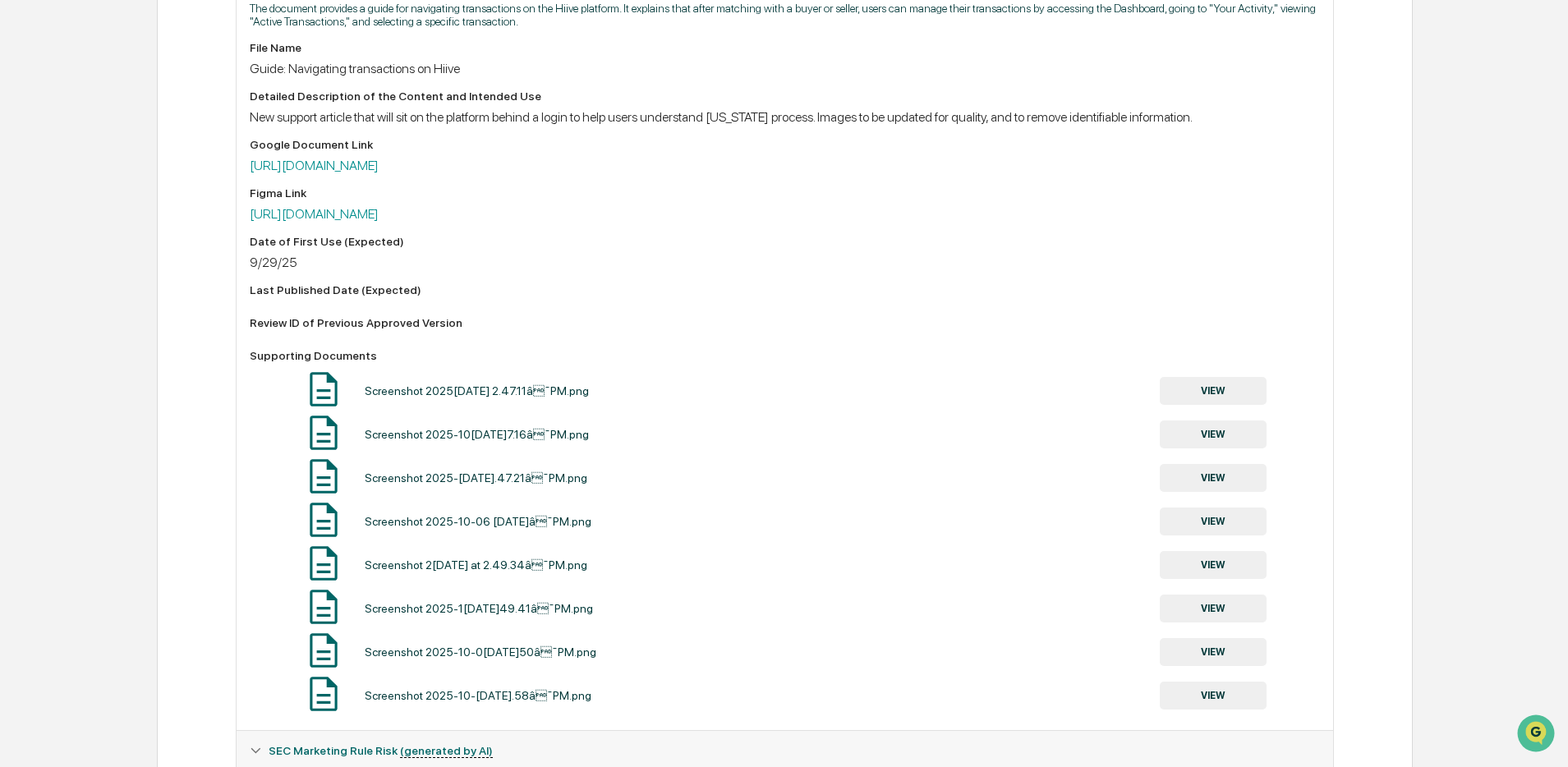
click at [1212, 425] on div "Screenshot 20[DATE]t 2.47.16â¯PM.png VIEW" at bounding box center [784, 433] width 1070 height 44
click at [1192, 443] on button "VIEW" at bounding box center [1213, 434] width 107 height 28
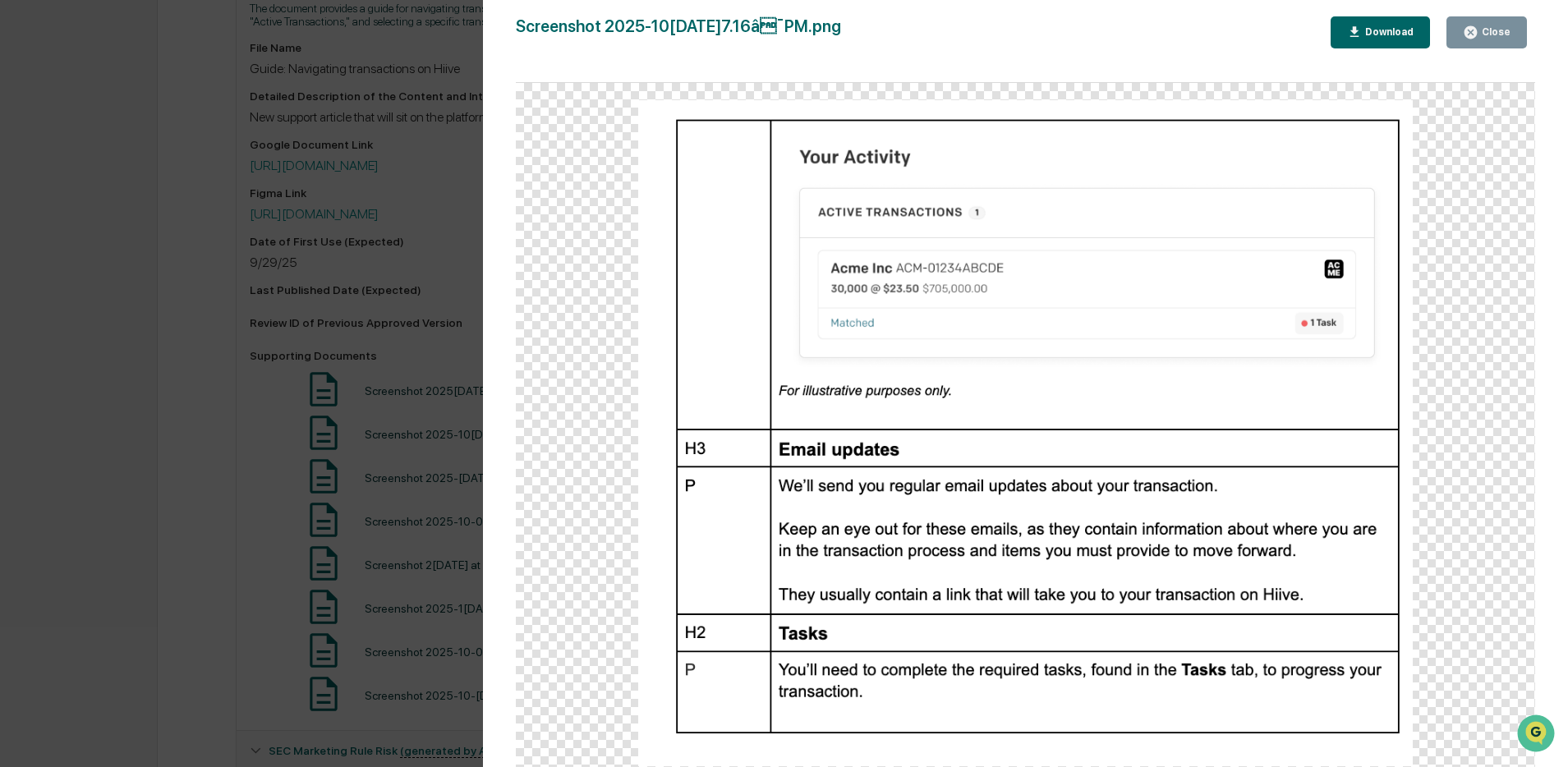
click at [368, 481] on div "Version History 10/06/2025, 0[DATE]ia Thornton Screenshot 2025-10-06 at [DATE]…" at bounding box center [784, 383] width 1568 height 767
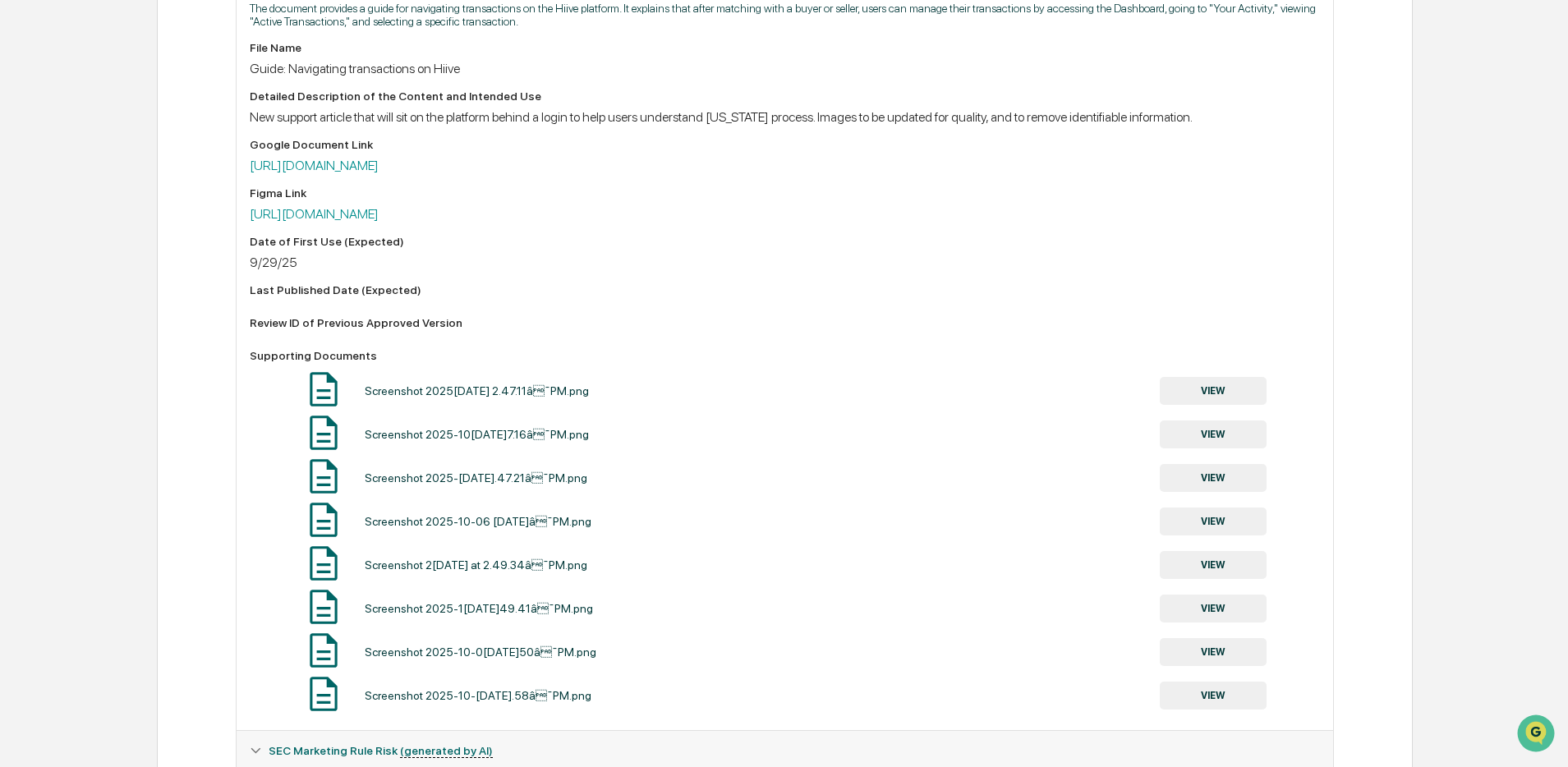
scroll to position [522, 0]
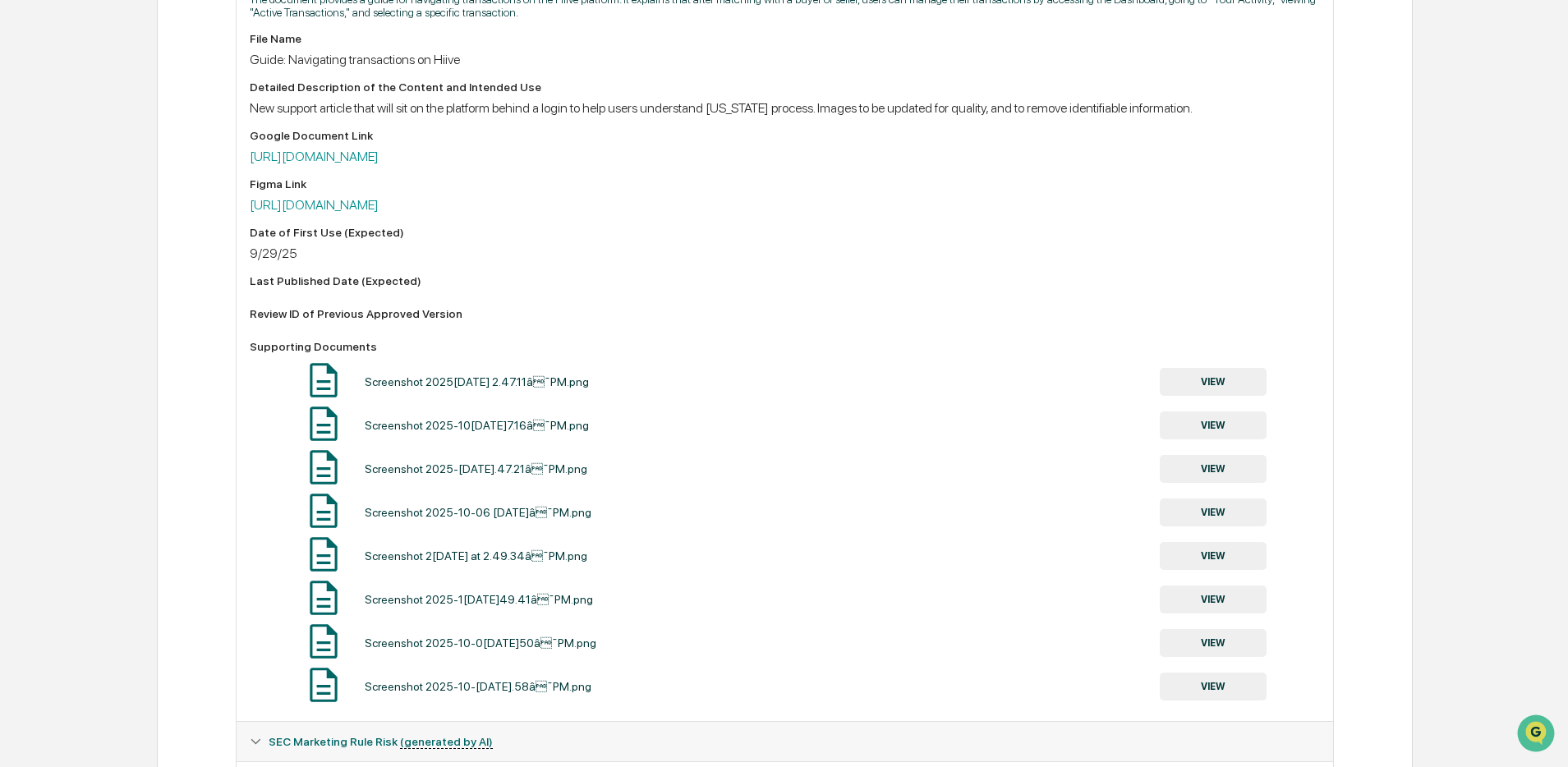
click at [1212, 520] on button "VIEW" at bounding box center [1213, 512] width 107 height 28
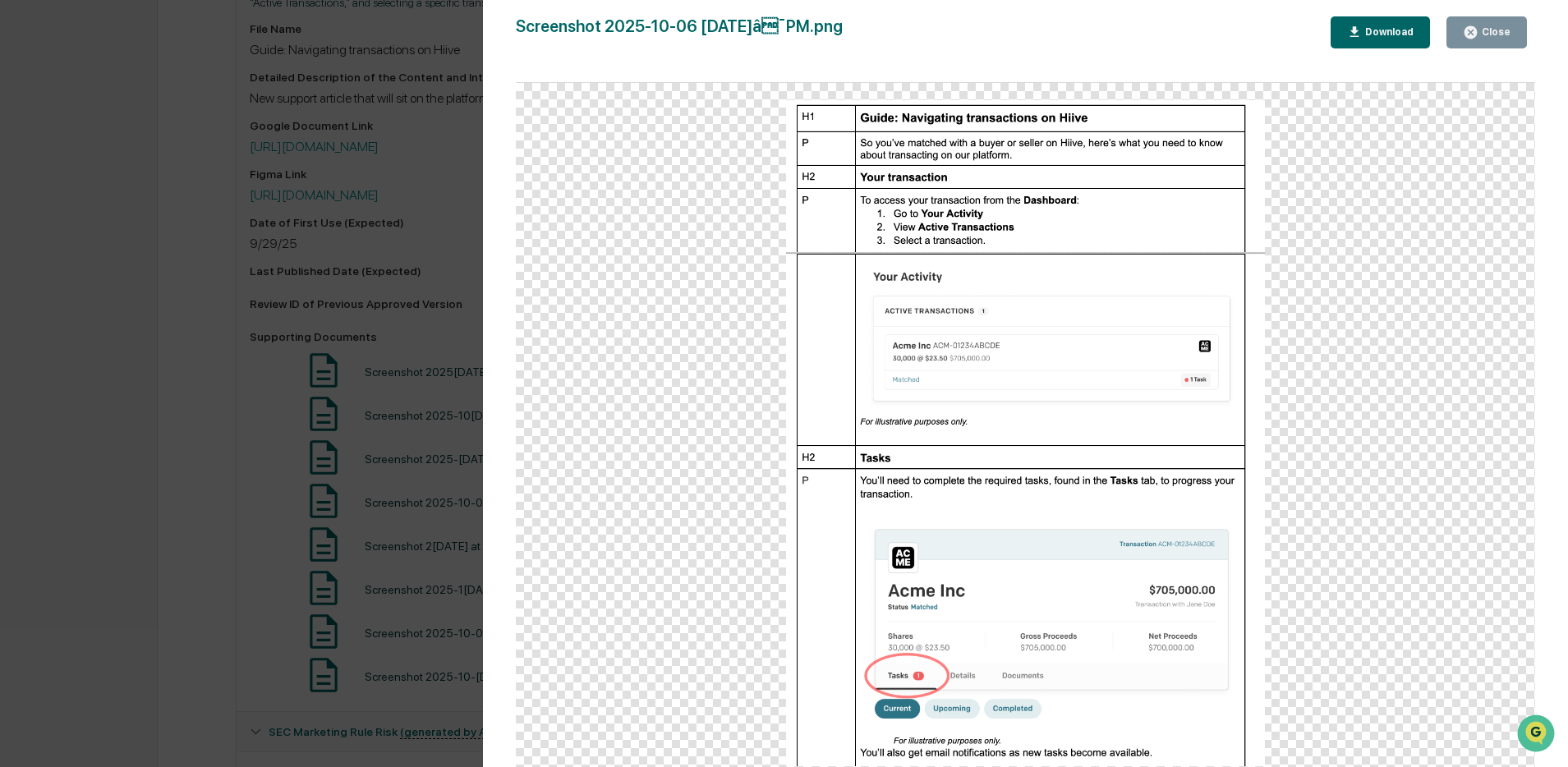
scroll to position [538, 0]
click at [261, 478] on div "Version History 10/06/2025, 09[DATE]a Thornton Screenshot 2025-10-06 at [DATE]�…" at bounding box center [784, 383] width 1568 height 767
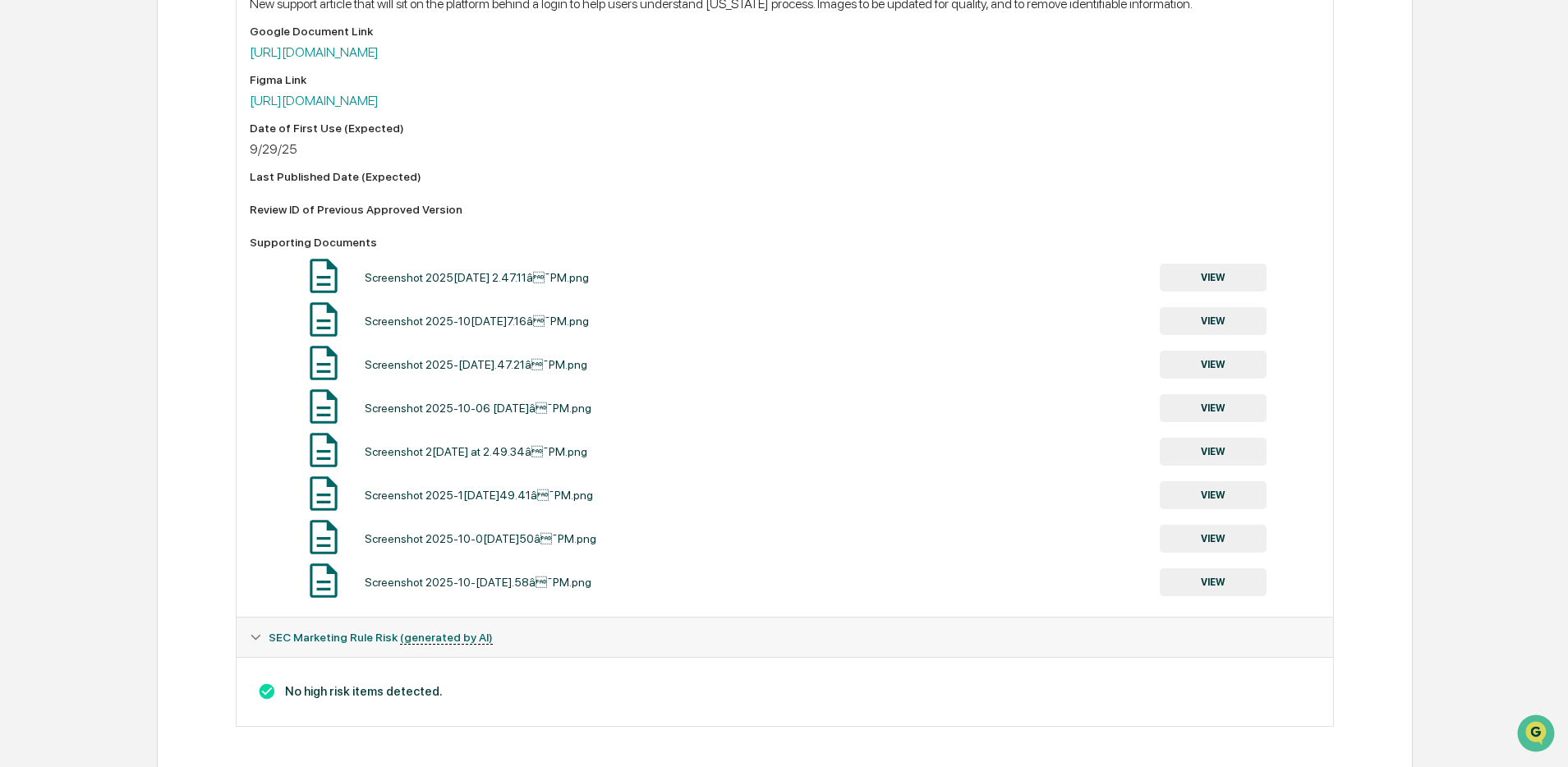
scroll to position [634, 0]
click at [1181, 529] on button "VIEW" at bounding box center [1213, 537] width 107 height 28
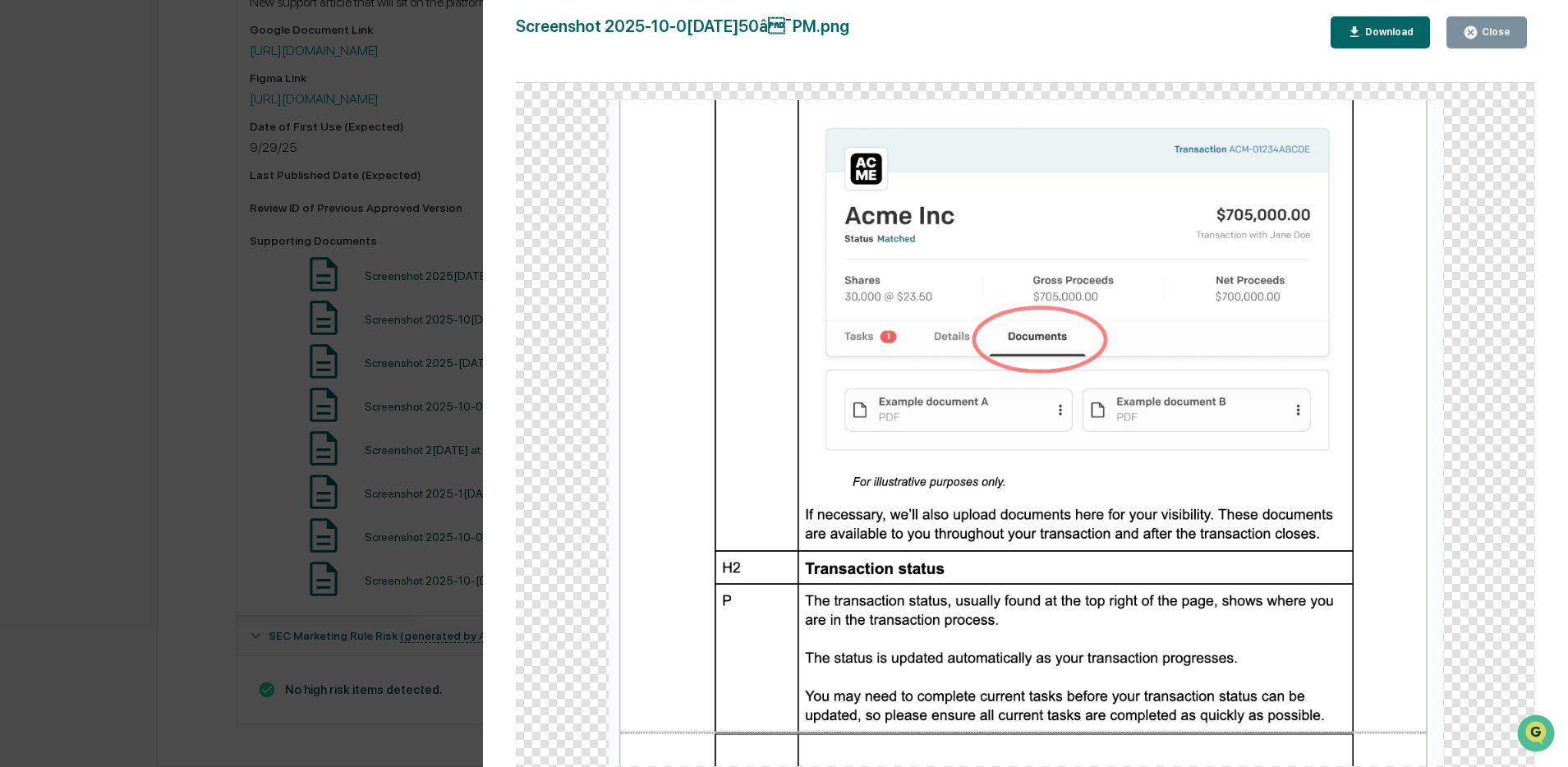
click at [237, 456] on div "Version History 10/[DATE]52 [PERSON_NAME] Screenshot 202[DATE] 2.49.50â¯PM.png…" at bounding box center [784, 383] width 1568 height 767
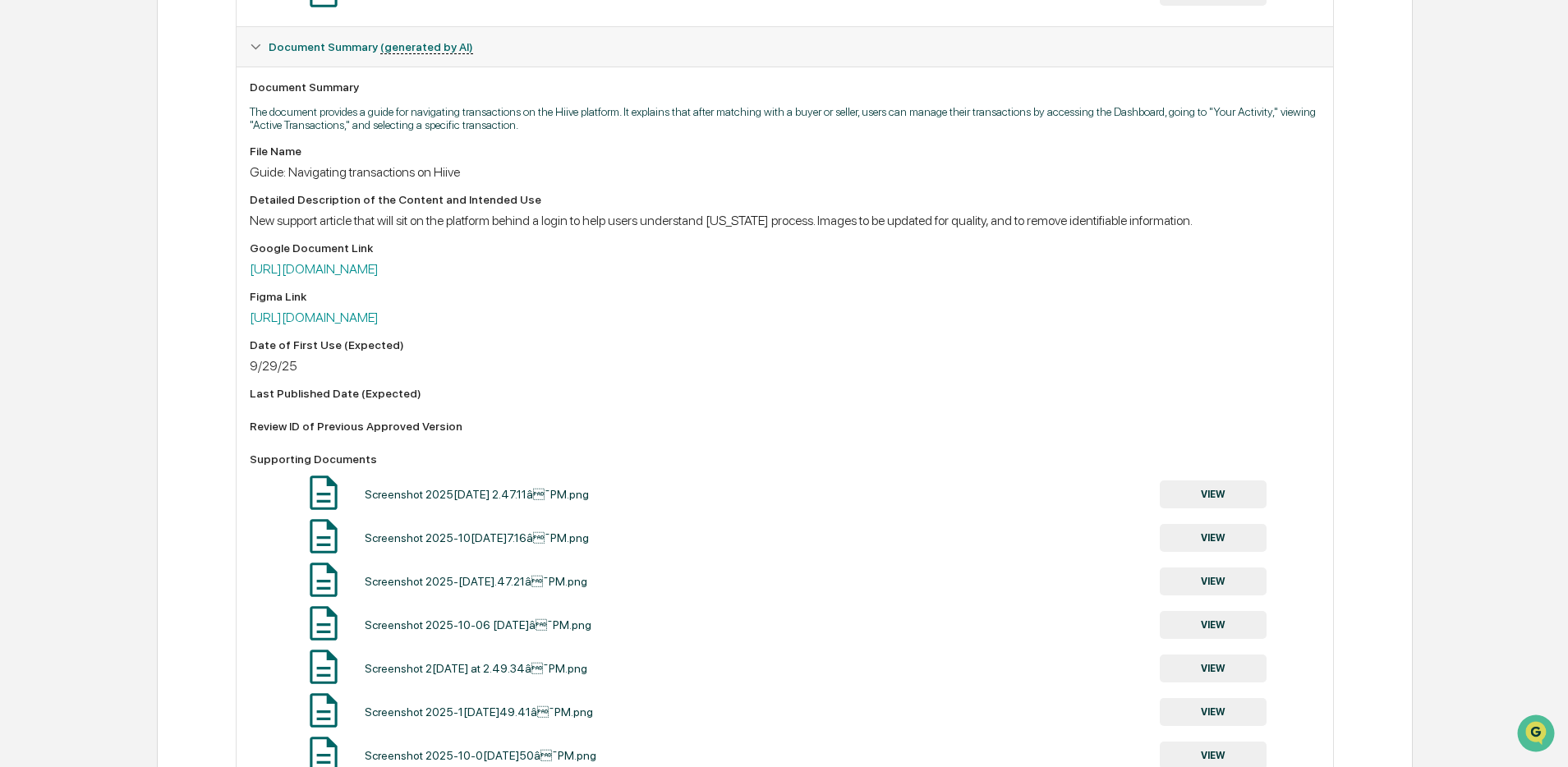
scroll to position [0, 0]
